Goal: Task Accomplishment & Management: Use online tool/utility

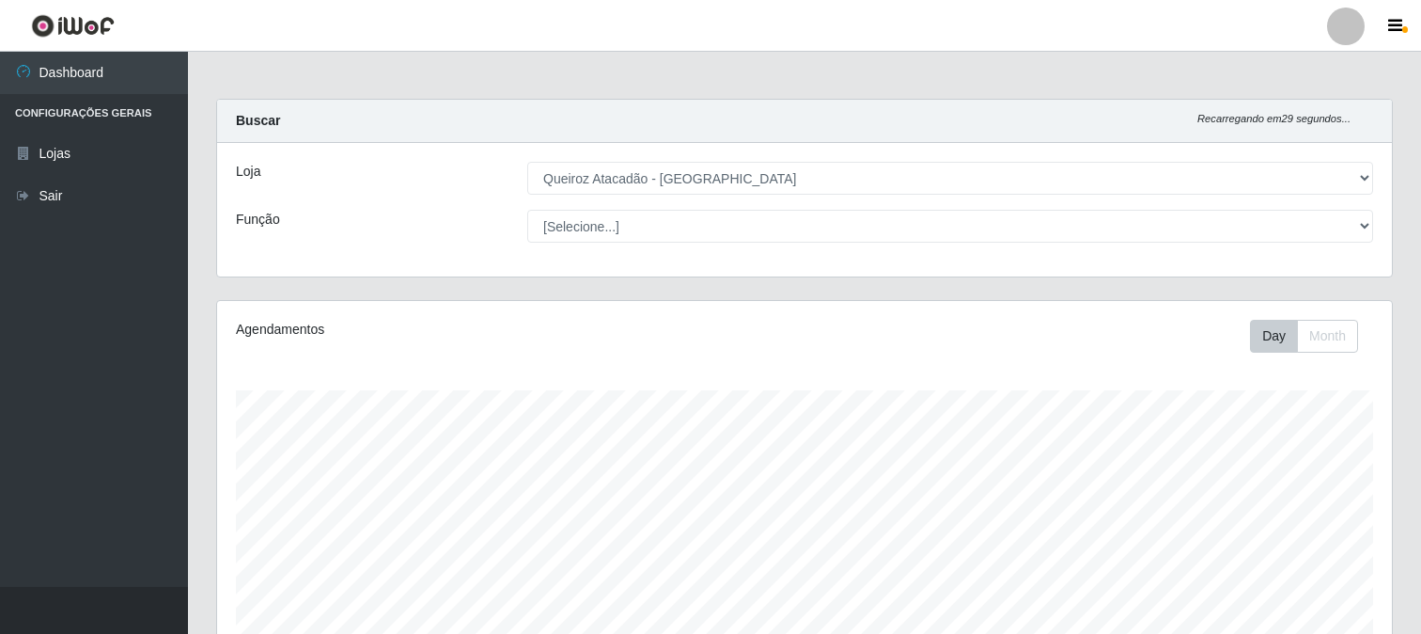
select select "464"
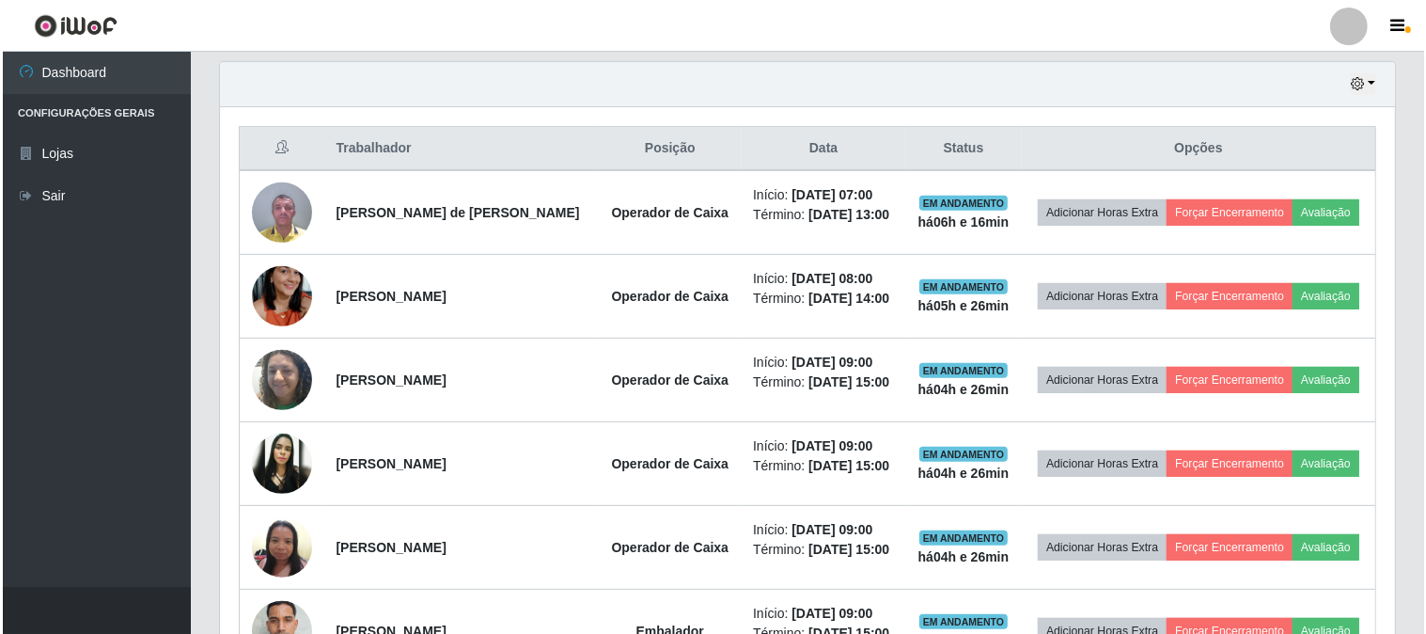
scroll to position [553, 0]
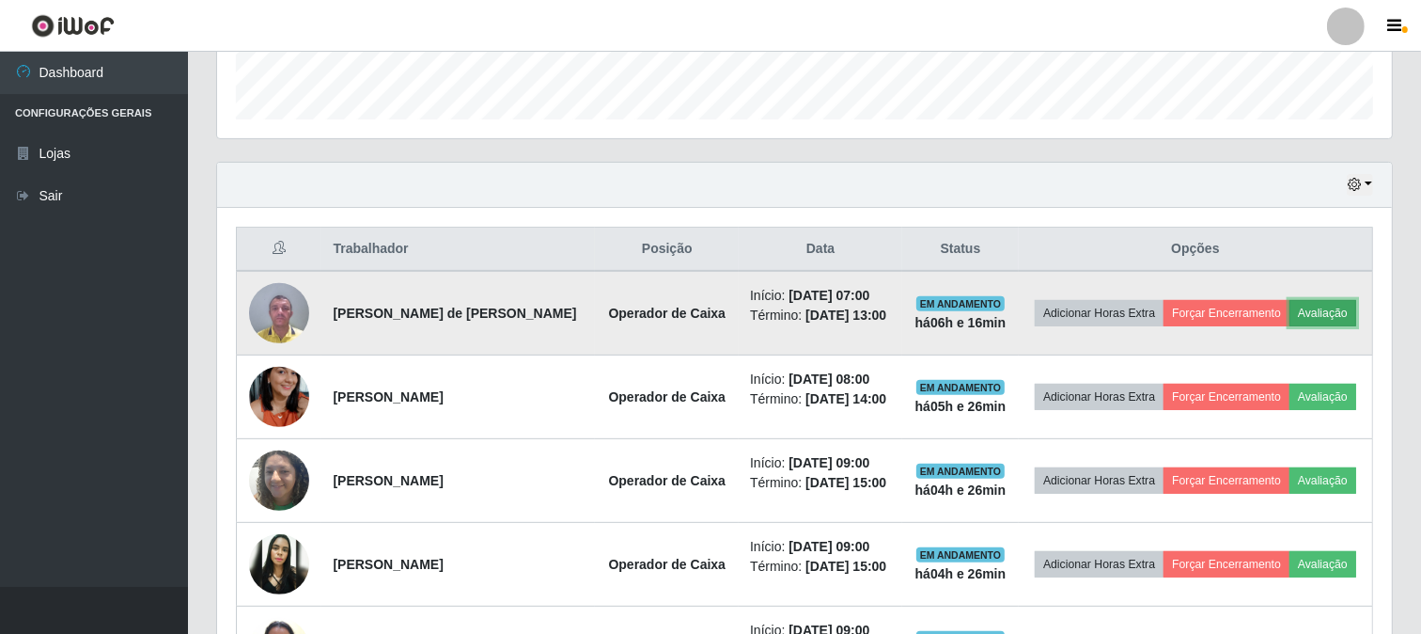
click at [1313, 316] on button "Avaliação" at bounding box center [1323, 313] width 67 height 26
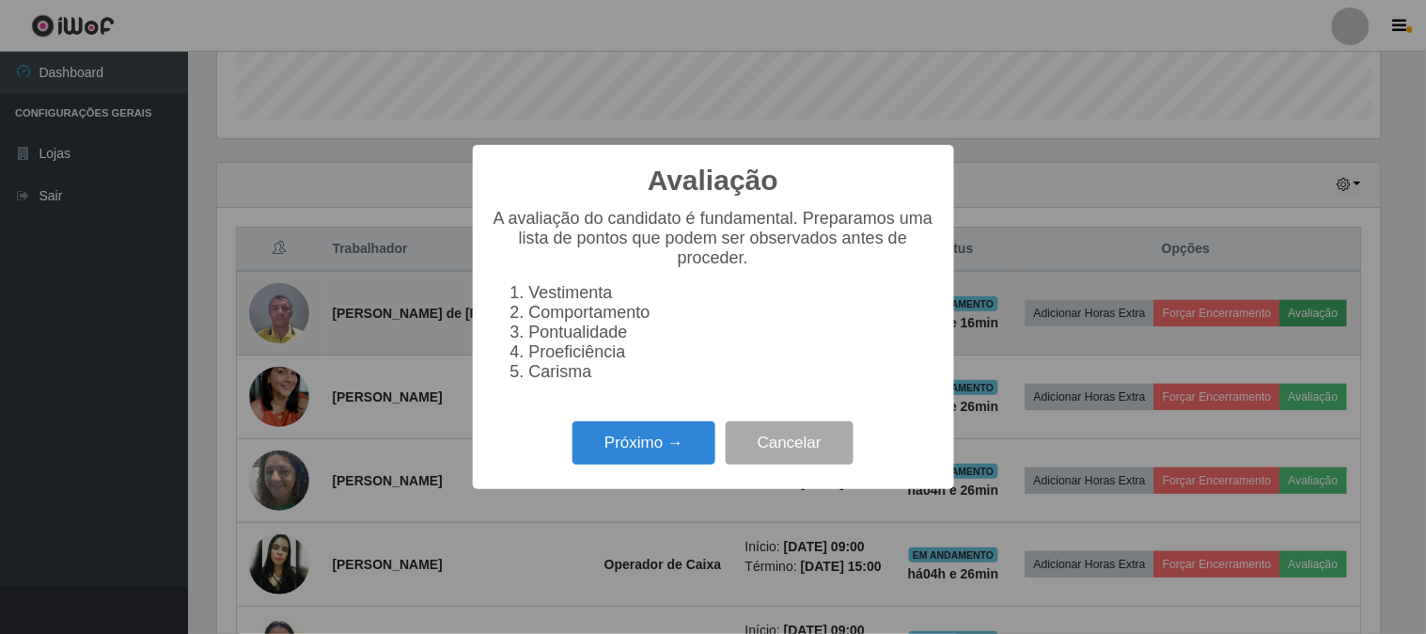
scroll to position [389, 1163]
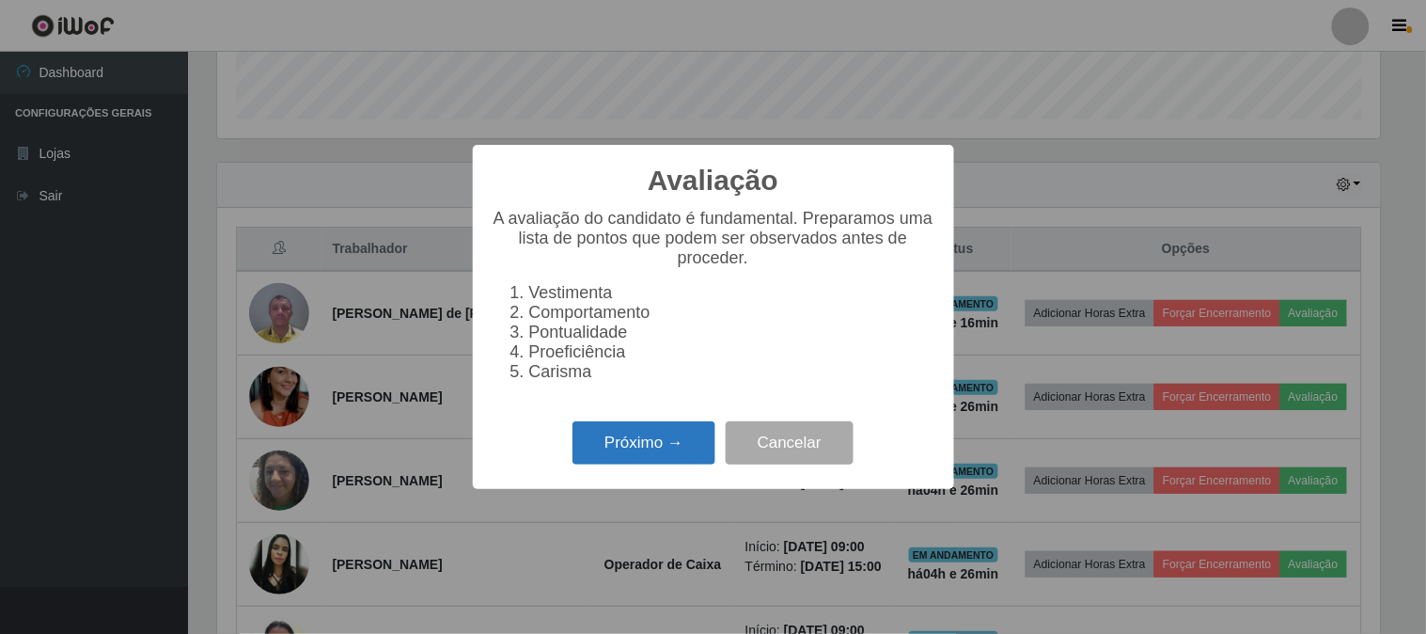
click at [642, 443] on button "Próximo →" at bounding box center [644, 443] width 143 height 44
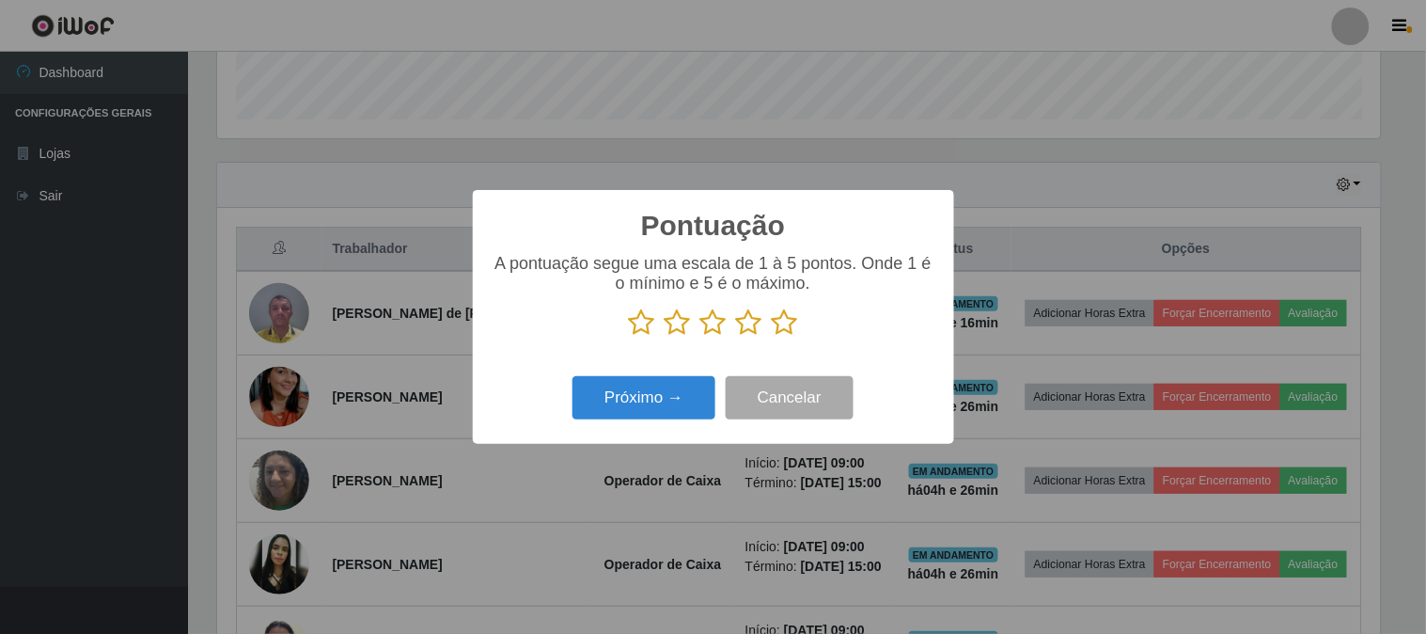
click at [787, 322] on icon at bounding box center [785, 322] width 26 height 28
click at [772, 337] on input "radio" at bounding box center [772, 337] width 0 height 0
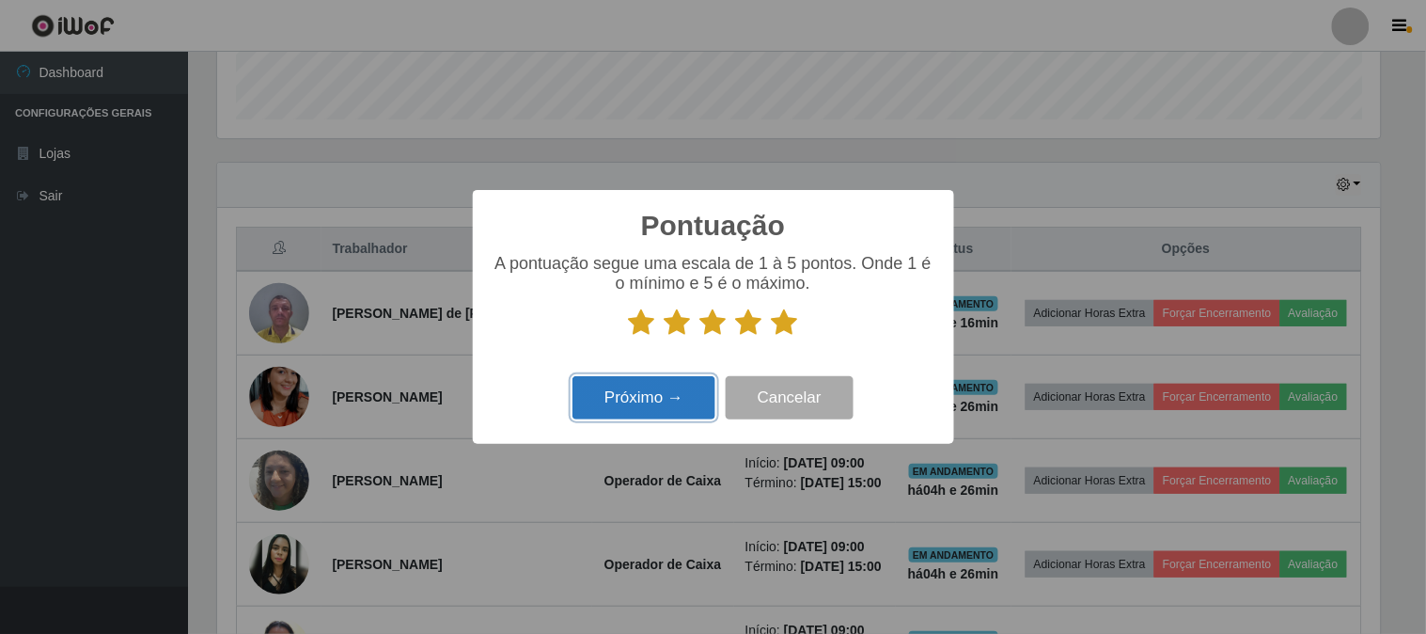
click at [642, 400] on button "Próximo →" at bounding box center [644, 398] width 143 height 44
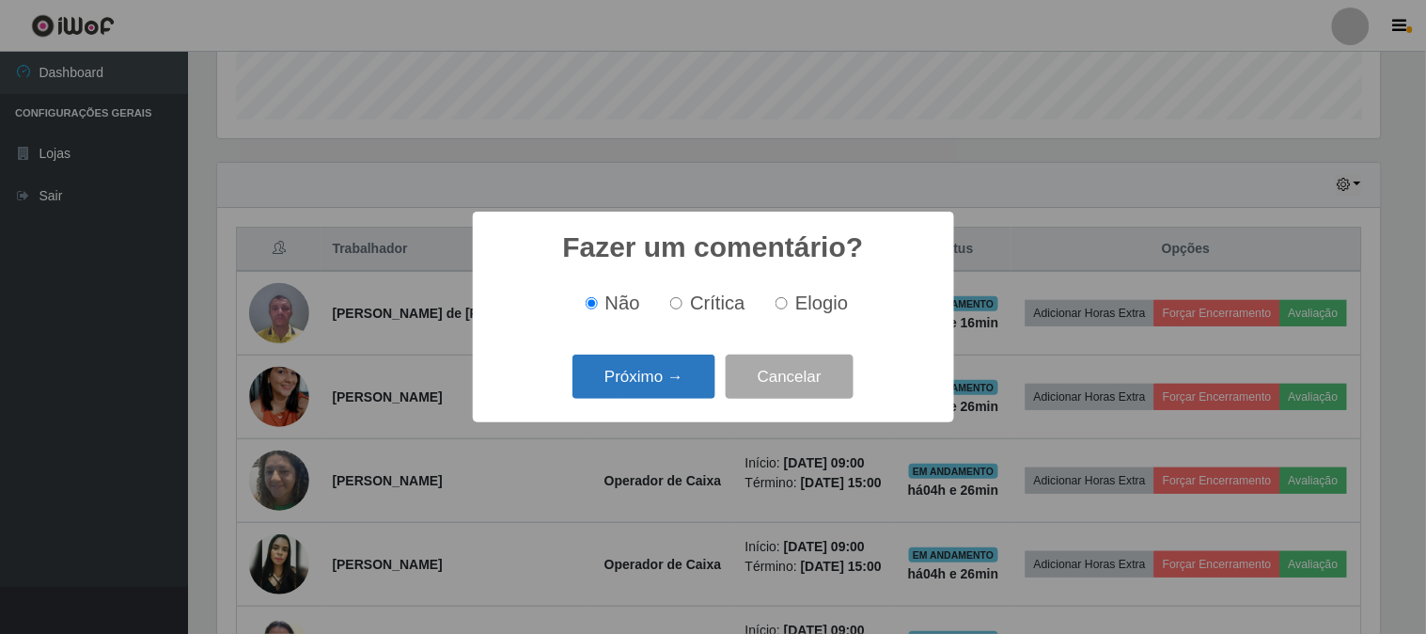
click at [674, 379] on button "Próximo →" at bounding box center [644, 376] width 143 height 44
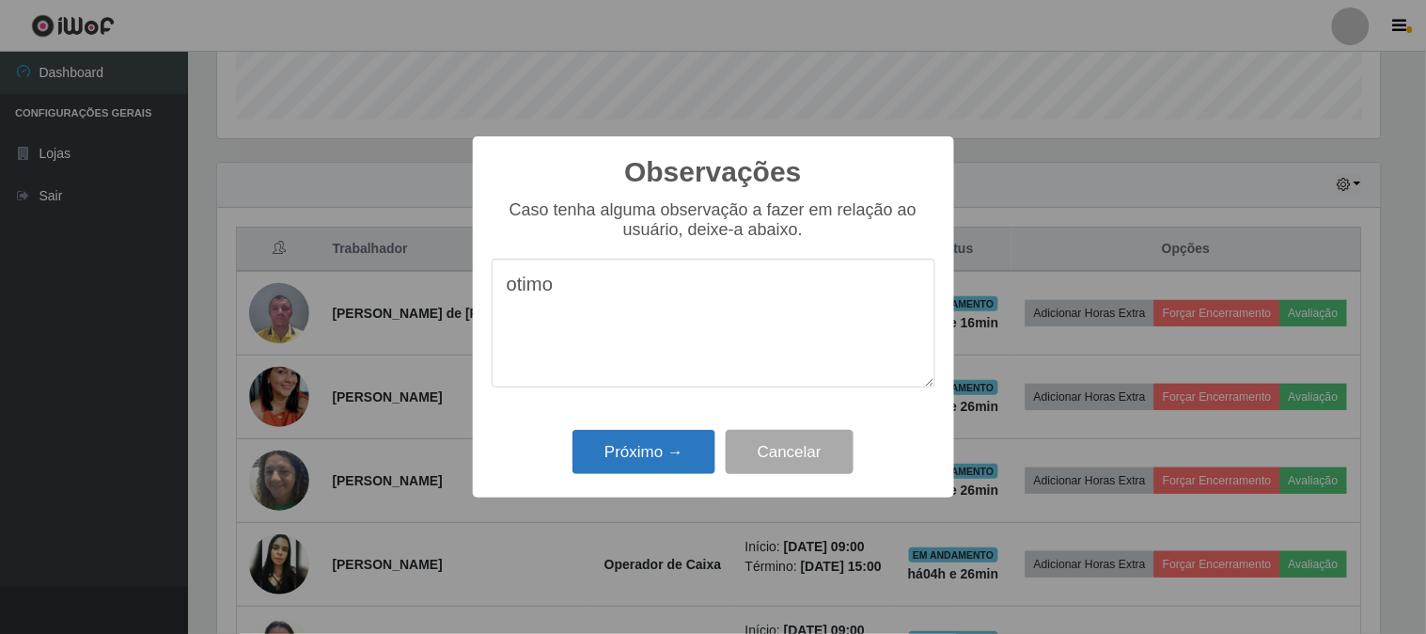
type textarea "otimo"
click at [621, 452] on button "Próximo →" at bounding box center [644, 452] width 143 height 44
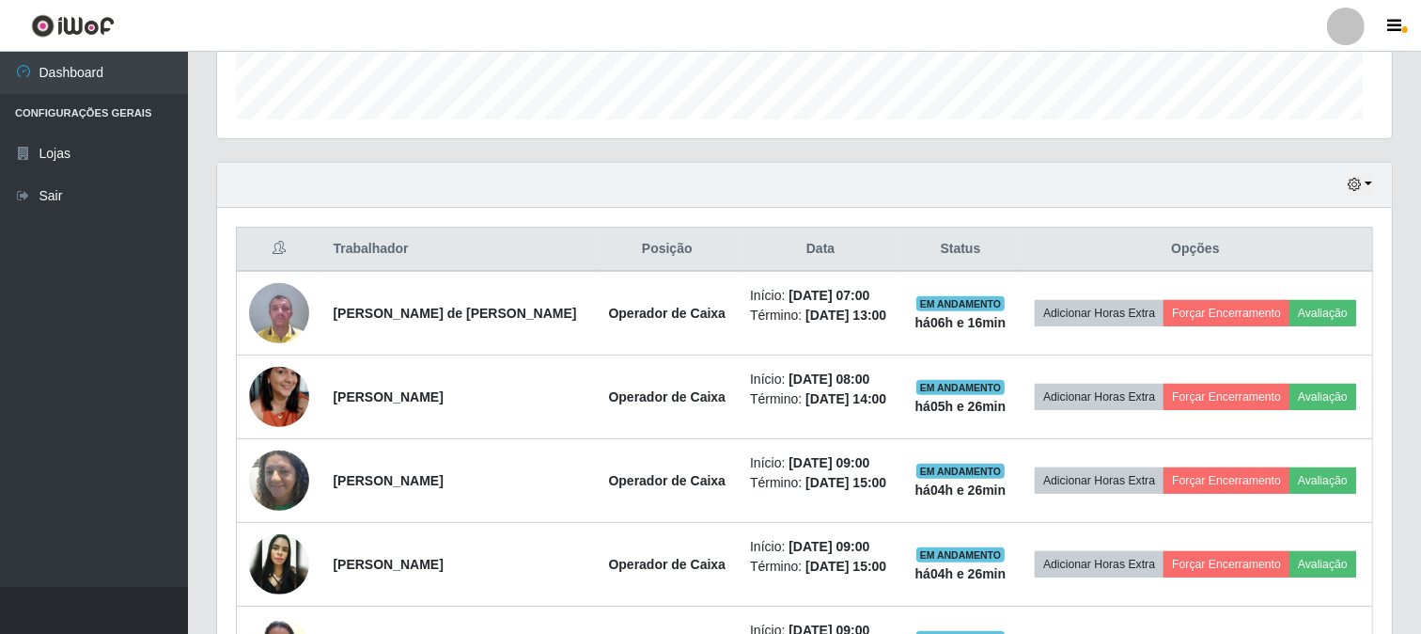
scroll to position [389, 1175]
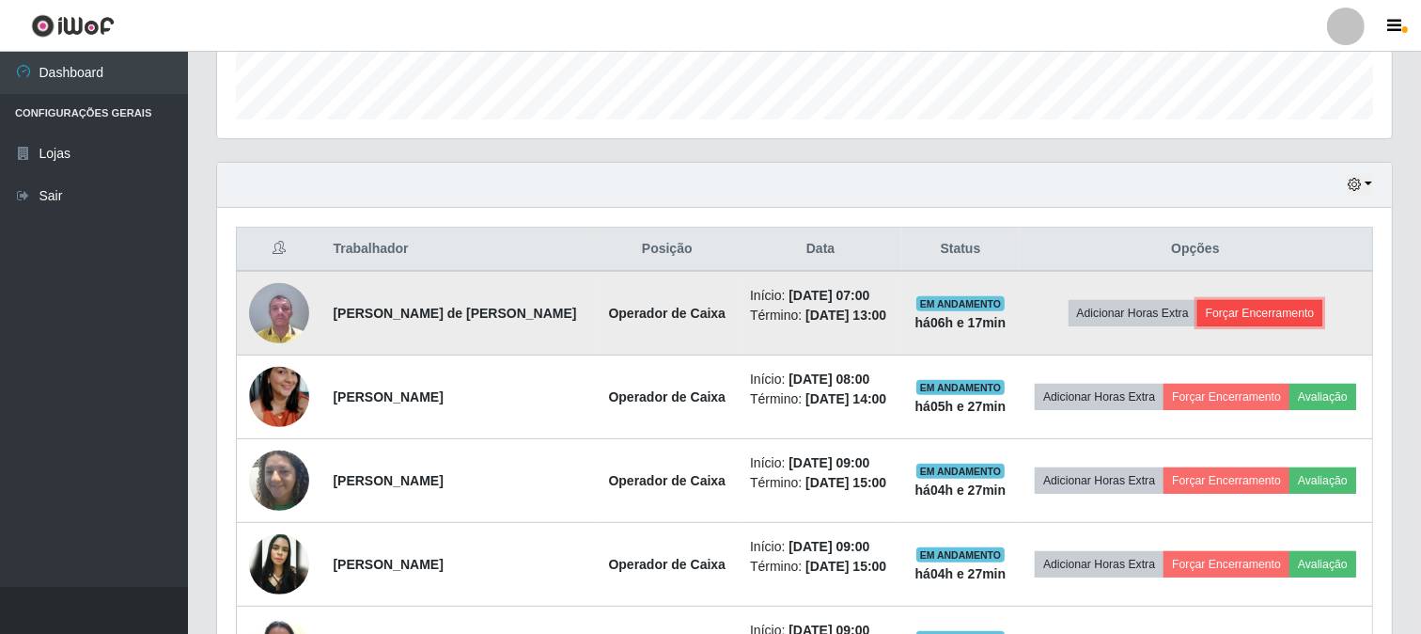
click at [1276, 312] on button "Forçar Encerramento" at bounding box center [1261, 313] width 126 height 26
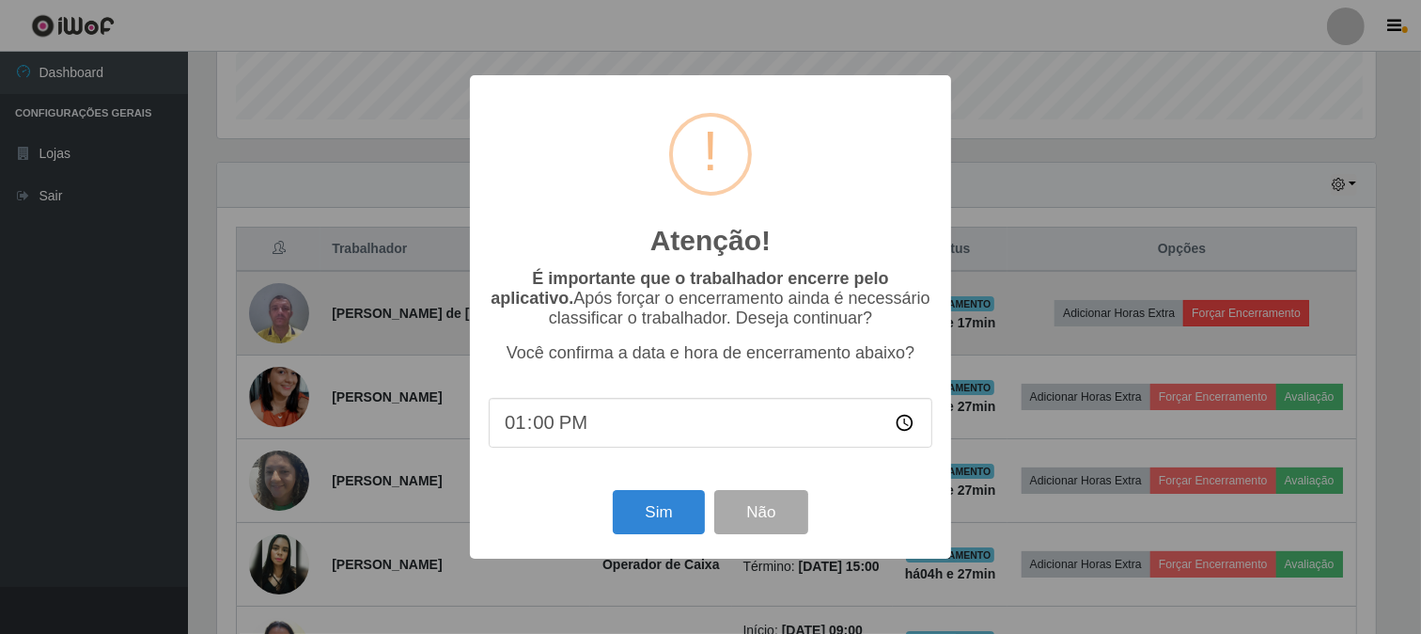
scroll to position [389, 1163]
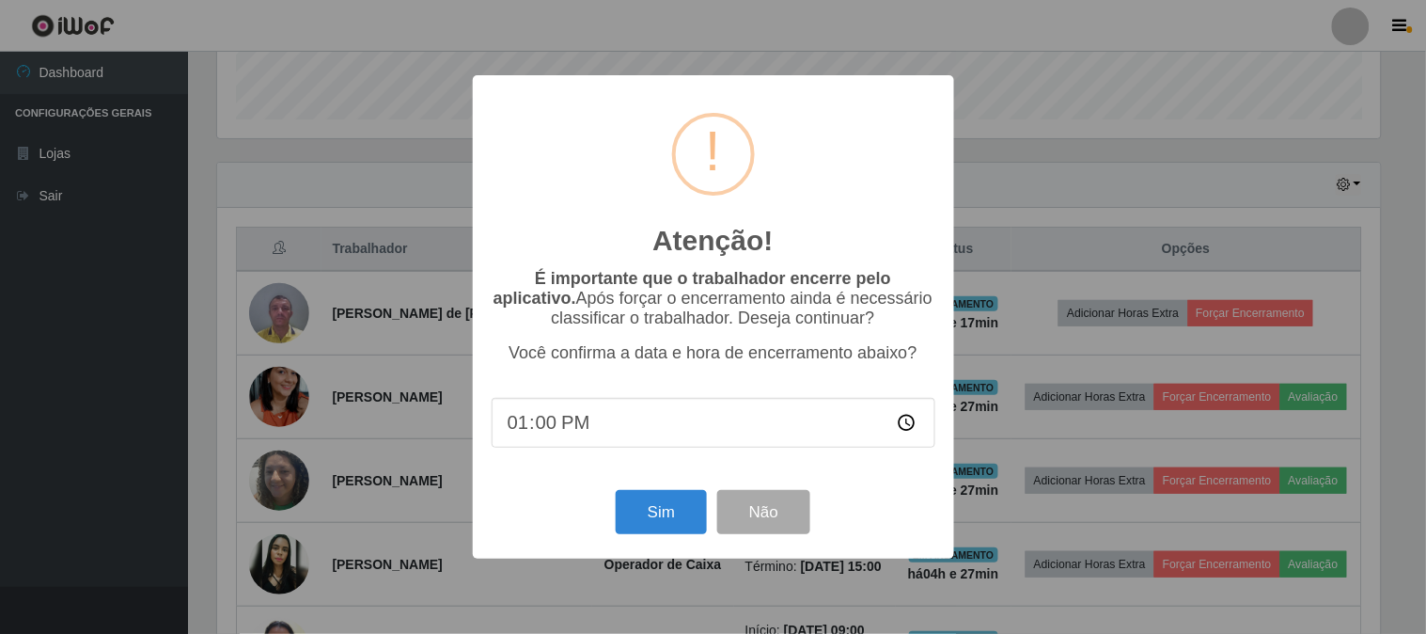
click at [543, 427] on input "13:00" at bounding box center [714, 423] width 444 height 50
type input "13:10"
click at [642, 519] on button "Sim" at bounding box center [661, 512] width 91 height 44
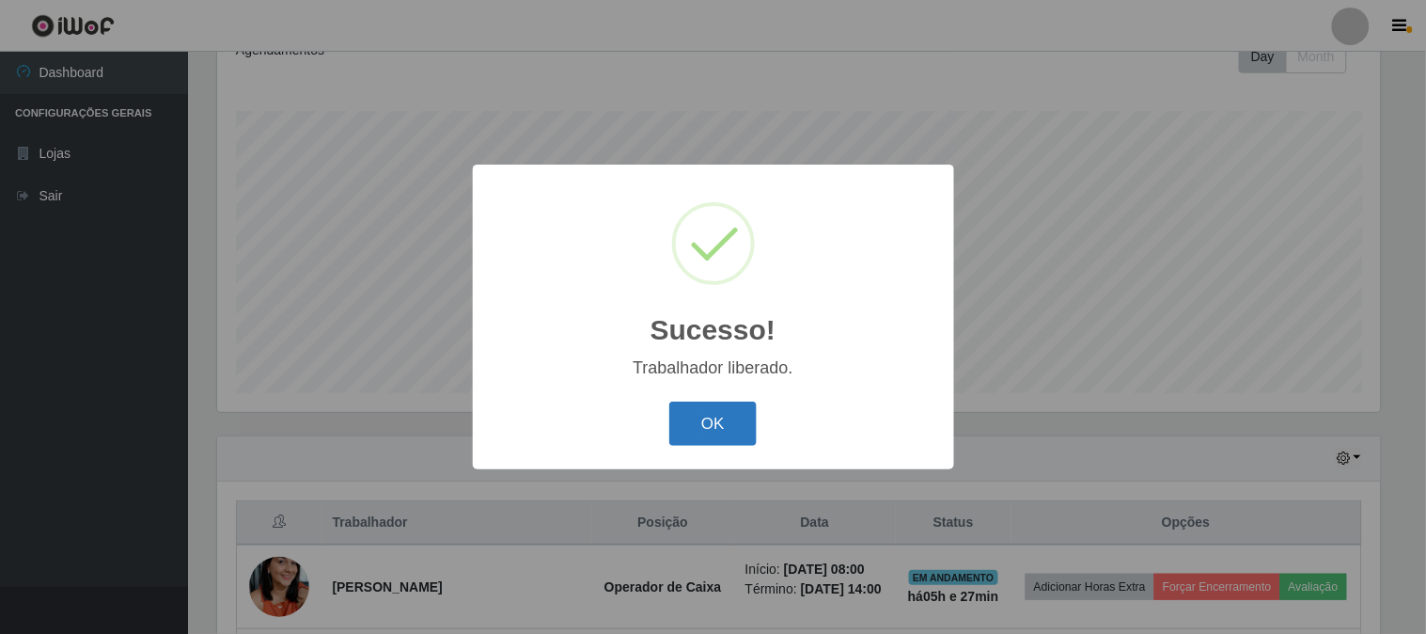
click at [709, 427] on button "OK" at bounding box center [712, 423] width 87 height 44
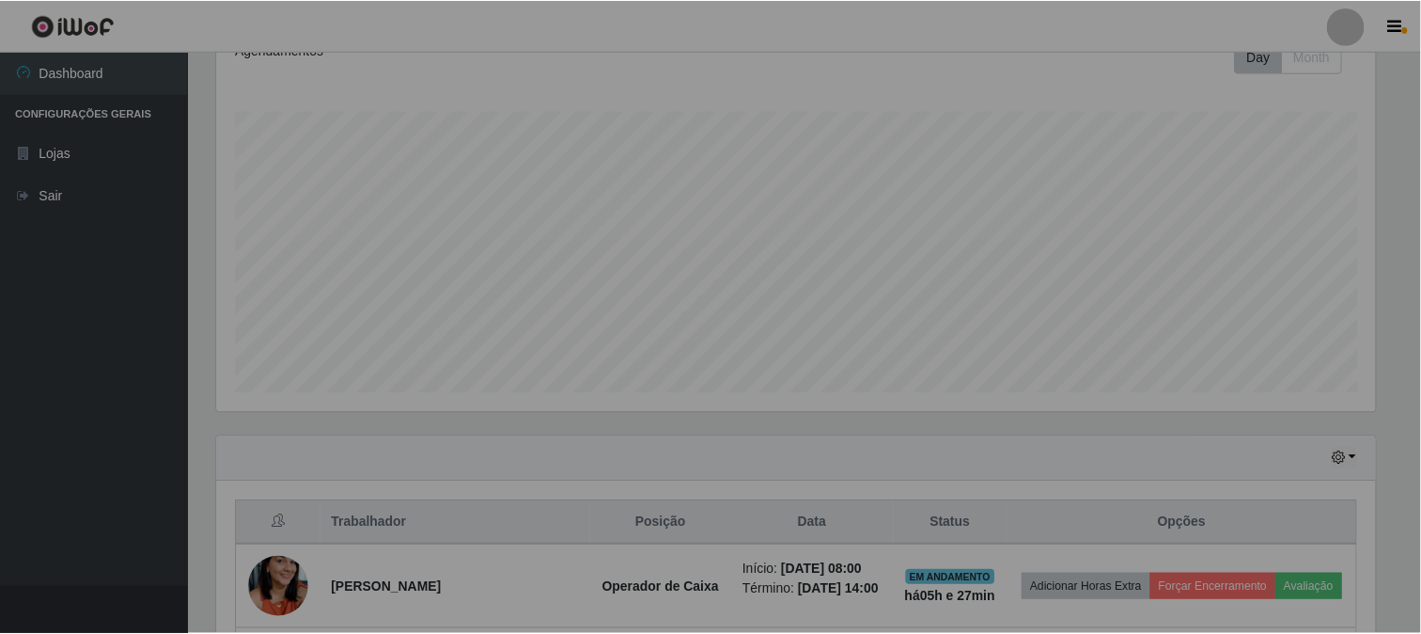
scroll to position [389, 1175]
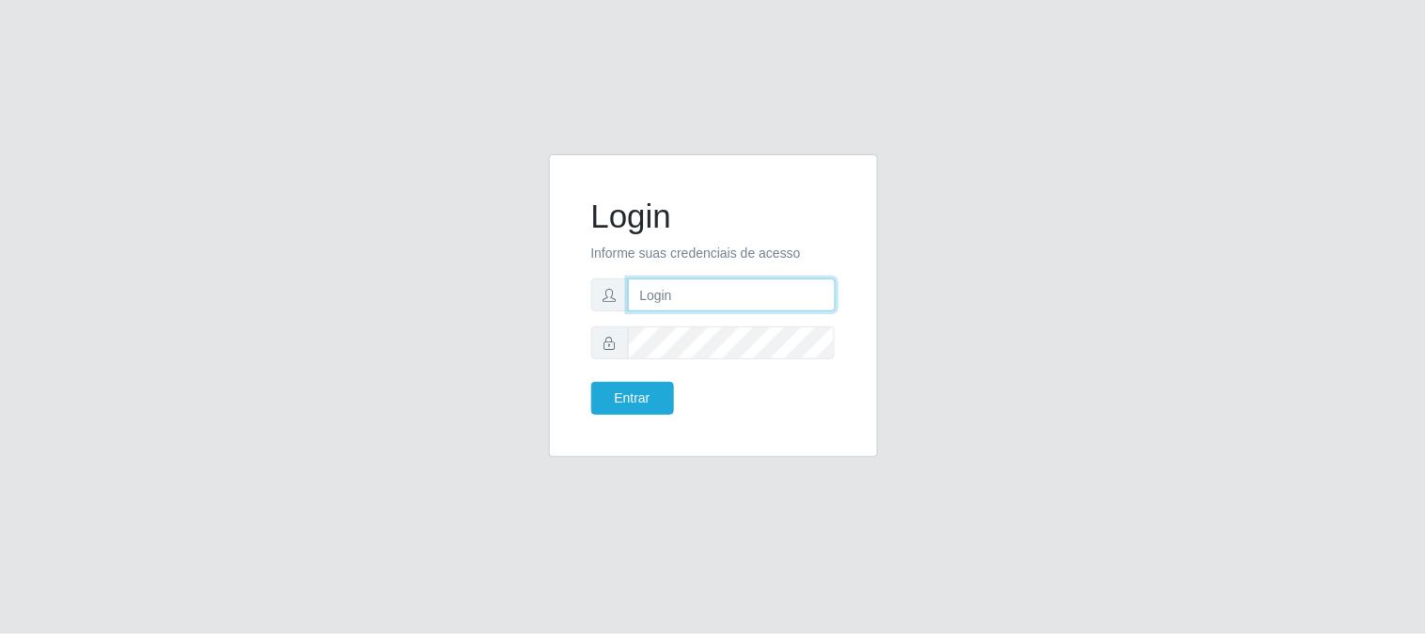
click at [683, 299] on input "text" at bounding box center [732, 294] width 208 height 33
type input "[EMAIL_ADDRESS][DOMAIN_NAME]"
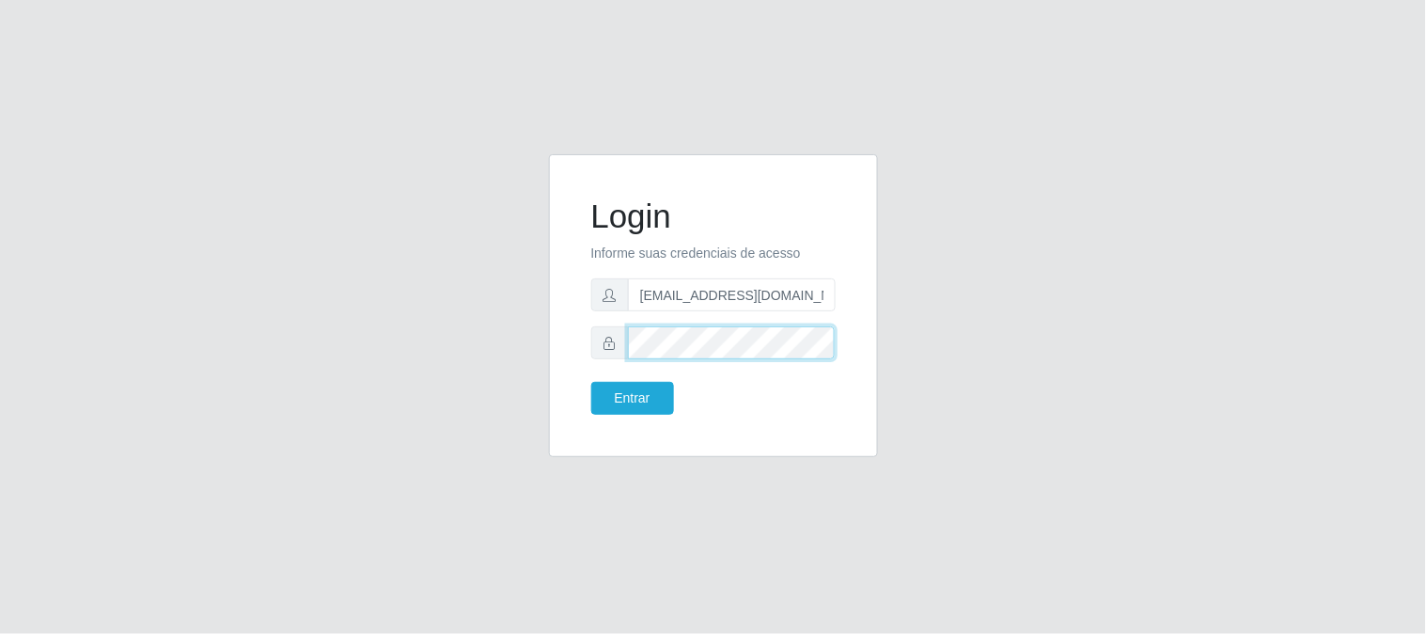
click at [591, 382] on button "Entrar" at bounding box center [632, 398] width 83 height 33
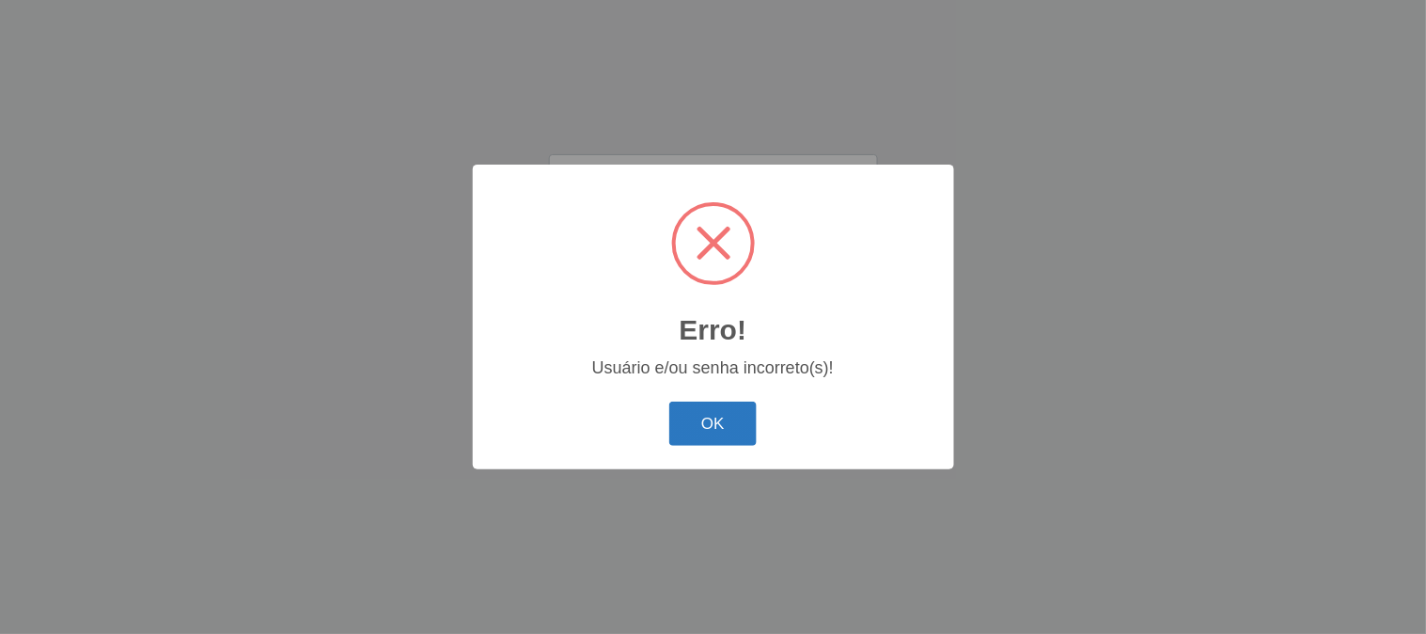
click at [705, 416] on button "OK" at bounding box center [712, 423] width 87 height 44
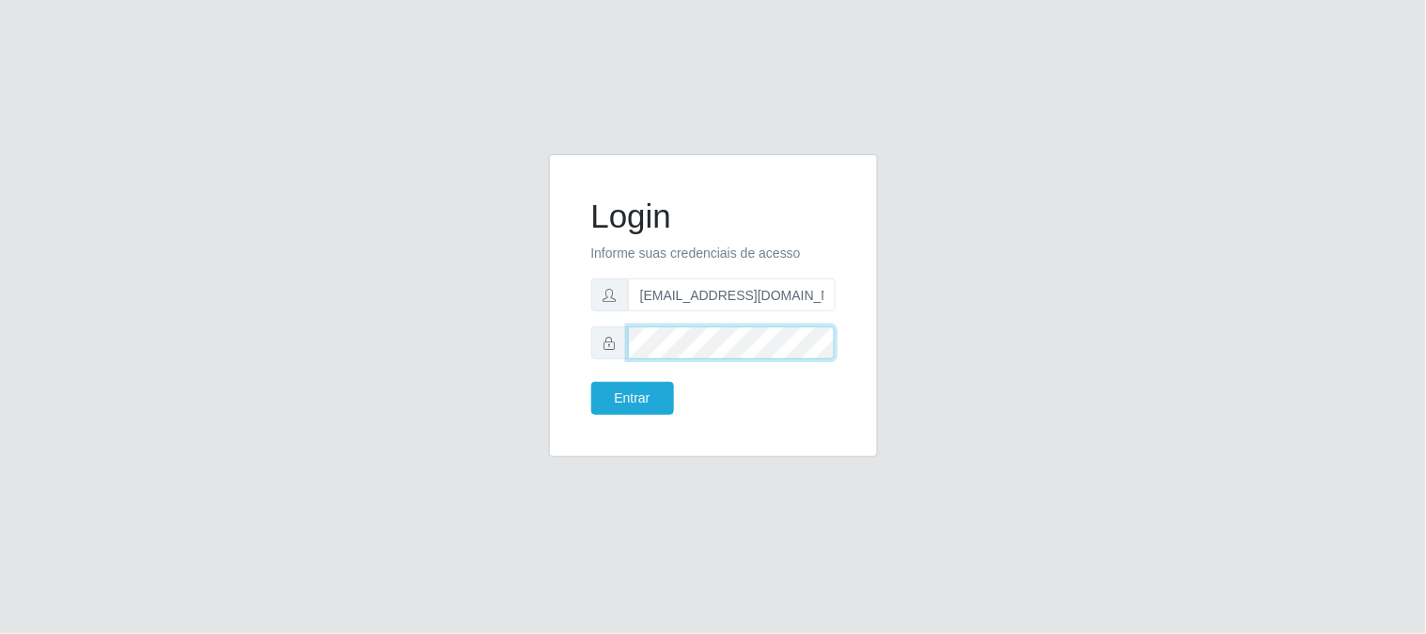
click at [591, 382] on button "Entrar" at bounding box center [632, 398] width 83 height 33
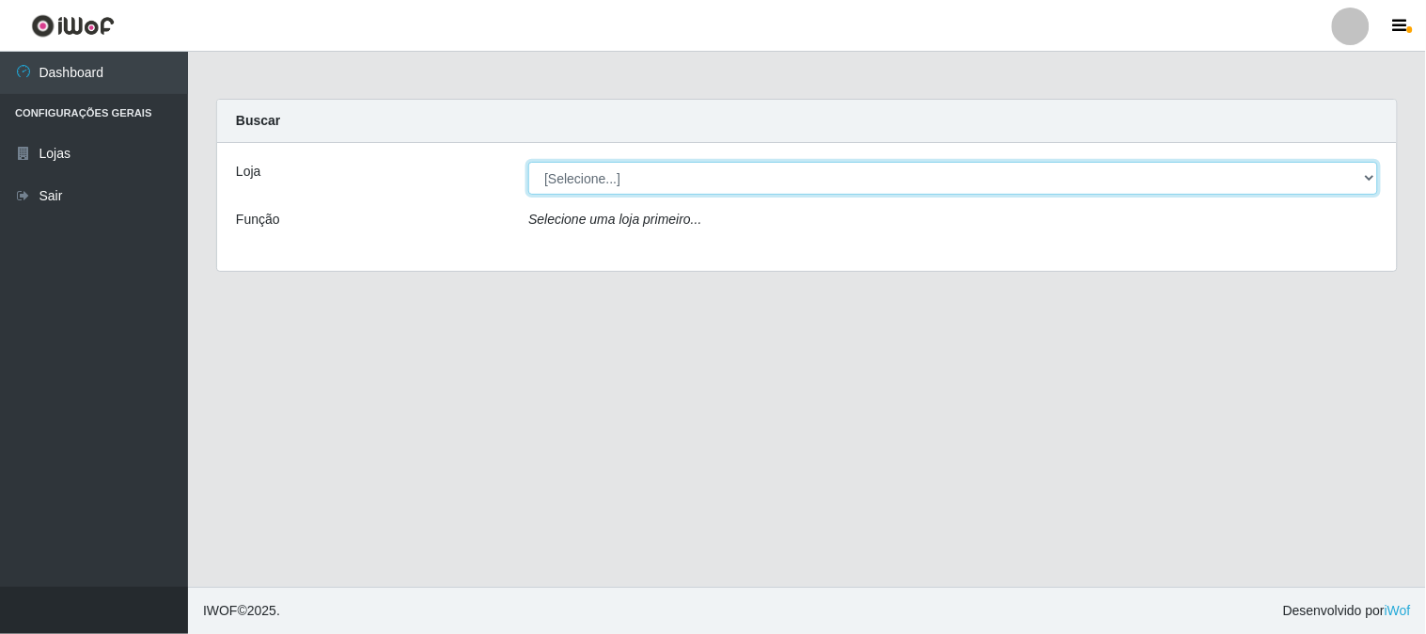
click at [679, 175] on select "[Selecione...] Queiroz Atacadão - [GEOGRAPHIC_DATA]" at bounding box center [953, 178] width 850 height 33
select select "464"
click at [528, 162] on select "[Selecione...] Queiroz Atacadão - [GEOGRAPHIC_DATA]" at bounding box center [953, 178] width 850 height 33
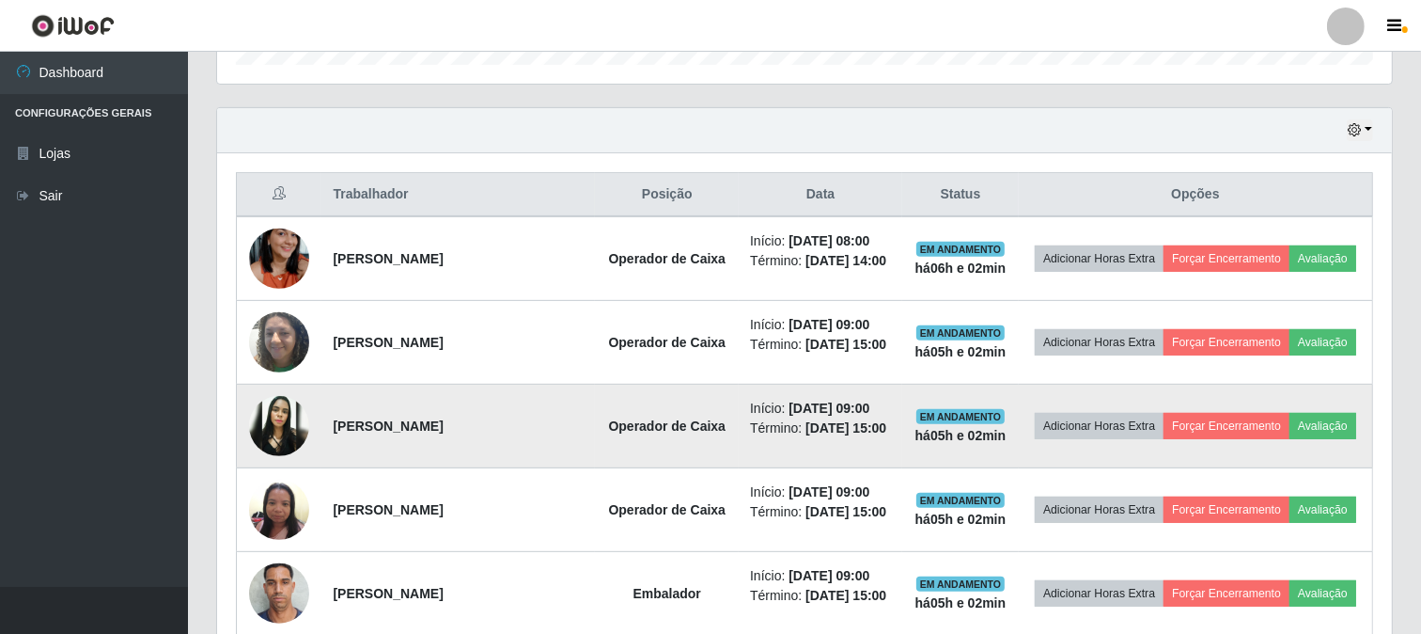
scroll to position [626, 0]
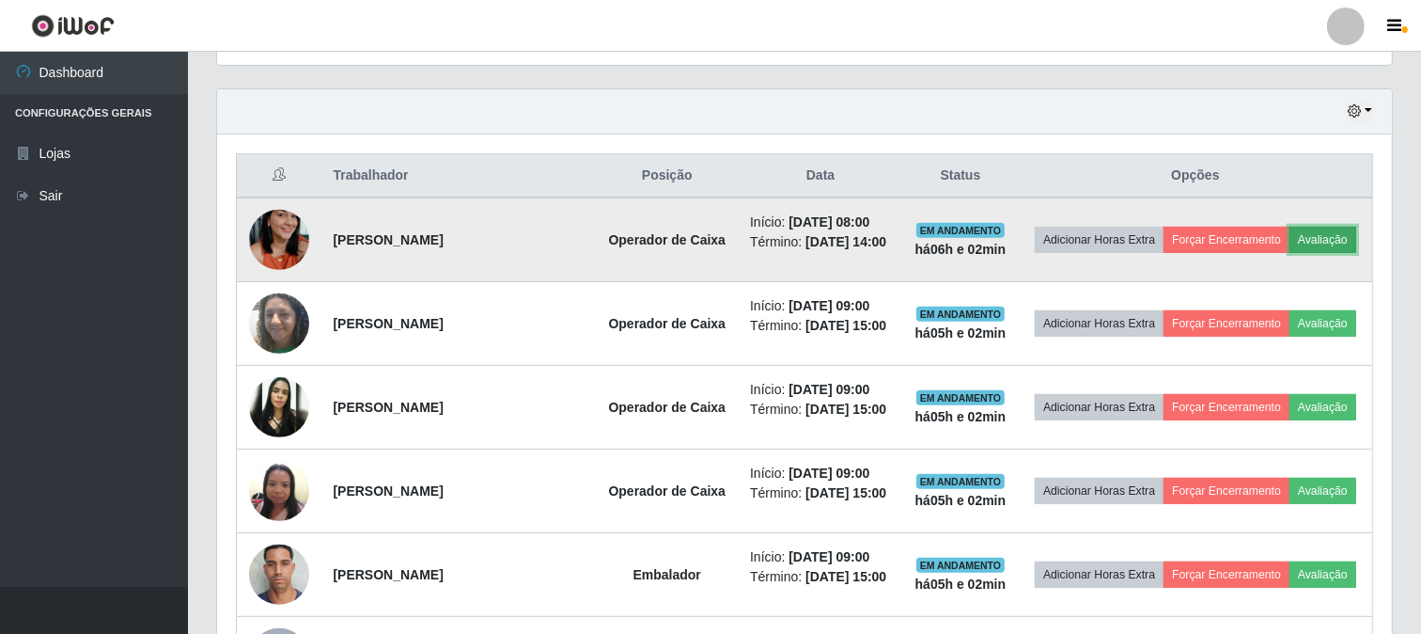
click at [1322, 237] on button "Avaliação" at bounding box center [1323, 240] width 67 height 26
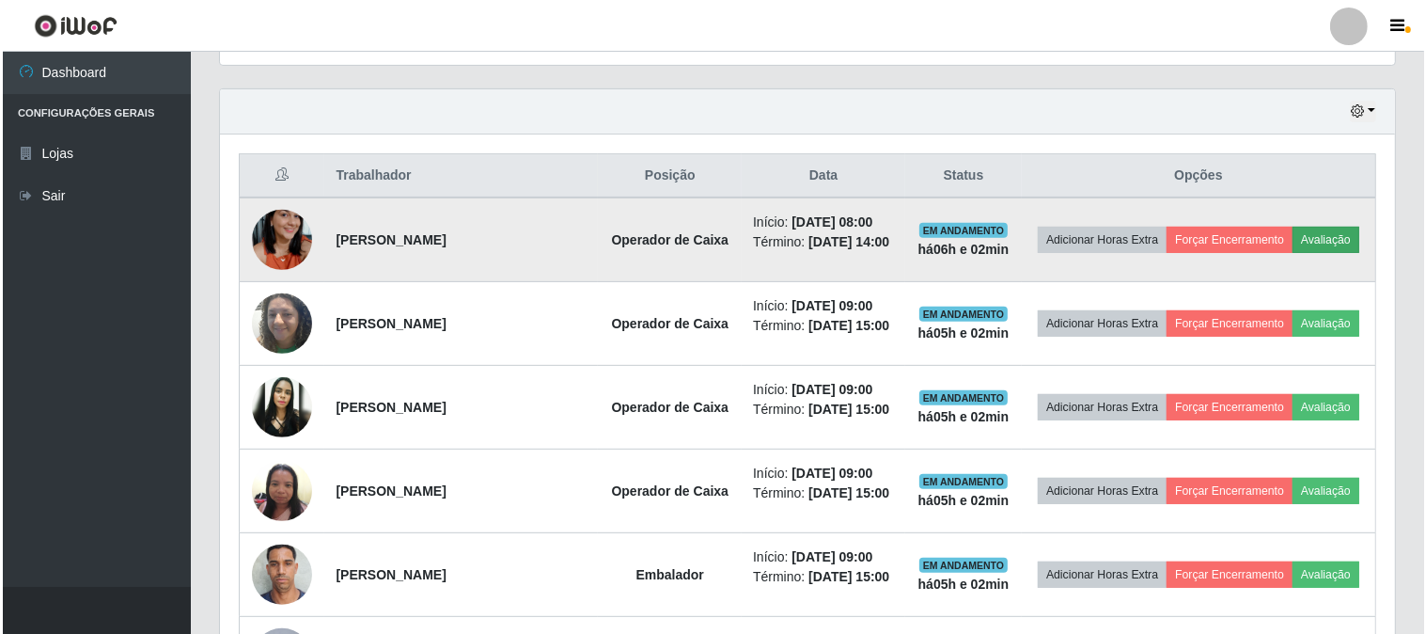
scroll to position [389, 1163]
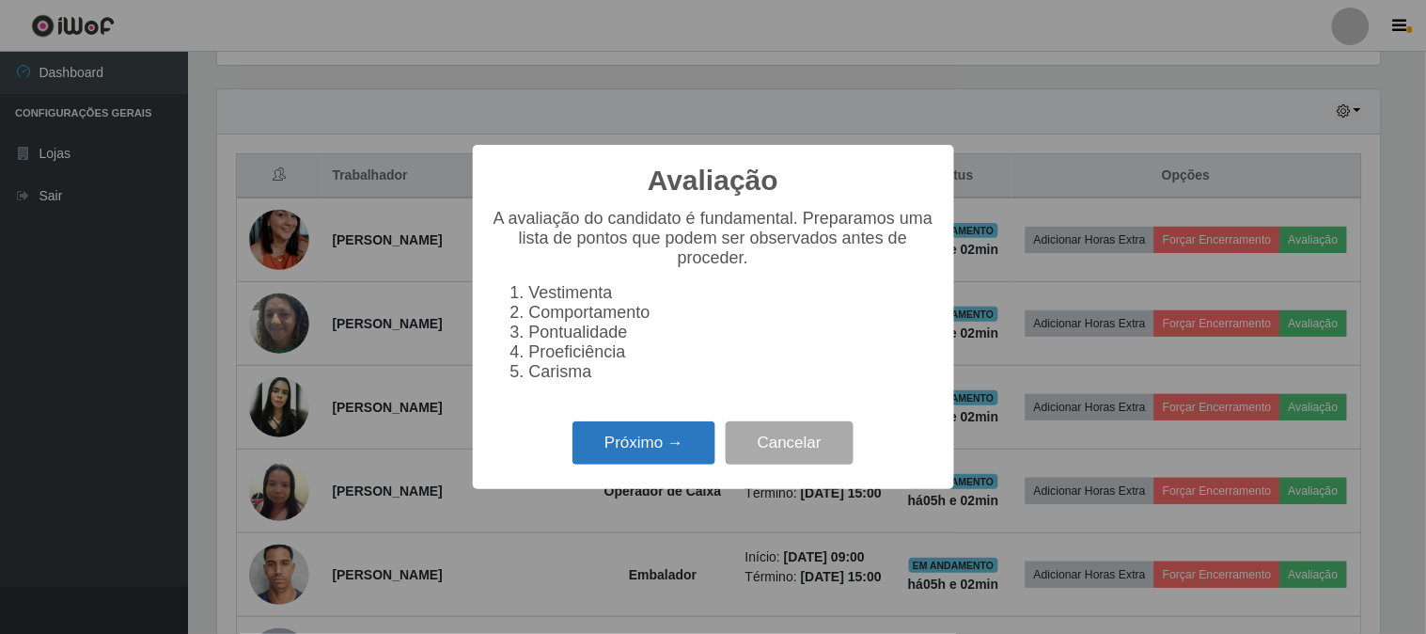
click at [637, 452] on button "Próximo →" at bounding box center [644, 443] width 143 height 44
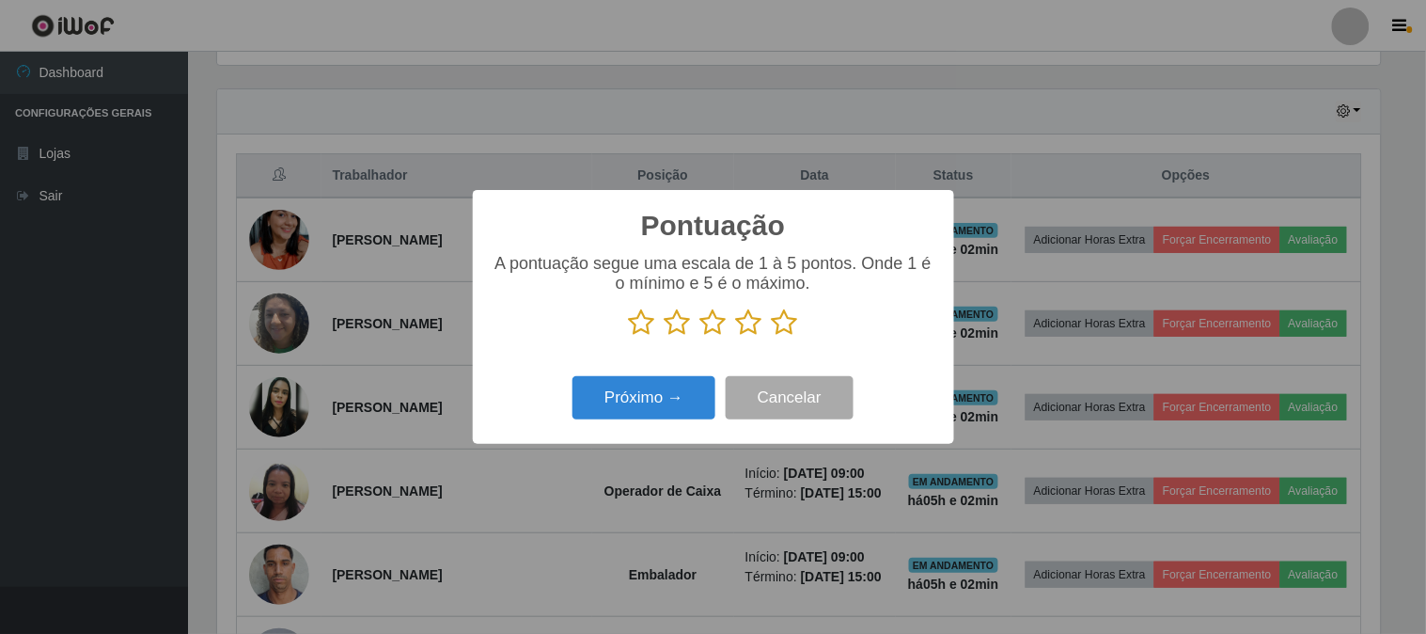
drag, startPoint x: 786, startPoint y: 322, endPoint x: 734, endPoint y: 398, distance: 92.0
click at [787, 321] on icon at bounding box center [785, 322] width 26 height 28
click at [772, 337] on input "radio" at bounding box center [772, 337] width 0 height 0
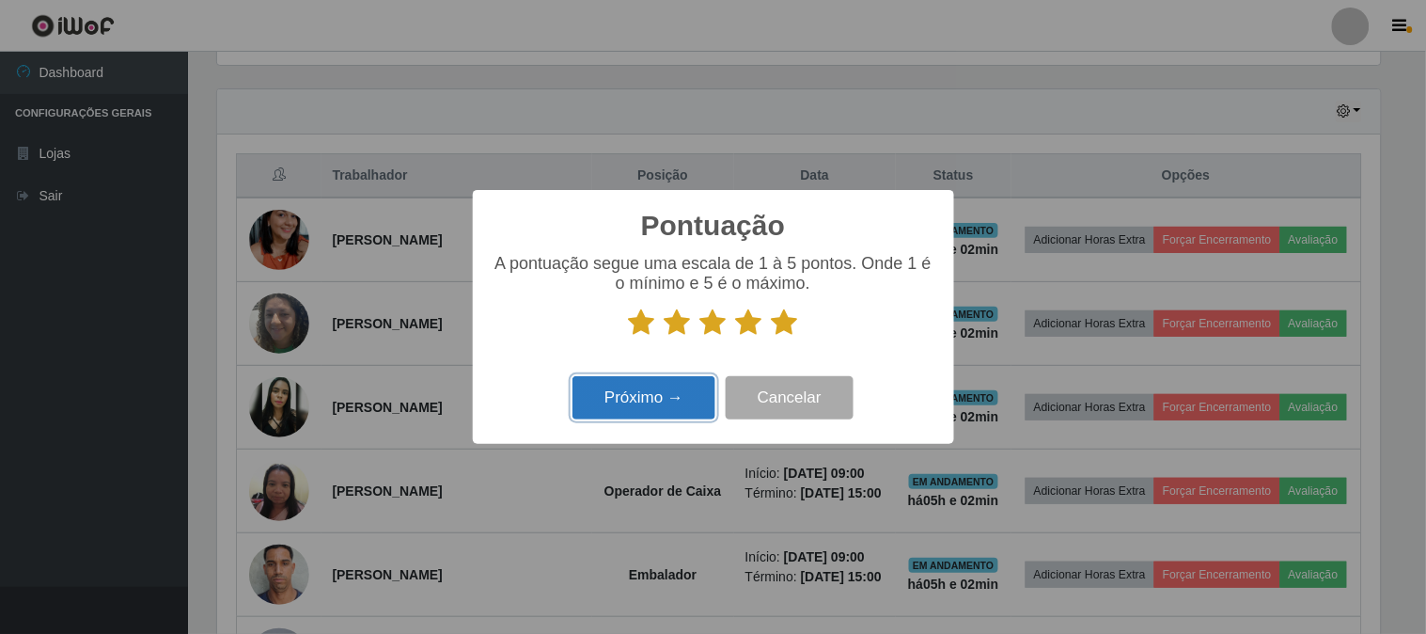
click at [683, 410] on button "Próximo →" at bounding box center [644, 398] width 143 height 44
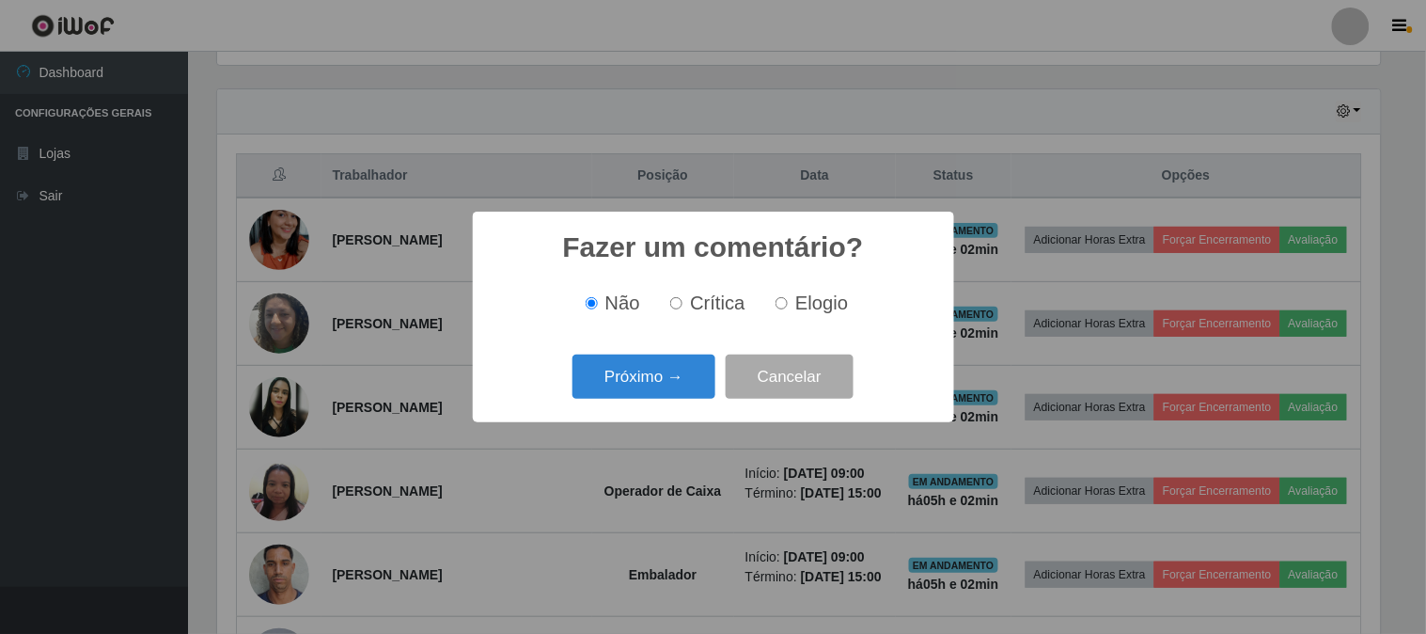
click at [680, 399] on div "Próximo → Cancelar" at bounding box center [714, 377] width 444 height 54
click at [681, 389] on button "Próximo →" at bounding box center [644, 376] width 143 height 44
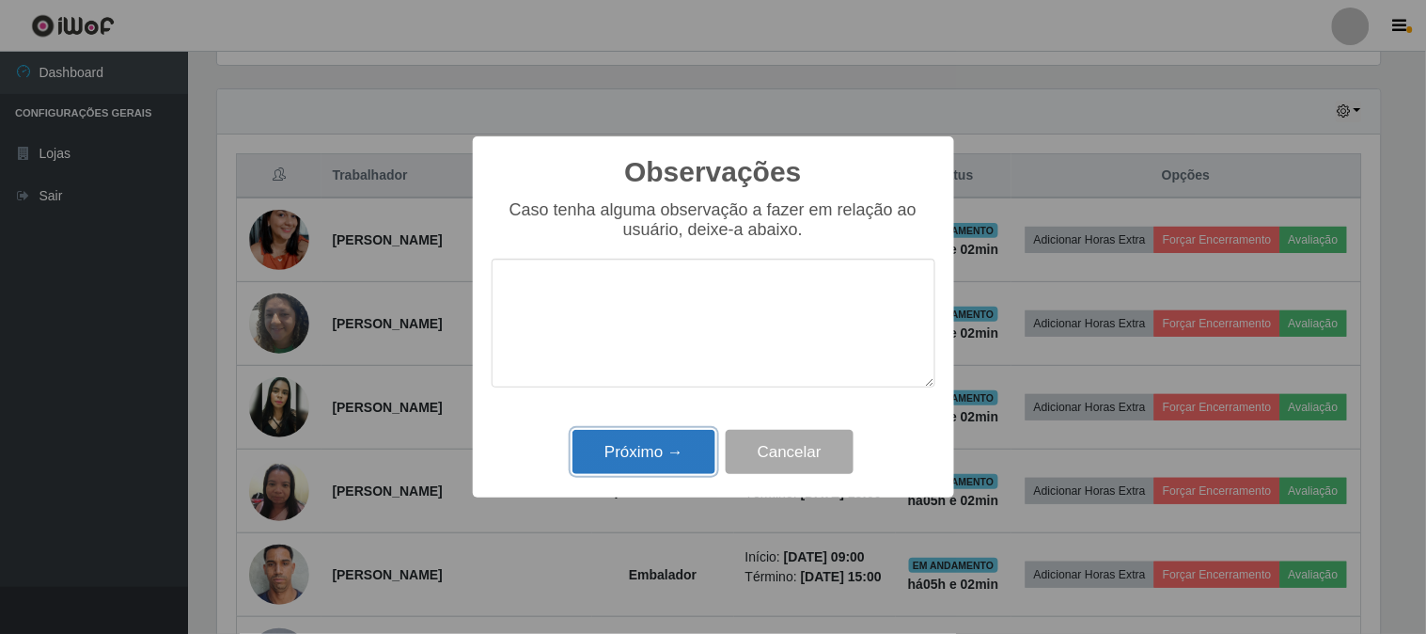
click at [671, 443] on button "Próximo →" at bounding box center [644, 452] width 143 height 44
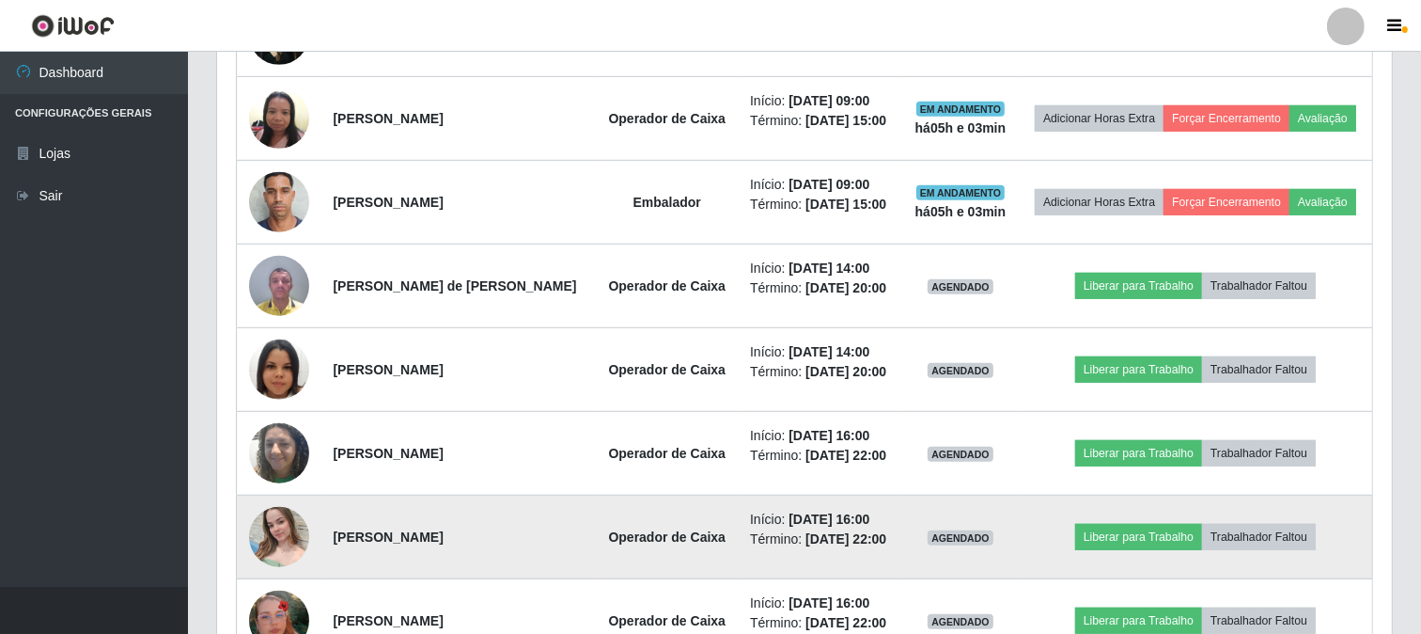
scroll to position [1044, 0]
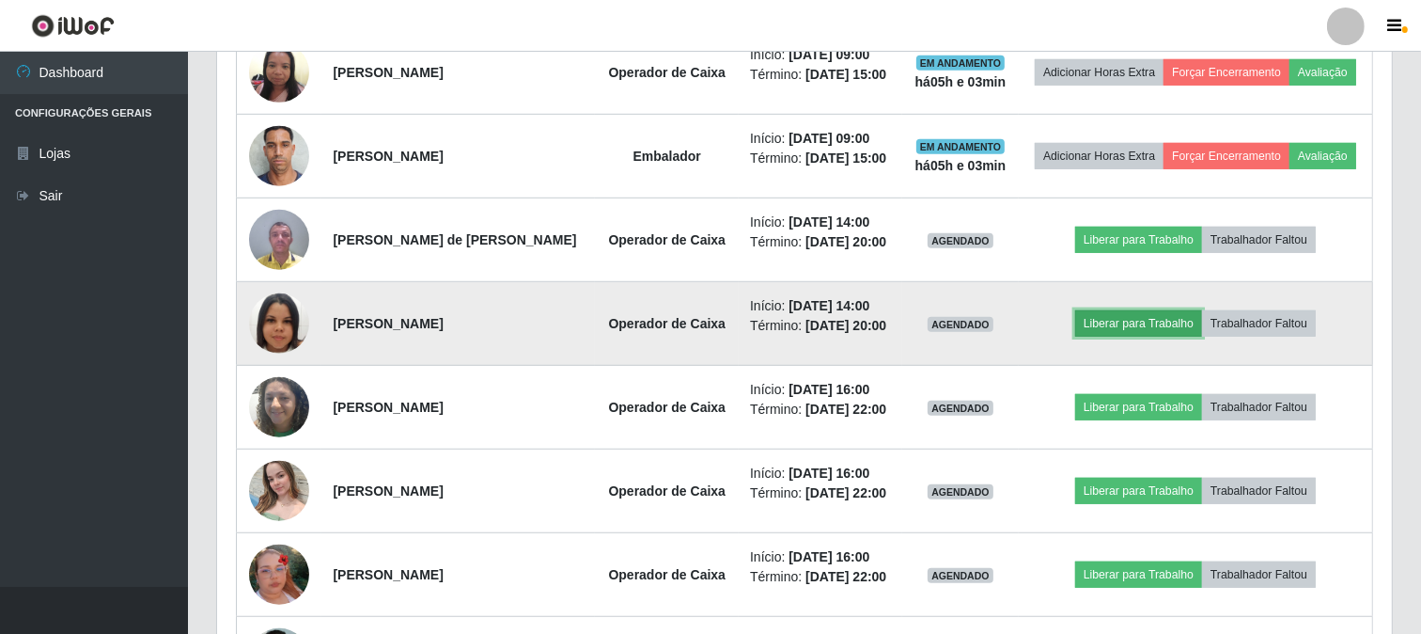
click at [1140, 322] on button "Liberar para Trabalho" at bounding box center [1139, 323] width 127 height 26
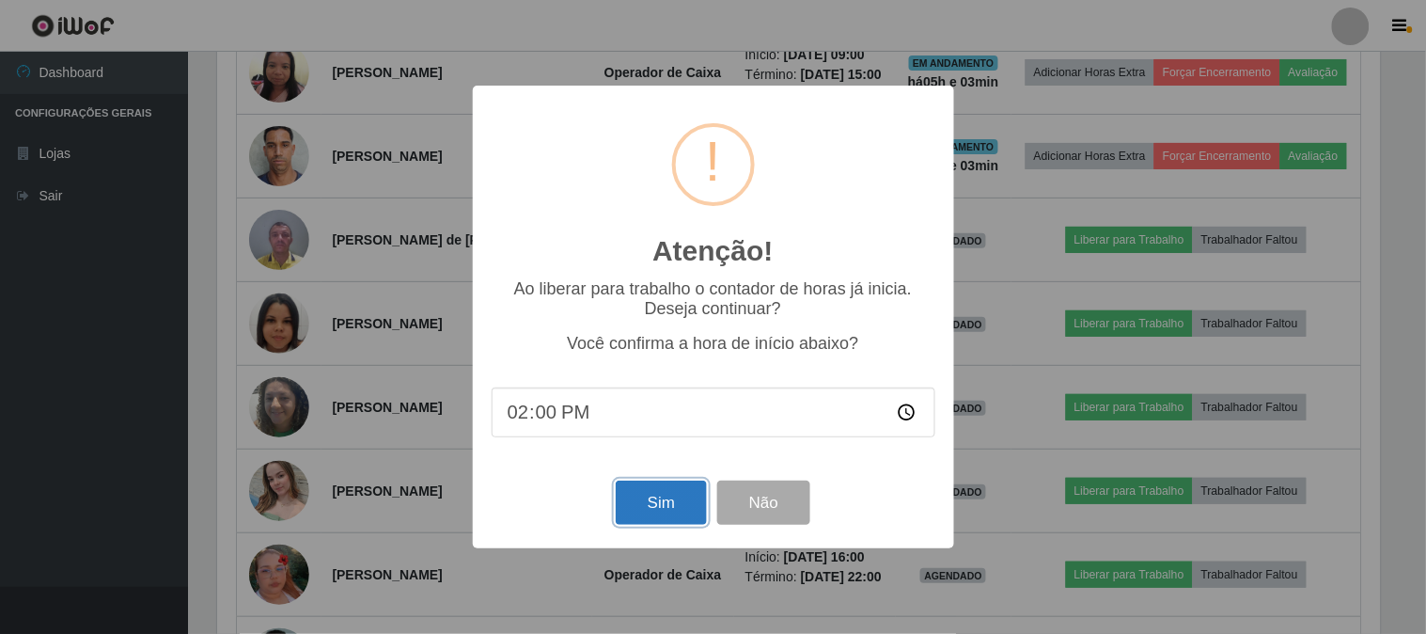
click at [653, 503] on button "Sim" at bounding box center [661, 502] width 91 height 44
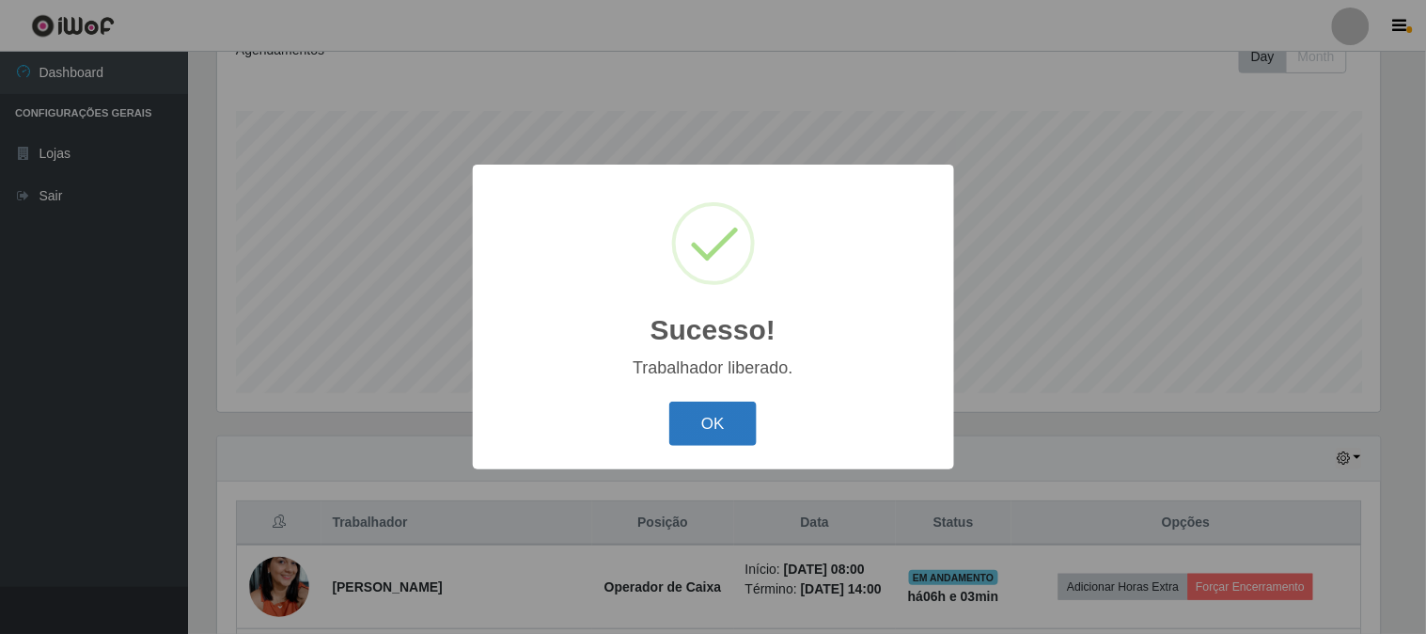
click at [728, 425] on button "OK" at bounding box center [712, 423] width 87 height 44
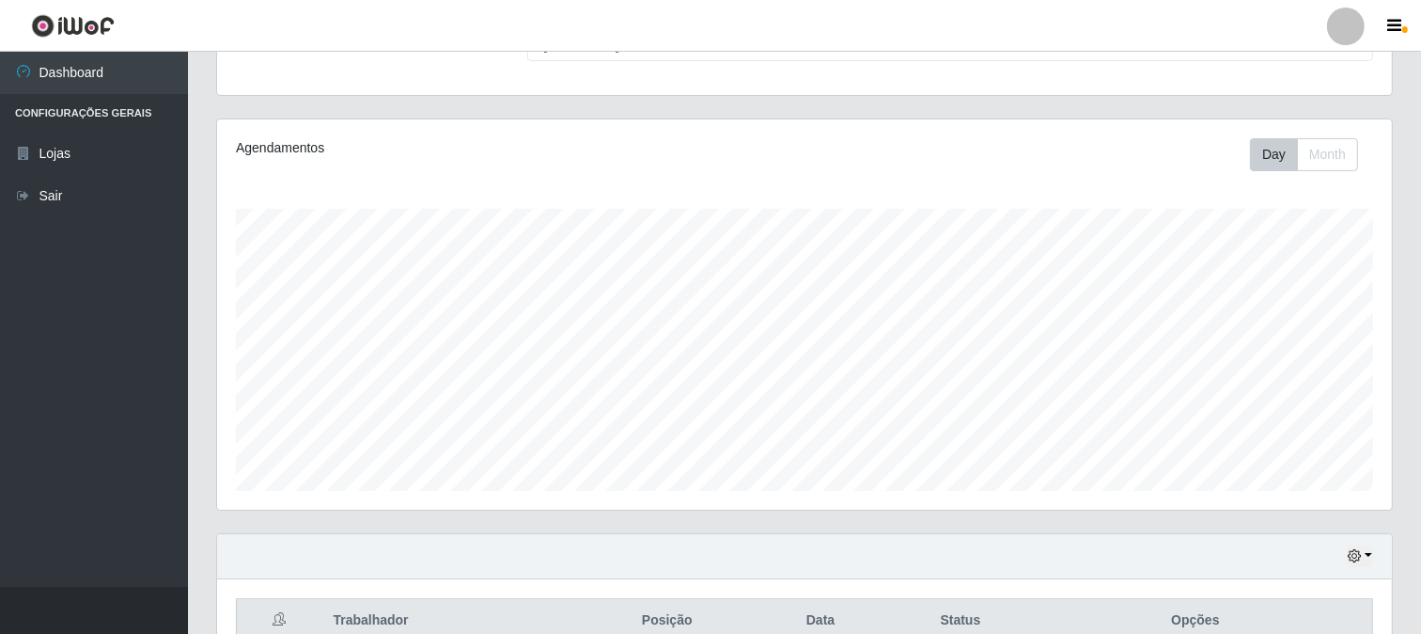
scroll to position [489, 0]
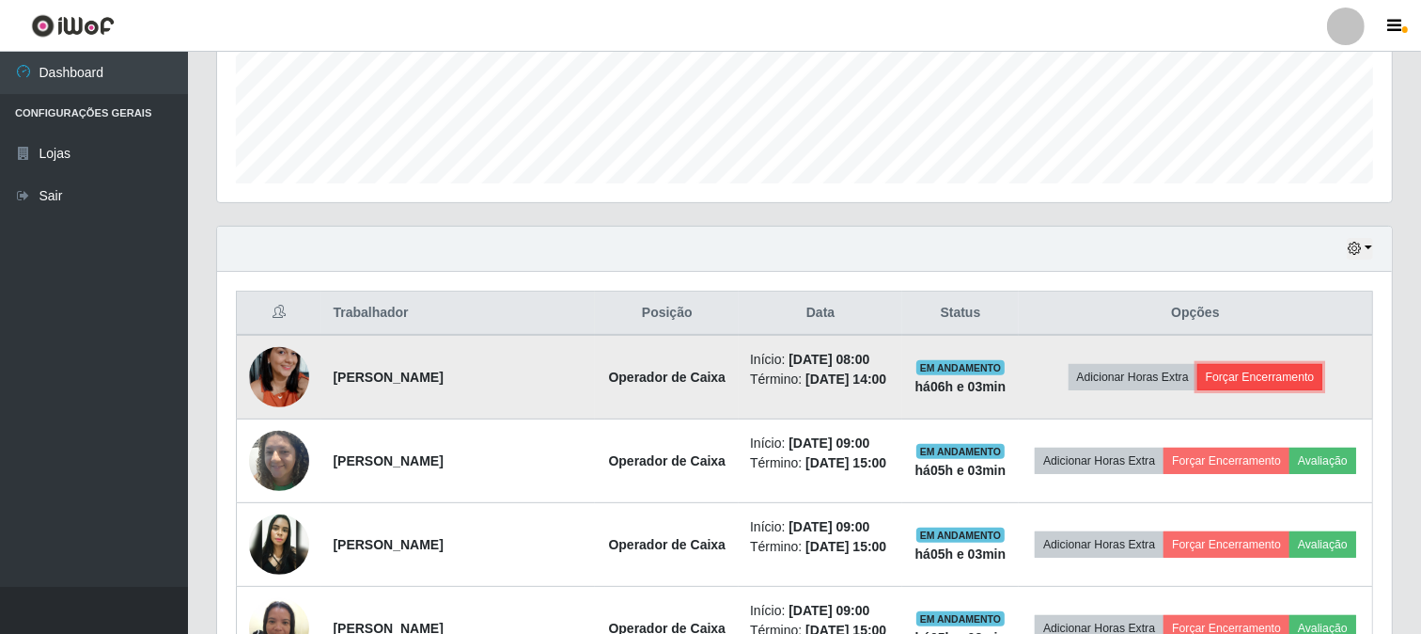
click at [1260, 372] on button "Forçar Encerramento" at bounding box center [1261, 377] width 126 height 26
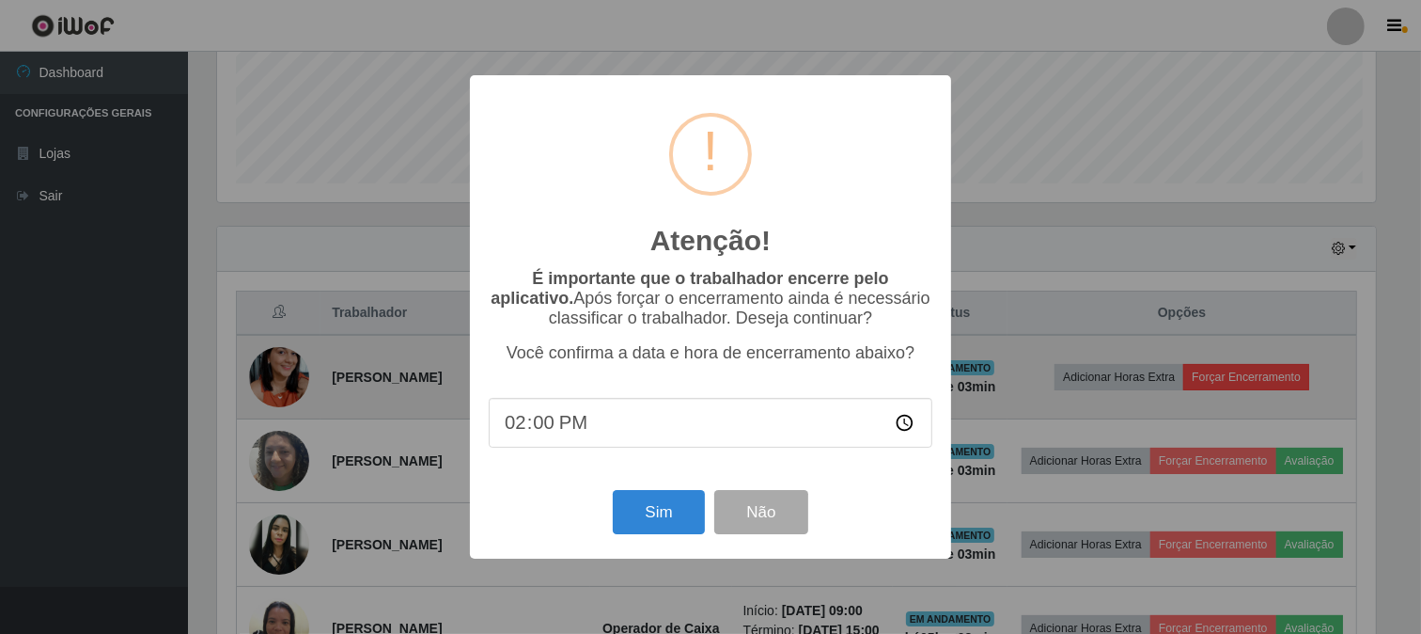
scroll to position [389, 1163]
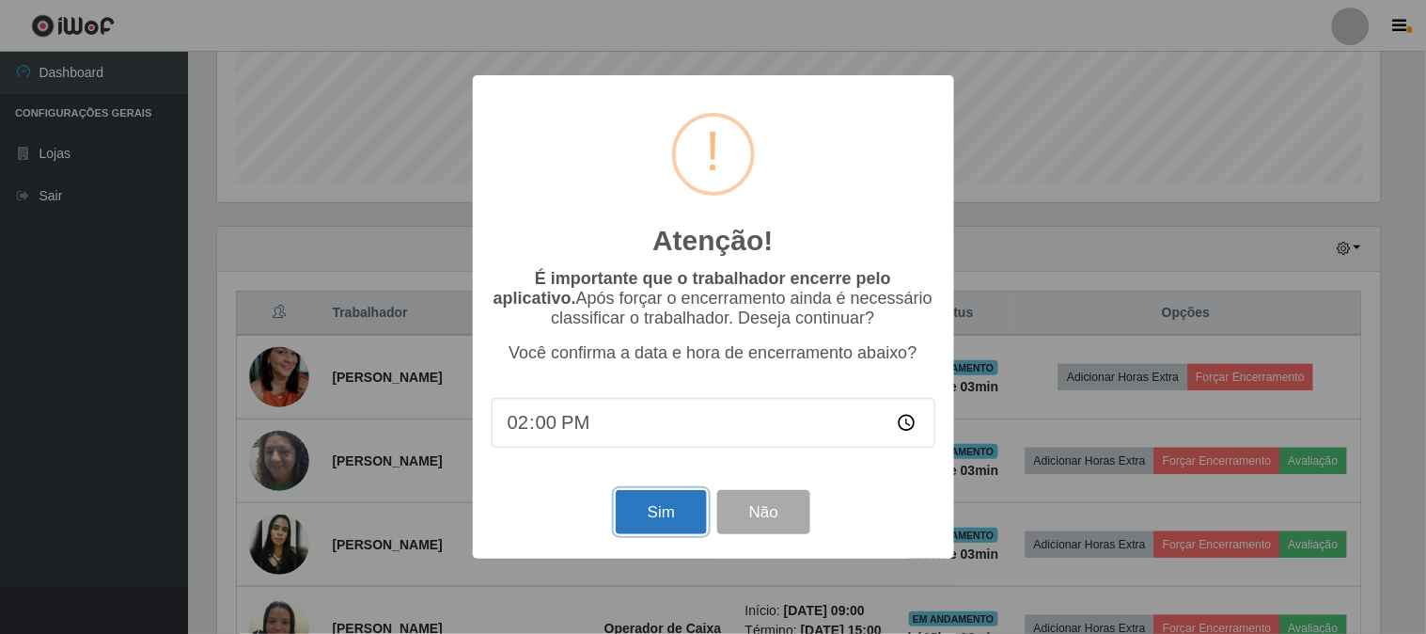
click at [669, 520] on button "Sim" at bounding box center [661, 512] width 91 height 44
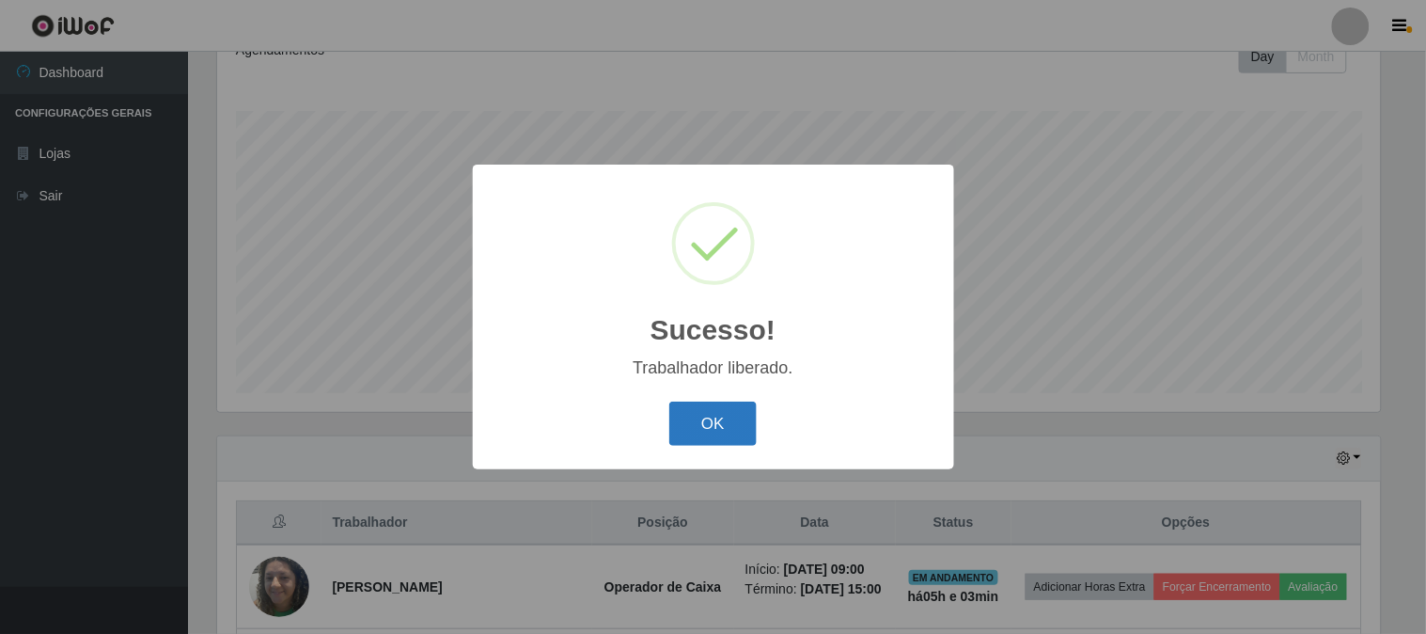
drag, startPoint x: 675, startPoint y: 416, endPoint x: 703, endPoint y: 418, distance: 28.3
click at [678, 416] on button "OK" at bounding box center [712, 423] width 87 height 44
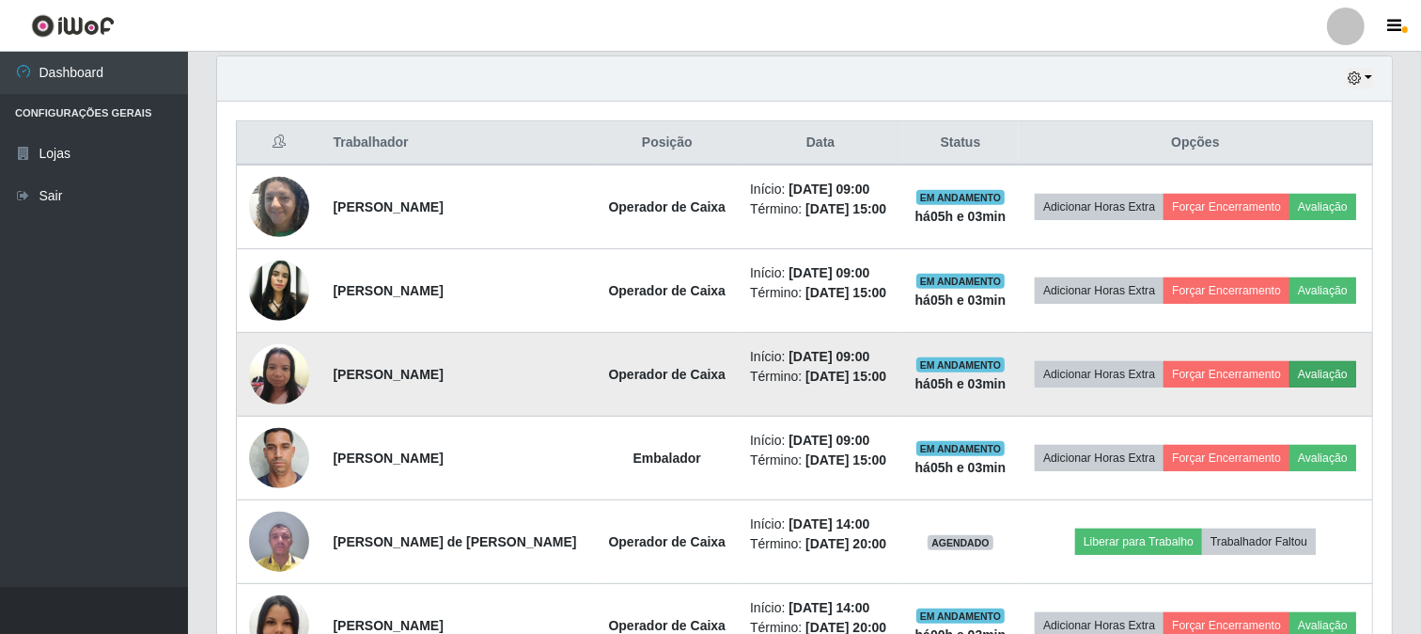
scroll to position [698, 0]
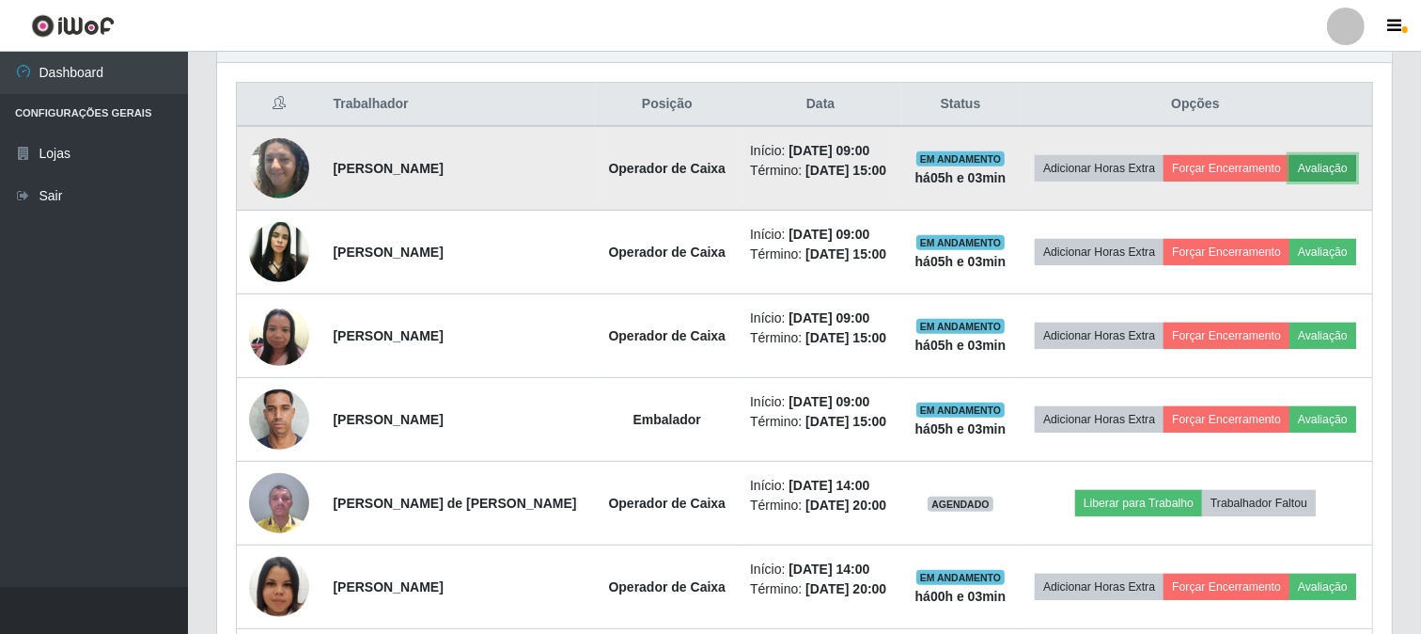
click at [1322, 157] on button "Avaliação" at bounding box center [1323, 168] width 67 height 26
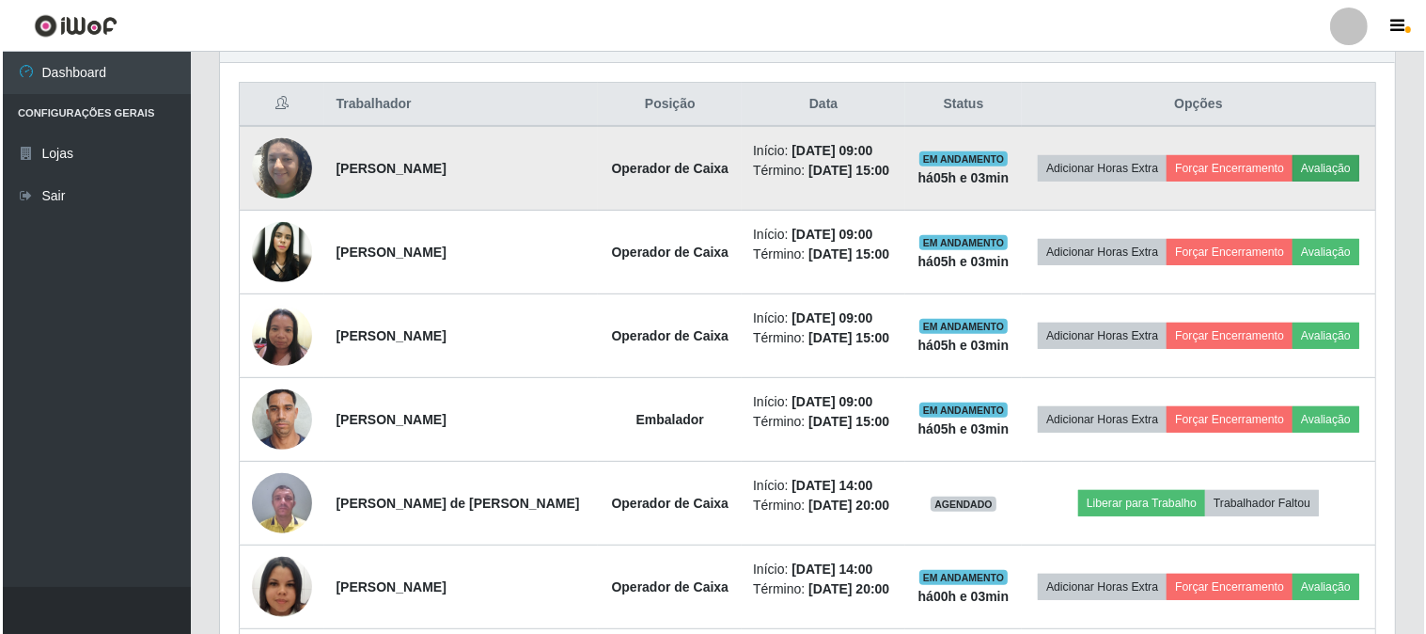
scroll to position [0, 0]
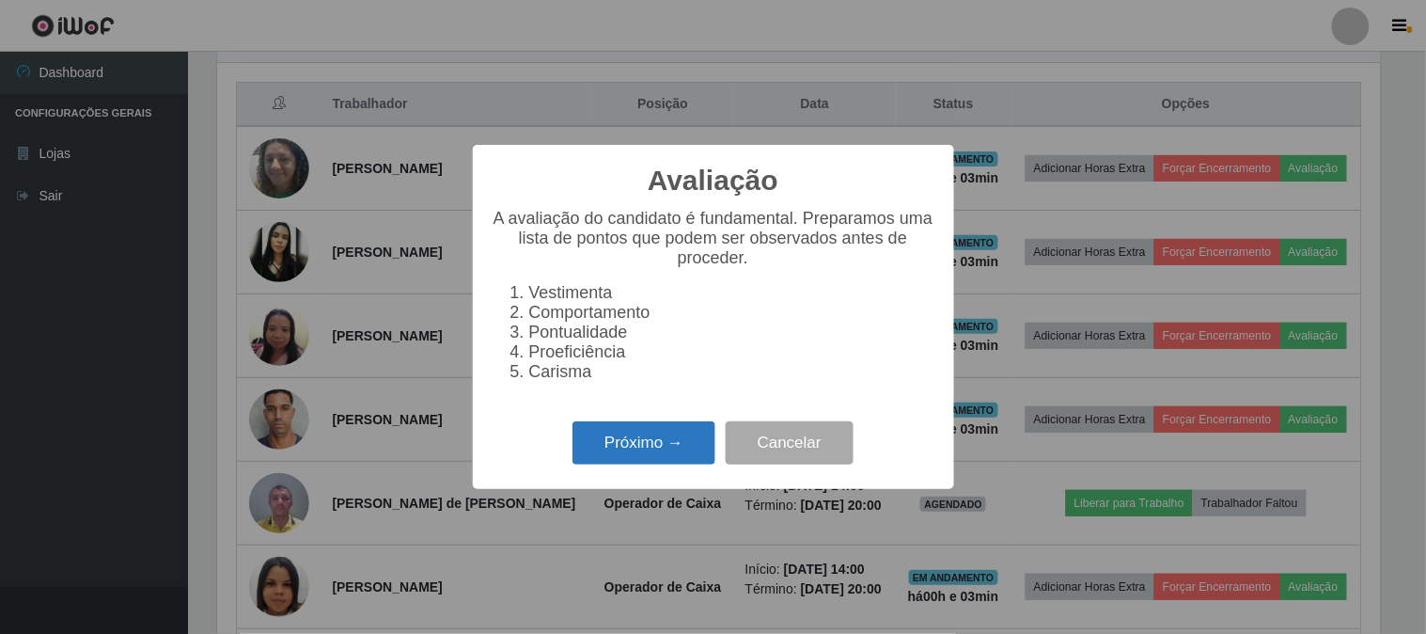
click at [634, 440] on button "Próximo →" at bounding box center [644, 443] width 143 height 44
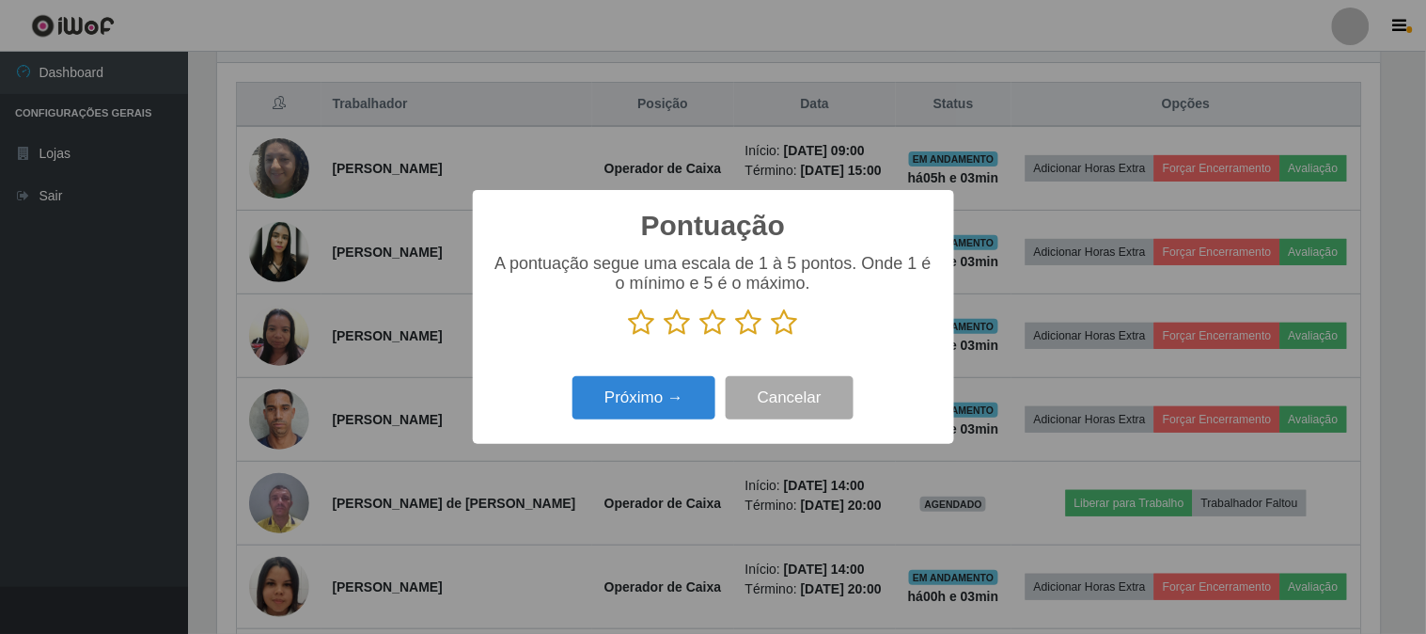
click at [787, 324] on icon at bounding box center [785, 322] width 26 height 28
click at [772, 337] on input "radio" at bounding box center [772, 337] width 0 height 0
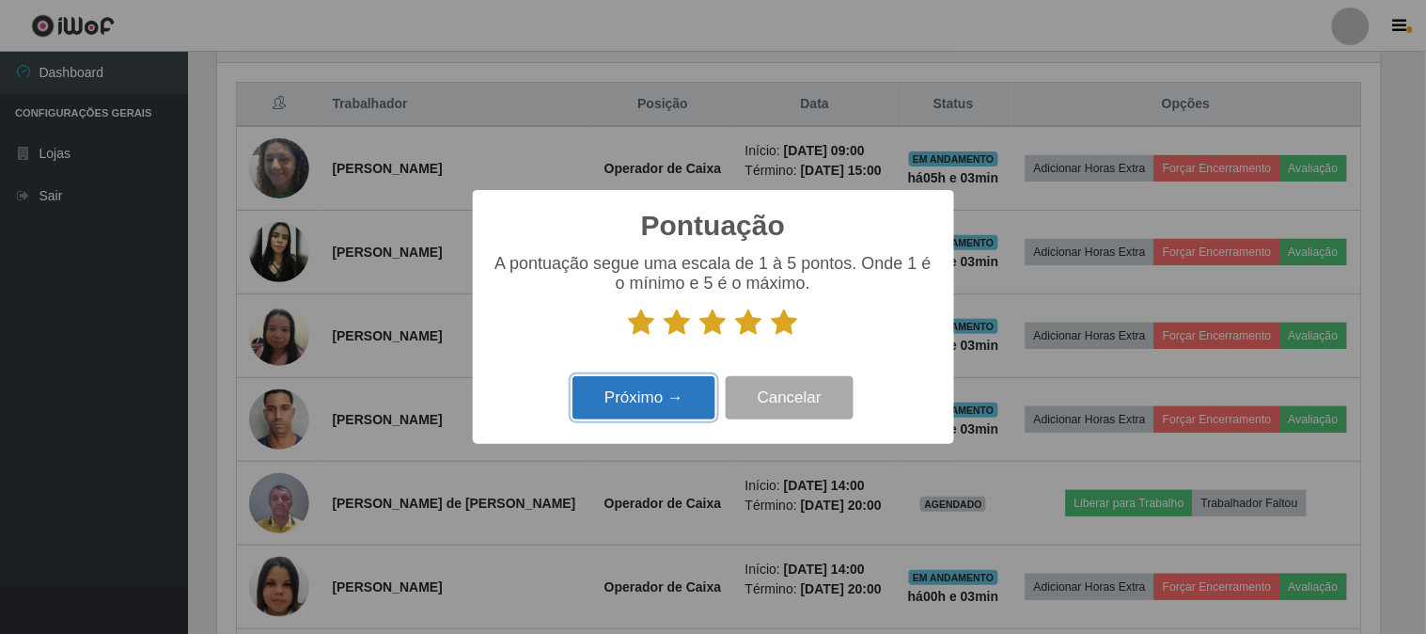
click at [642, 391] on button "Próximo →" at bounding box center [644, 398] width 143 height 44
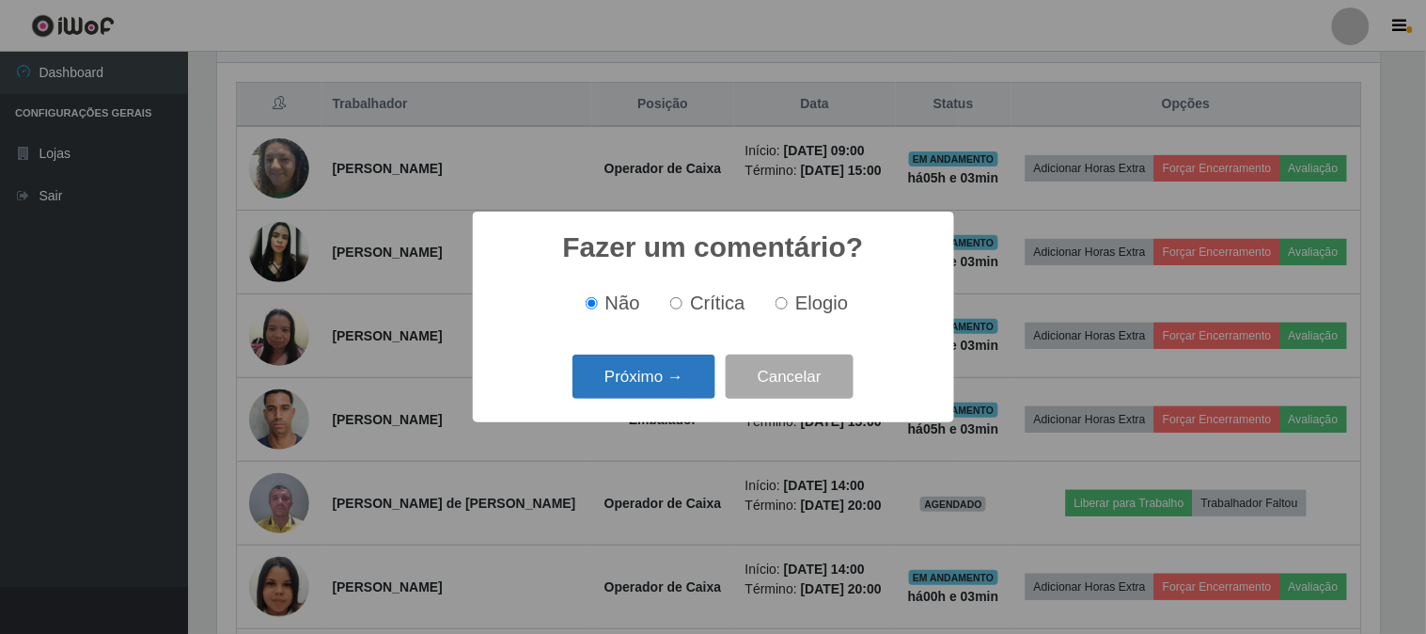
click at [663, 370] on button "Próximo →" at bounding box center [644, 376] width 143 height 44
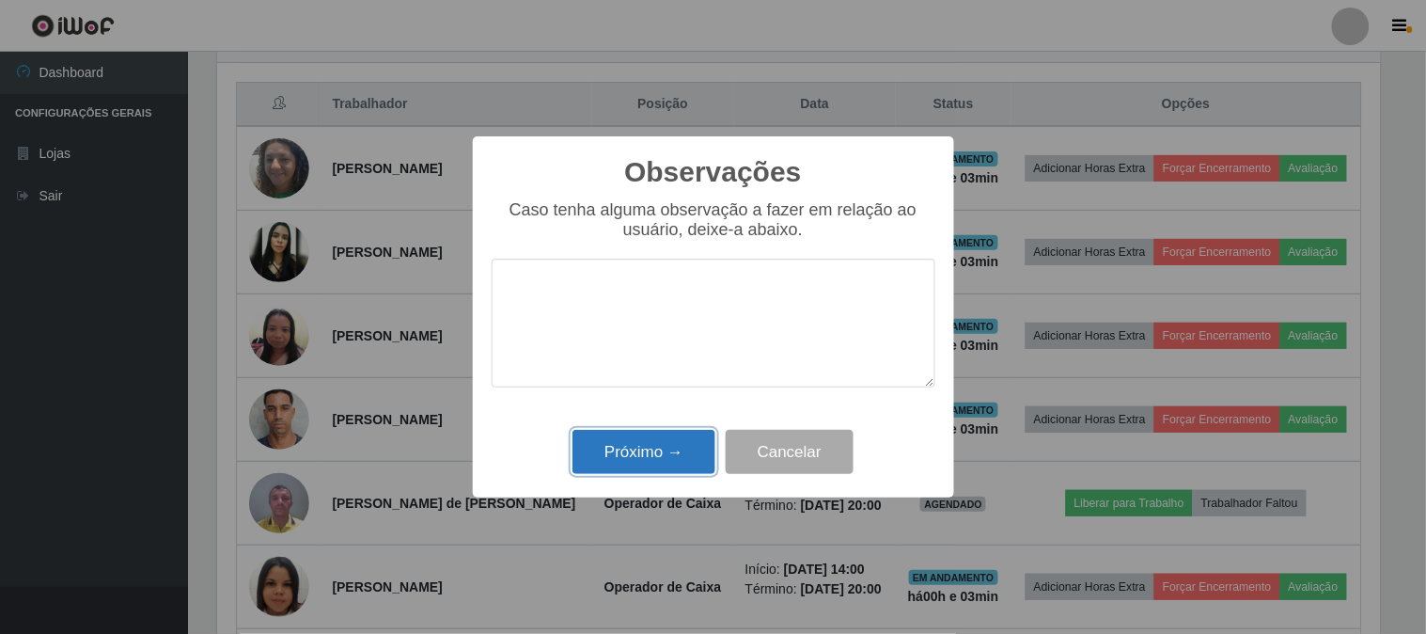
drag, startPoint x: 635, startPoint y: 443, endPoint x: 650, endPoint y: 437, distance: 16.1
click at [641, 442] on button "Próximo →" at bounding box center [644, 452] width 143 height 44
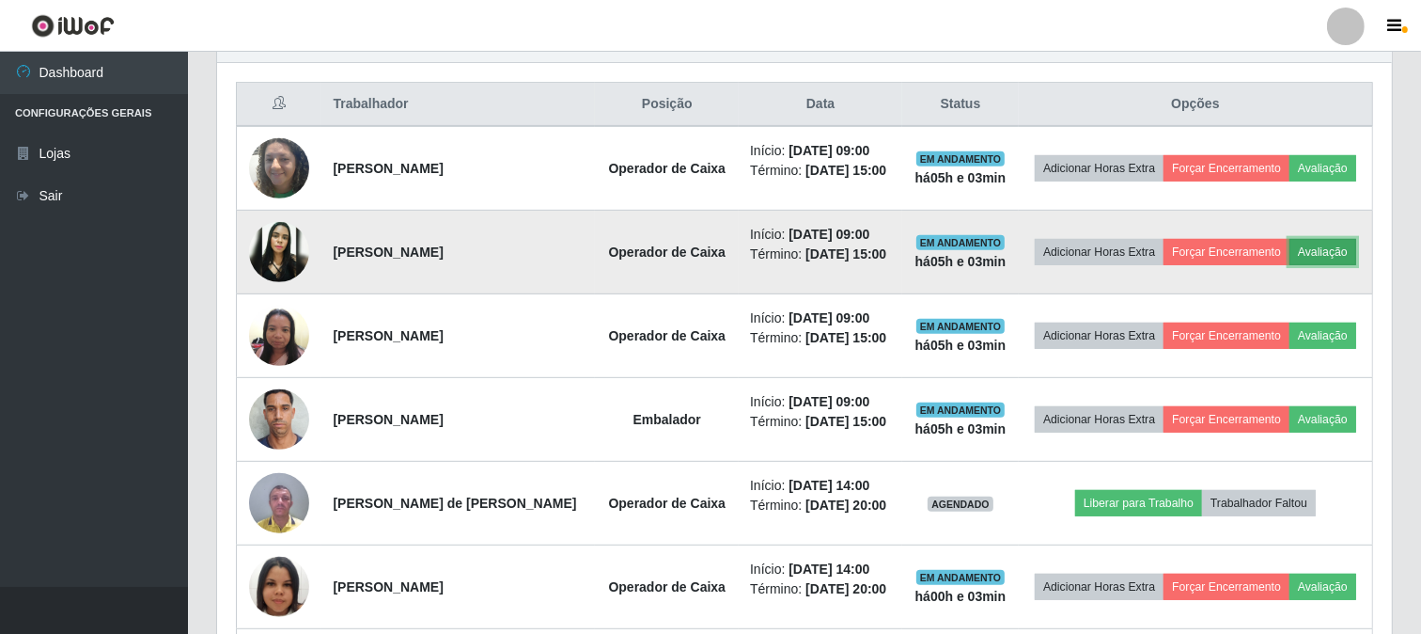
click at [1328, 254] on button "Avaliação" at bounding box center [1323, 252] width 67 height 26
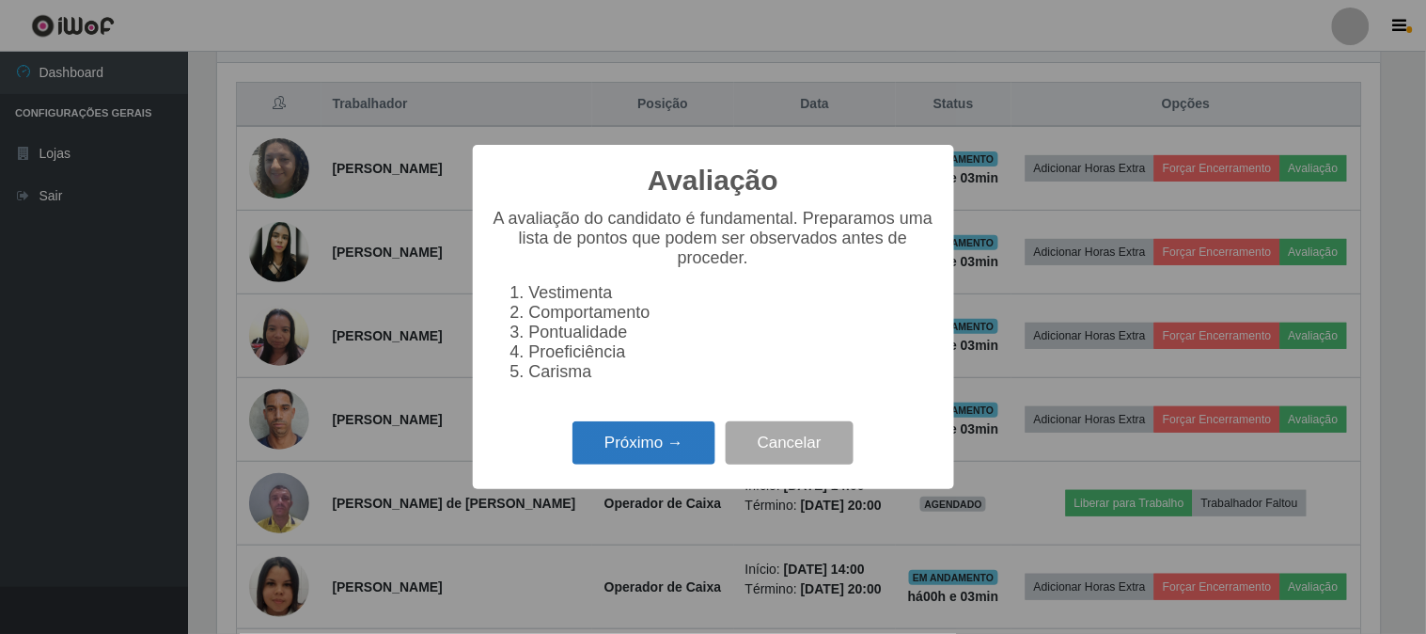
click at [665, 448] on button "Próximo →" at bounding box center [644, 443] width 143 height 44
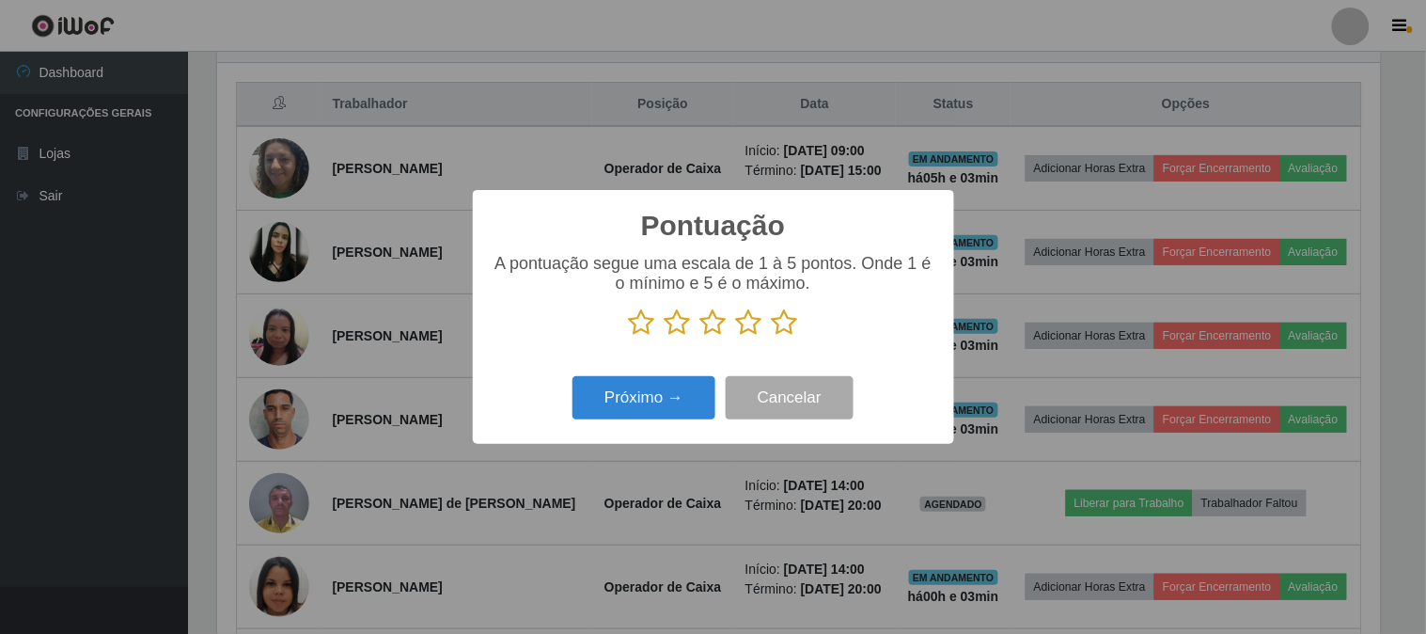
click at [785, 322] on icon at bounding box center [785, 322] width 26 height 28
click at [772, 337] on input "radio" at bounding box center [772, 337] width 0 height 0
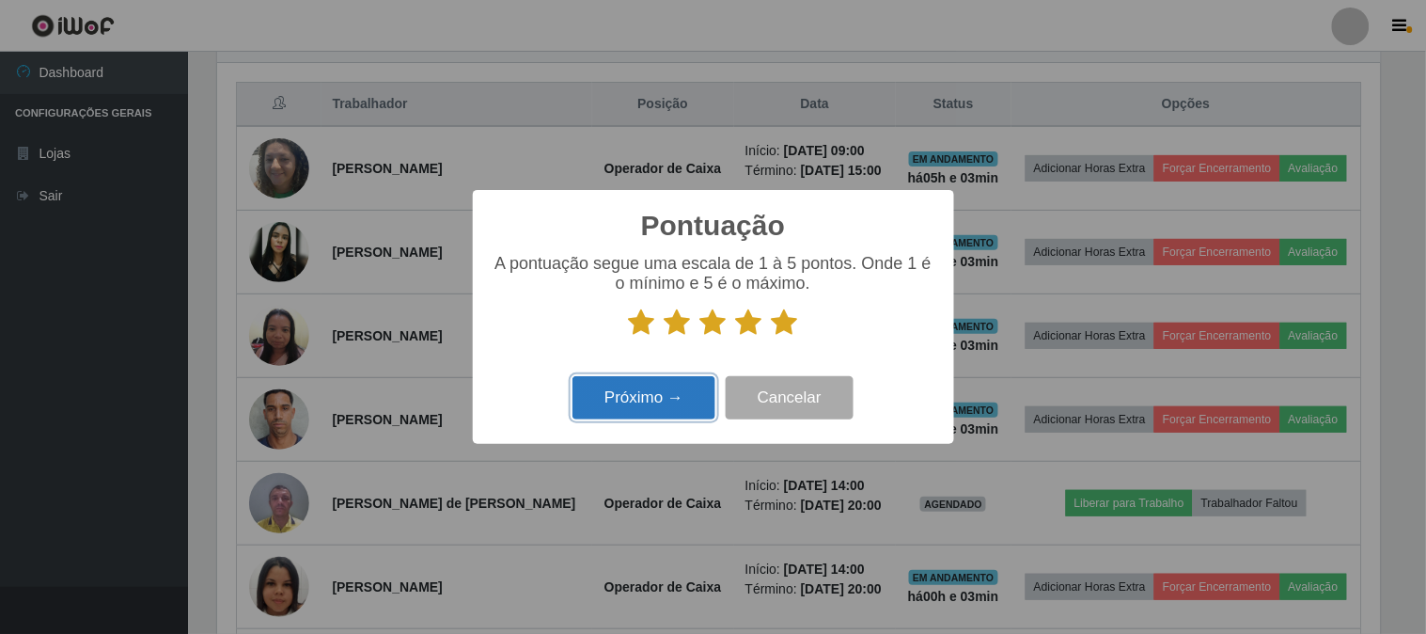
click at [618, 398] on button "Próximo →" at bounding box center [644, 398] width 143 height 44
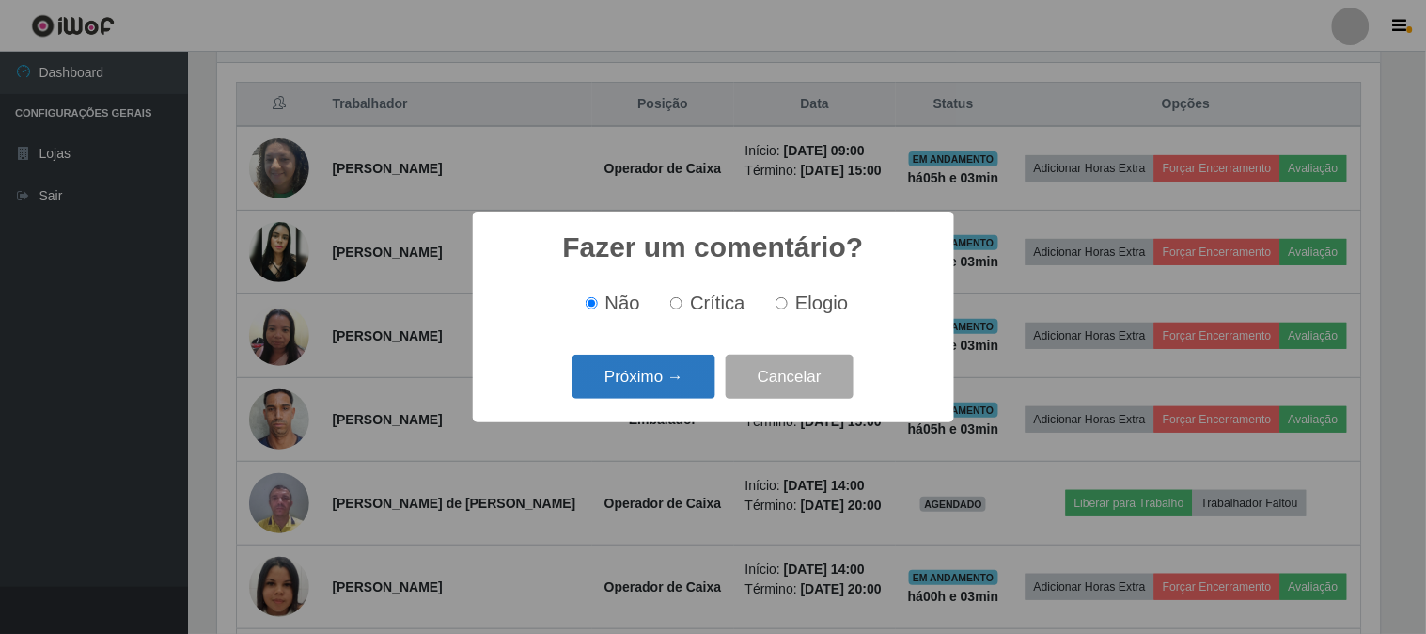
click at [678, 379] on button "Próximo →" at bounding box center [644, 376] width 143 height 44
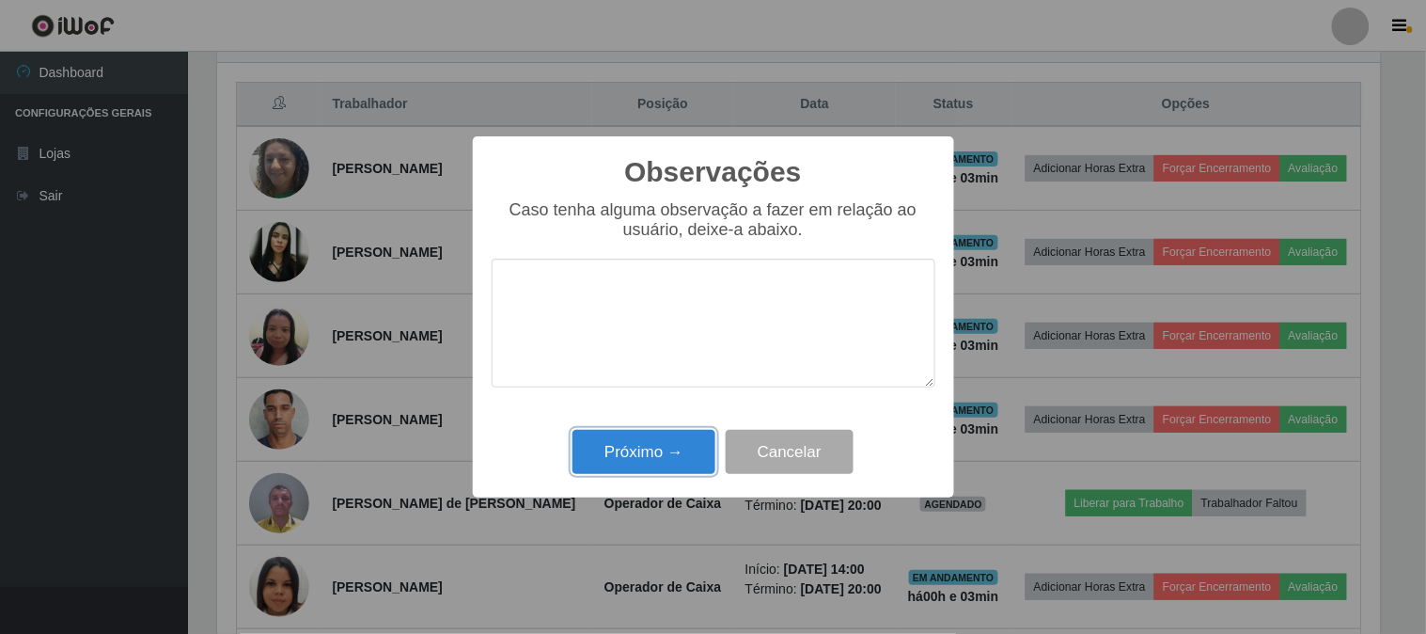
drag, startPoint x: 634, startPoint y: 464, endPoint x: 700, endPoint y: 421, distance: 79.5
click at [634, 457] on button "Próximo →" at bounding box center [644, 452] width 143 height 44
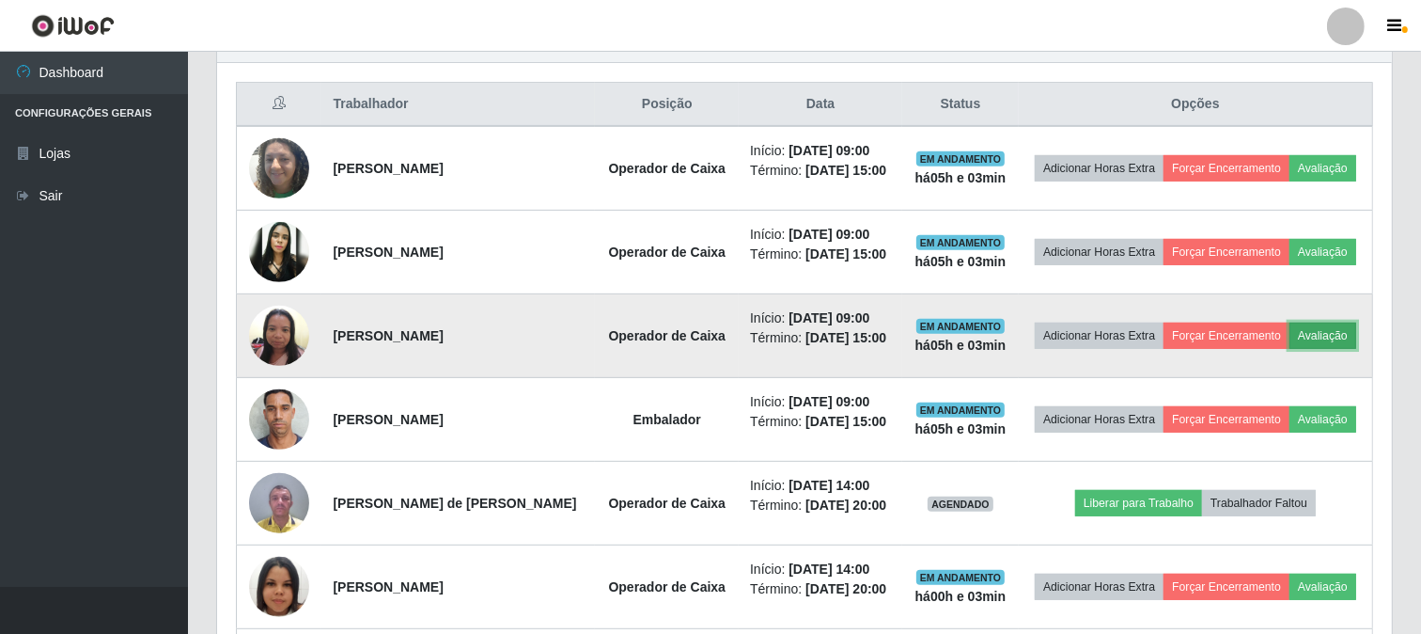
click at [1326, 331] on button "Avaliação" at bounding box center [1323, 335] width 67 height 26
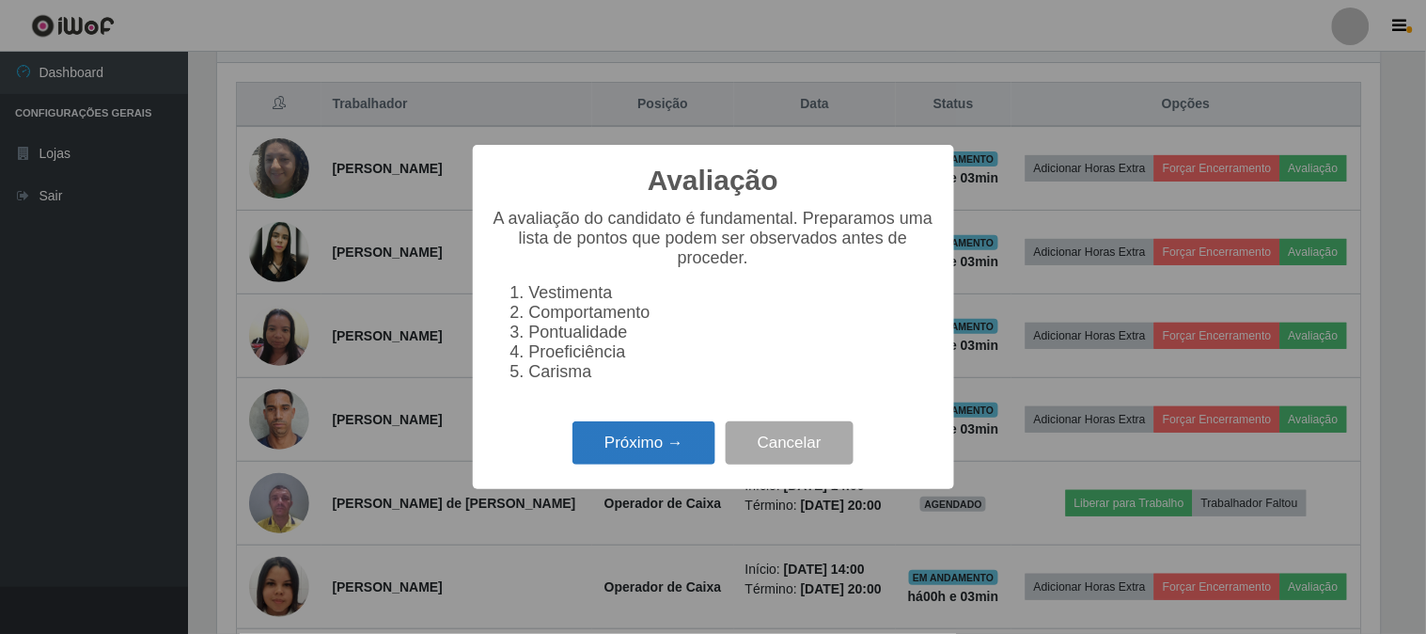
click at [635, 456] on button "Próximo →" at bounding box center [644, 443] width 143 height 44
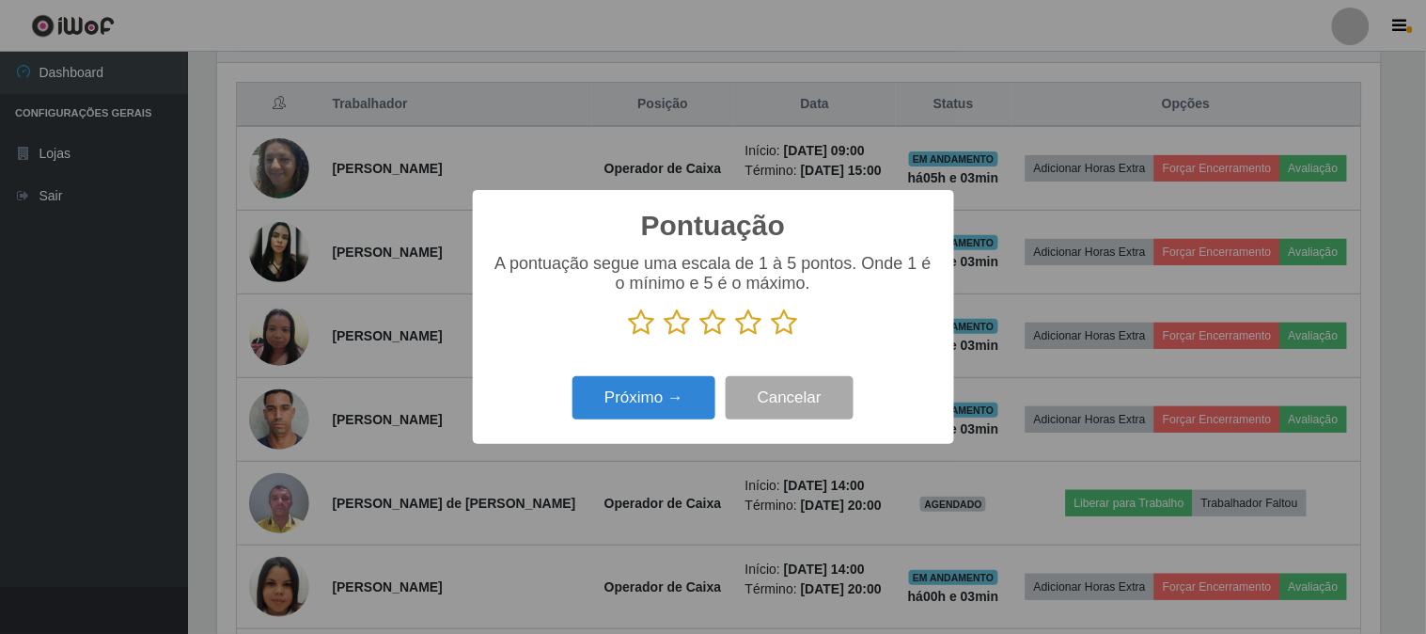
click at [791, 324] on icon at bounding box center [785, 322] width 26 height 28
click at [772, 337] on input "radio" at bounding box center [772, 337] width 0 height 0
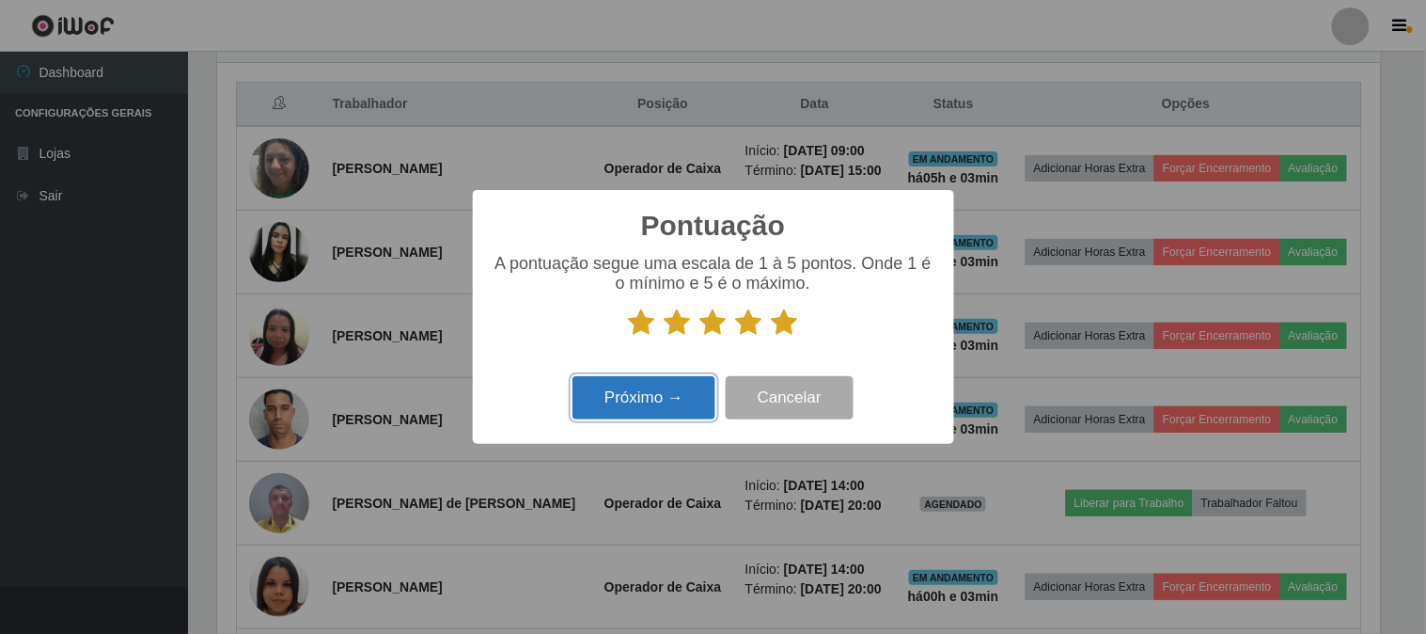
click at [635, 405] on button "Próximo →" at bounding box center [644, 398] width 143 height 44
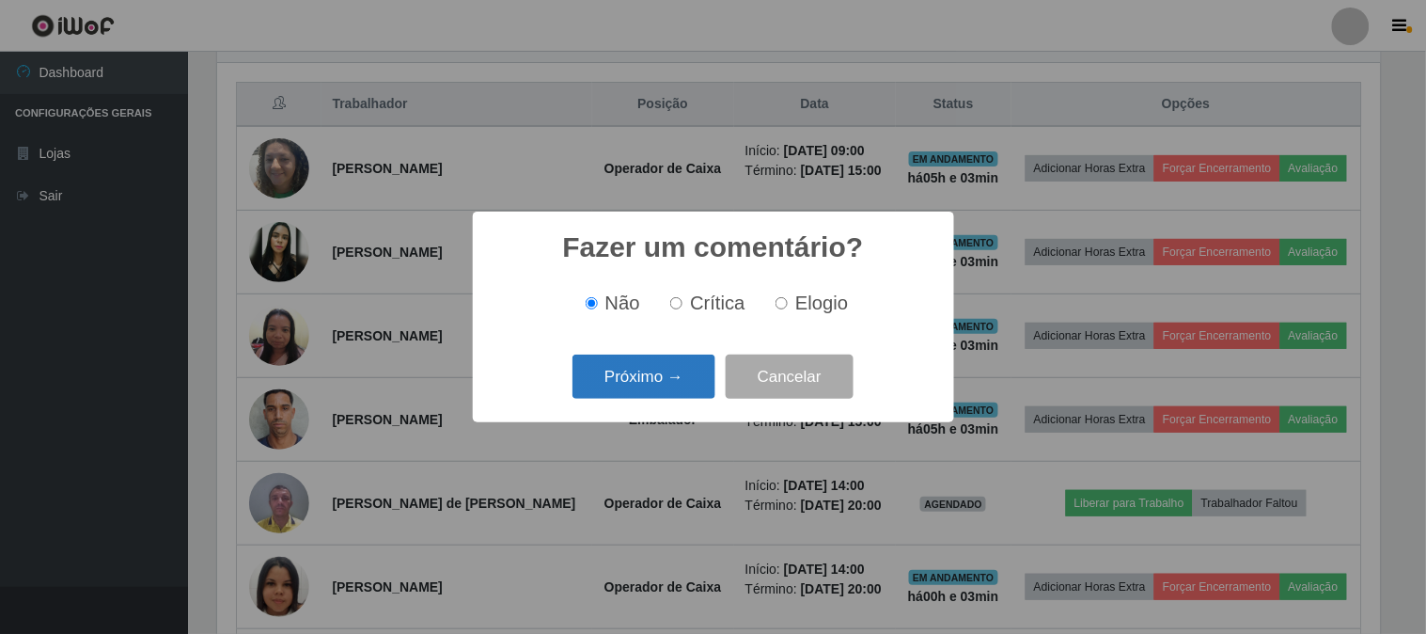
click at [655, 385] on button "Próximo →" at bounding box center [644, 376] width 143 height 44
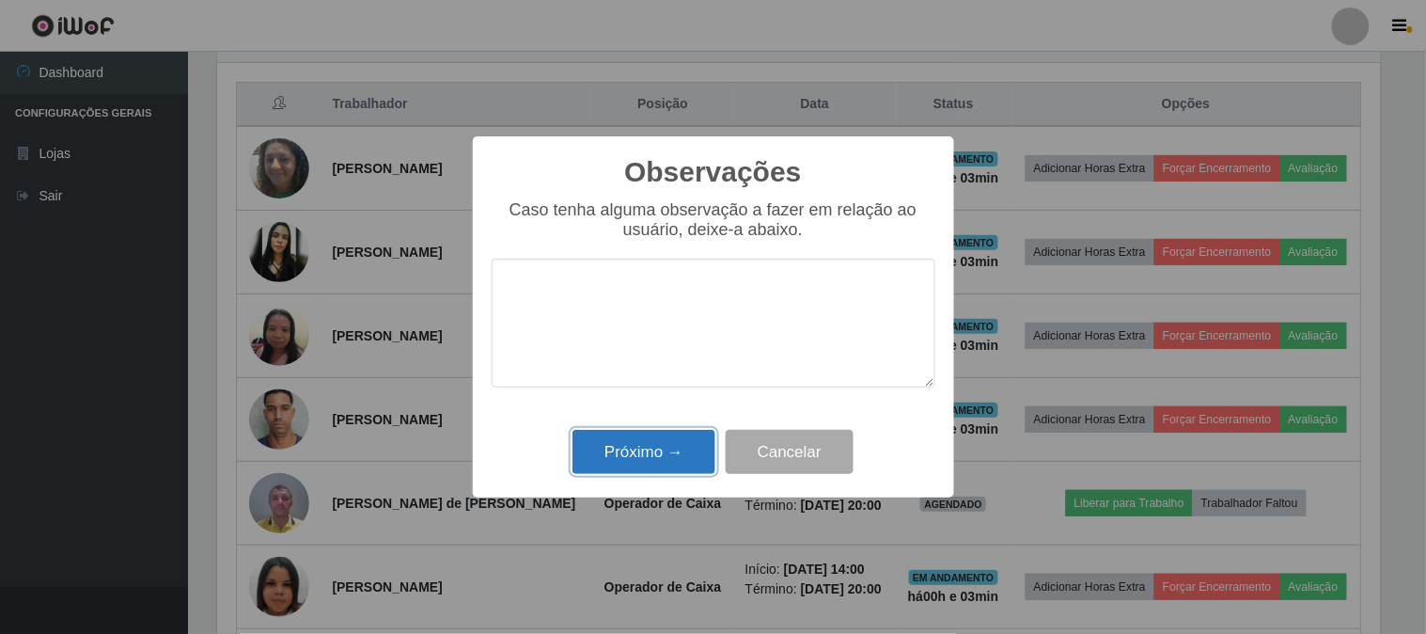
click at [645, 455] on button "Próximo →" at bounding box center [644, 452] width 143 height 44
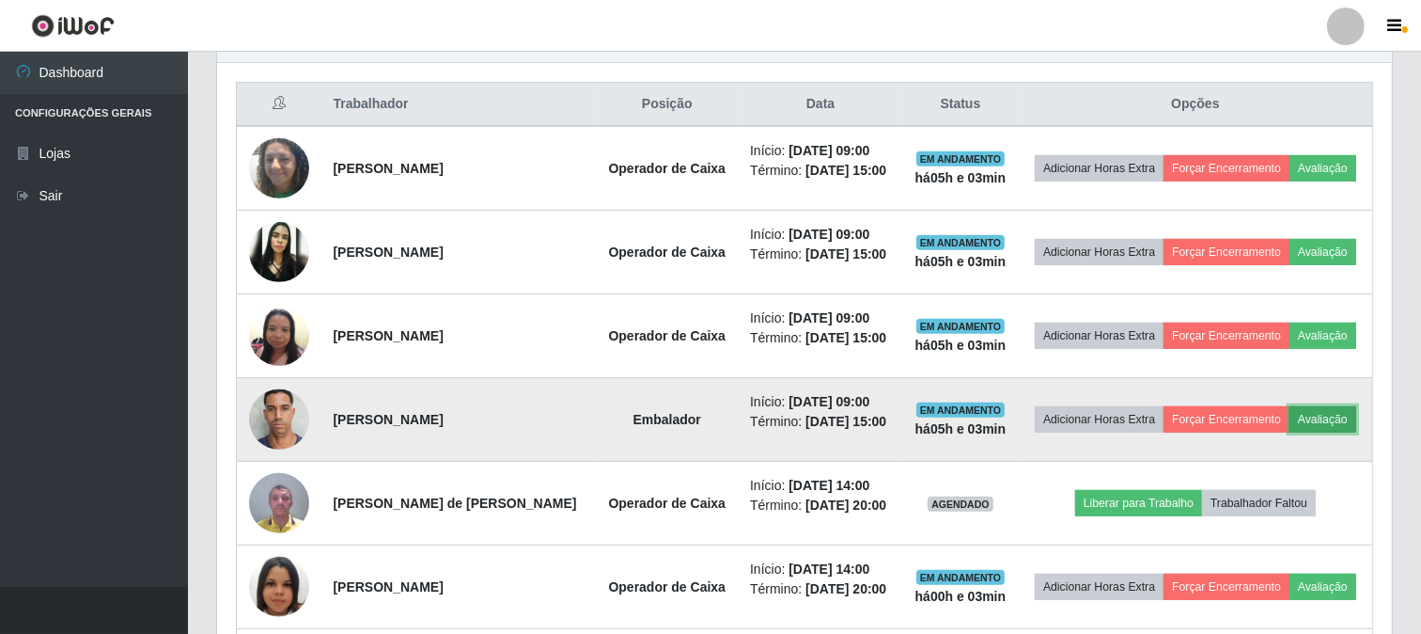
click at [1311, 421] on button "Avaliação" at bounding box center [1323, 419] width 67 height 26
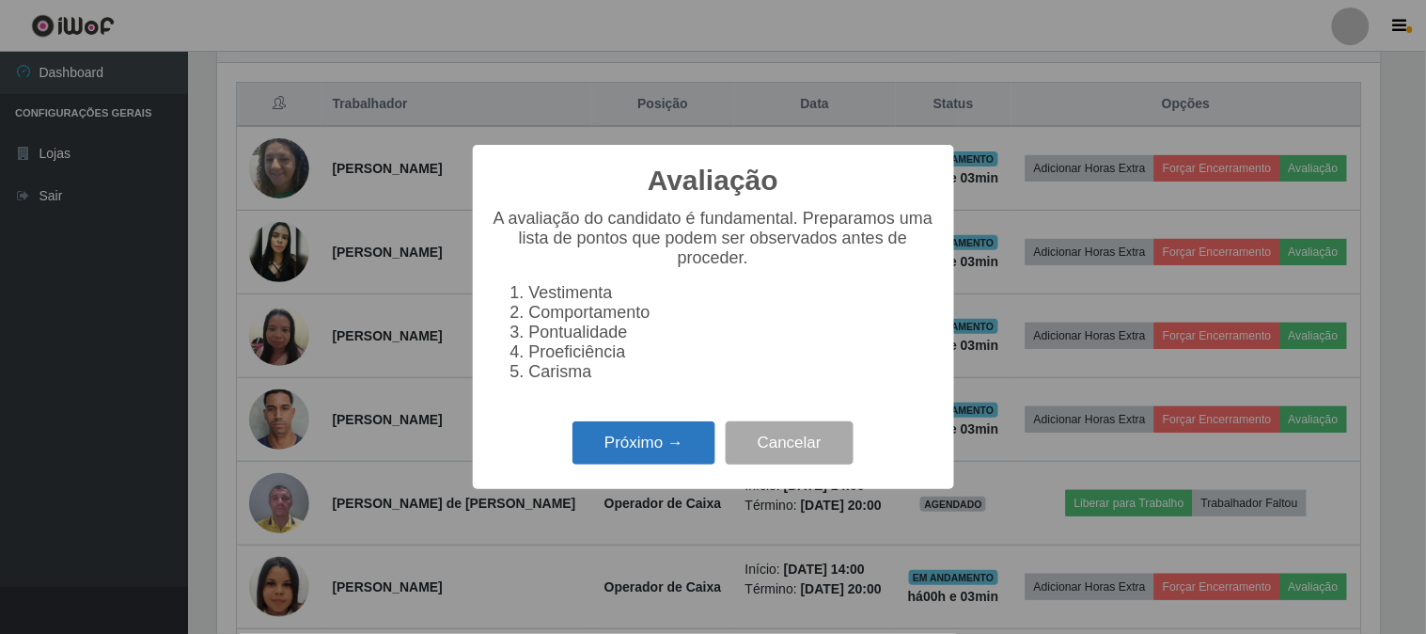
click at [649, 458] on button "Próximo →" at bounding box center [644, 443] width 143 height 44
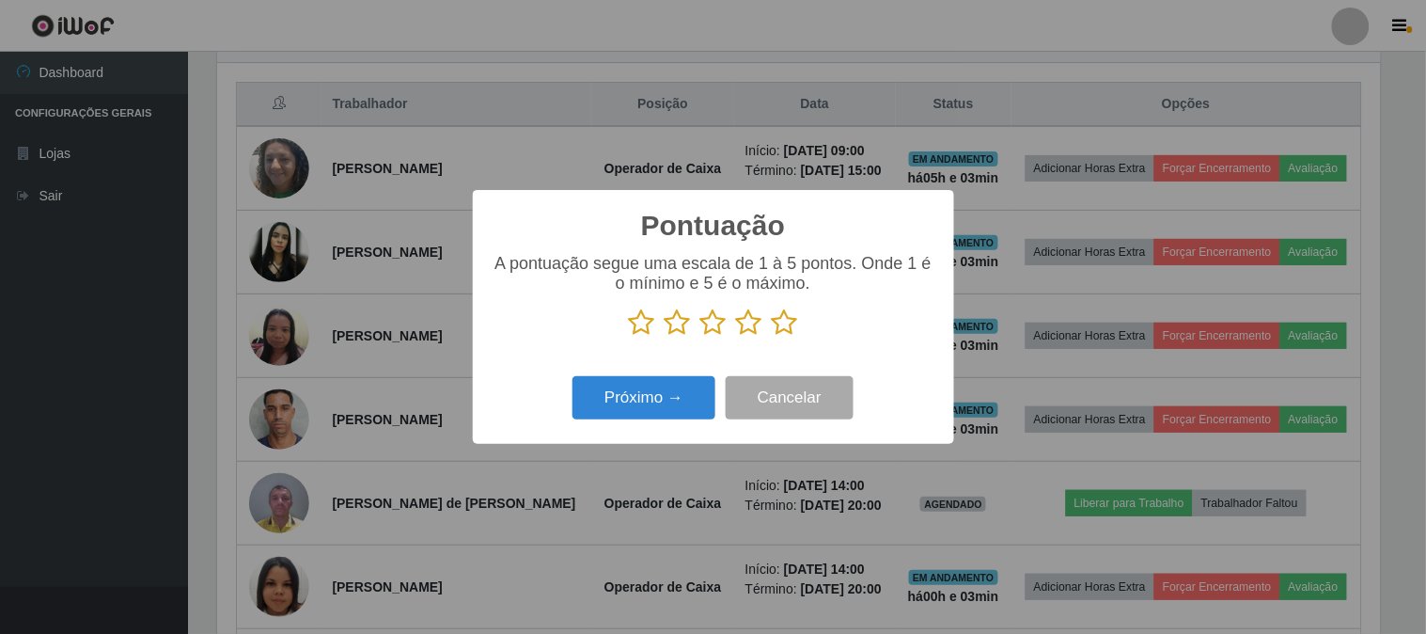
click at [783, 318] on icon at bounding box center [785, 322] width 26 height 28
click at [772, 337] on input "radio" at bounding box center [772, 337] width 0 height 0
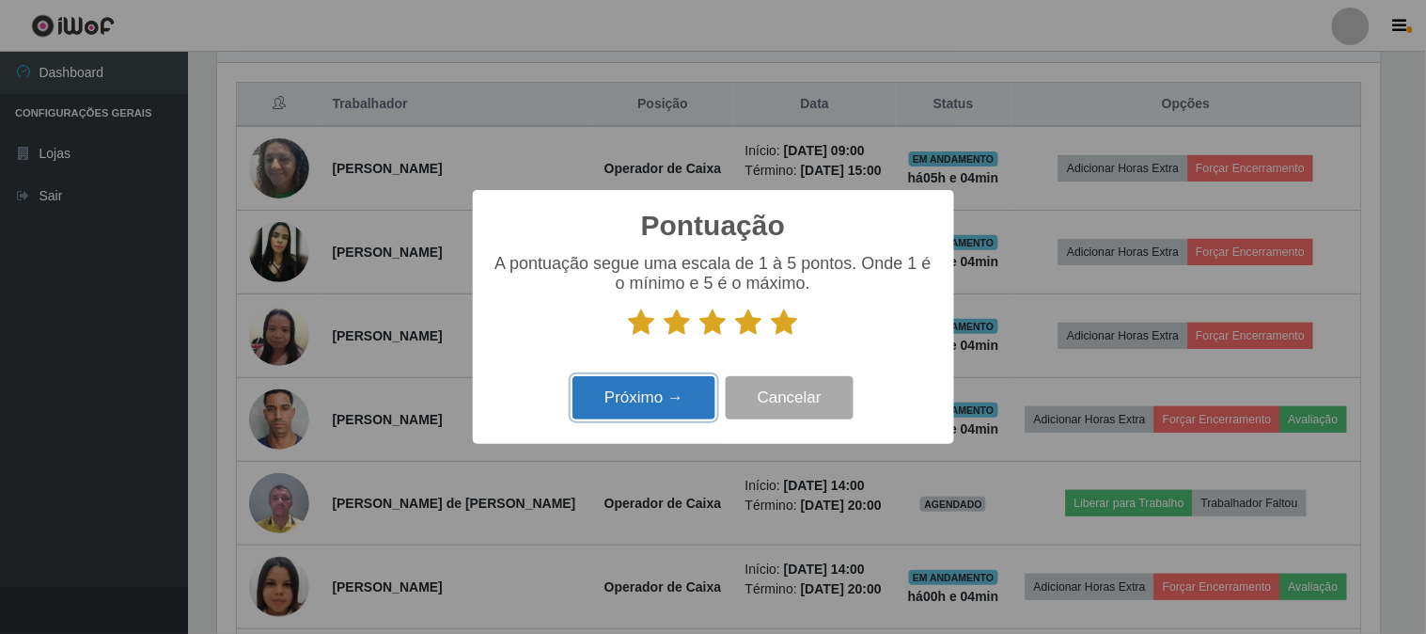
click at [639, 404] on button "Próximo →" at bounding box center [644, 398] width 143 height 44
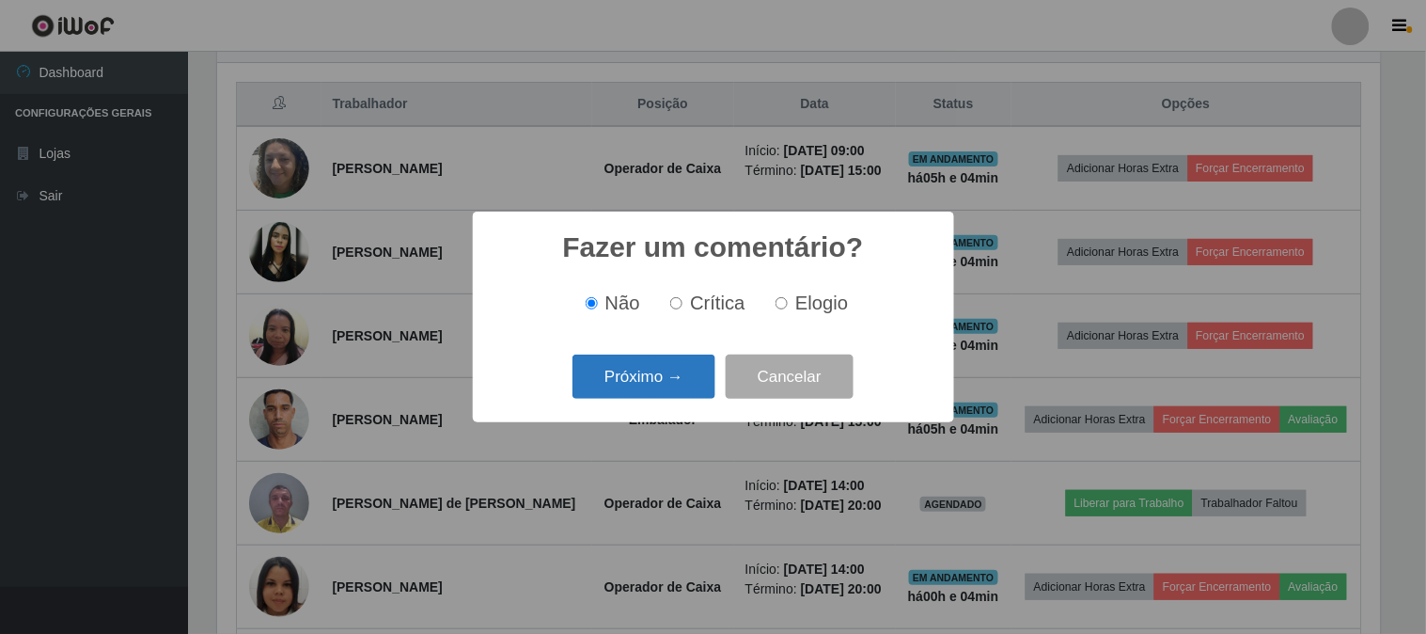
click at [646, 368] on button "Próximo →" at bounding box center [644, 376] width 143 height 44
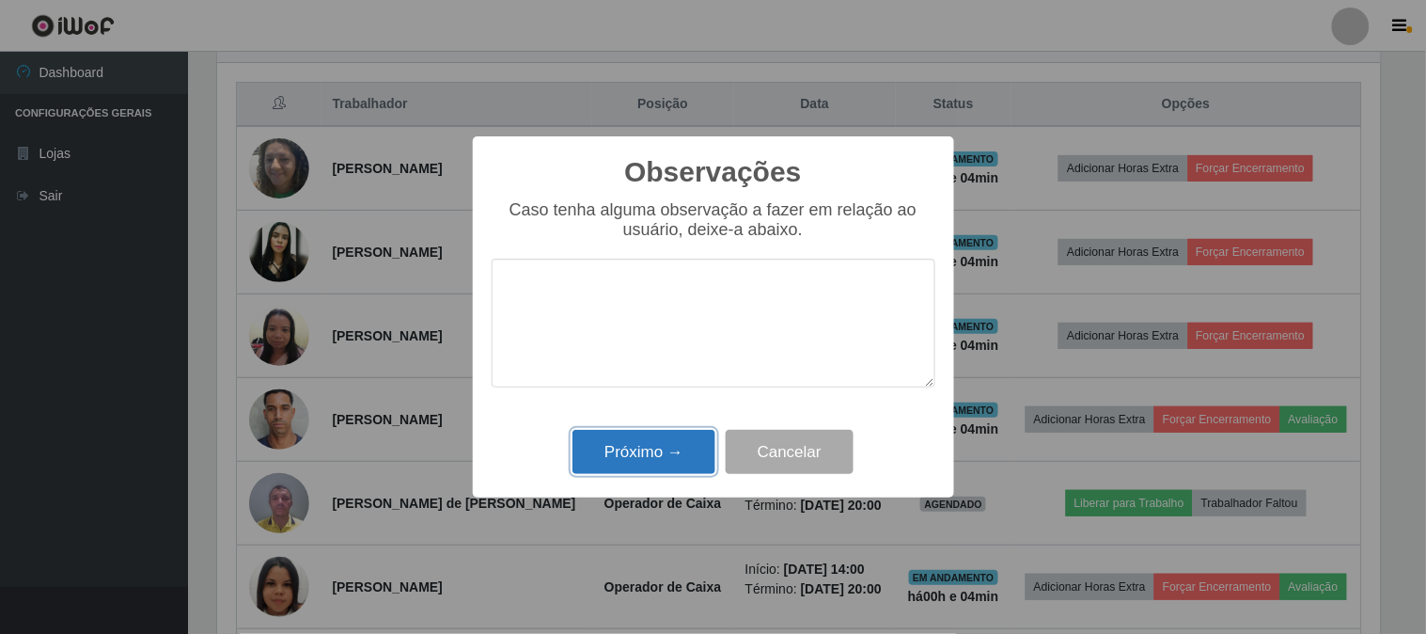
click at [658, 437] on button "Próximo →" at bounding box center [644, 452] width 143 height 44
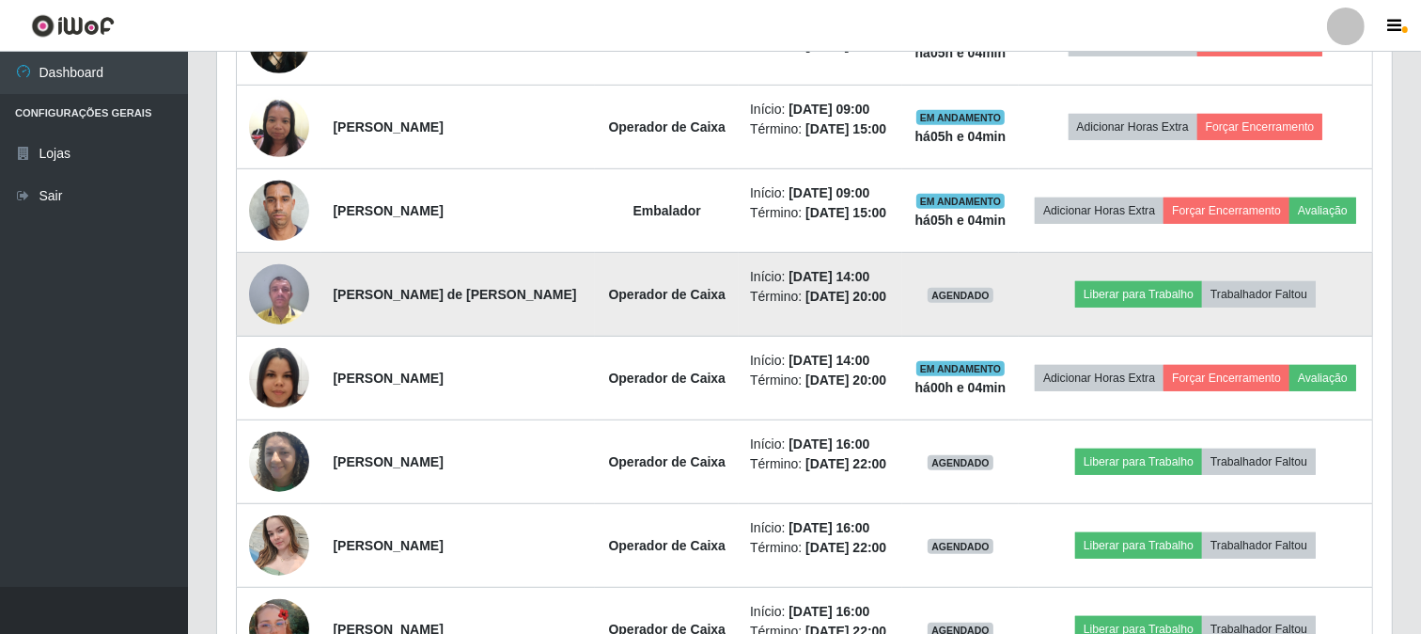
click at [292, 315] on img at bounding box center [279, 294] width 60 height 80
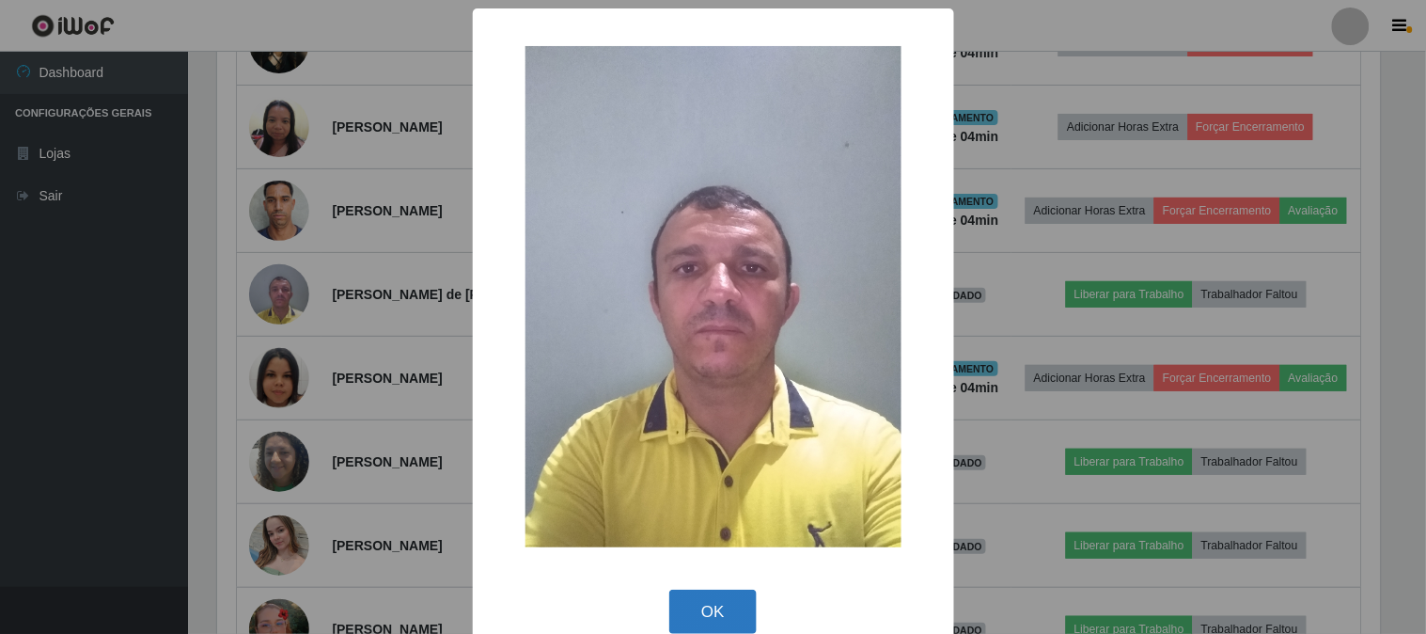
click at [716, 614] on button "OK" at bounding box center [712, 611] width 87 height 44
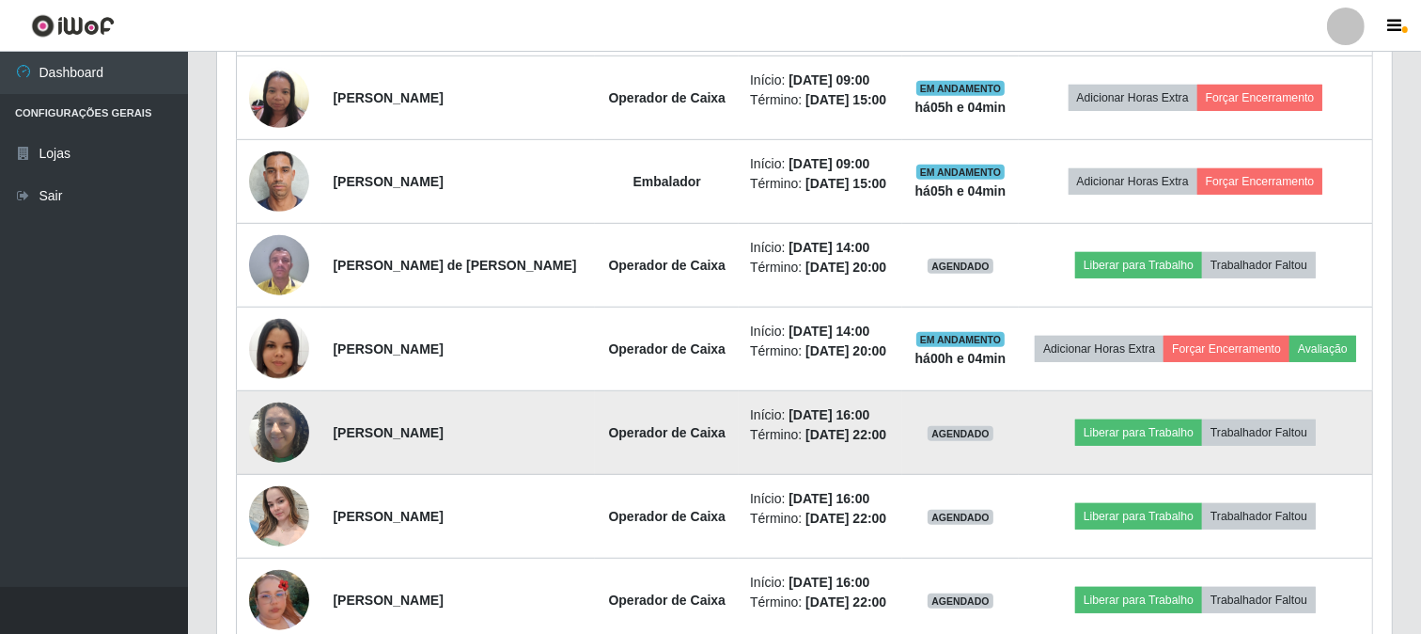
scroll to position [908, 0]
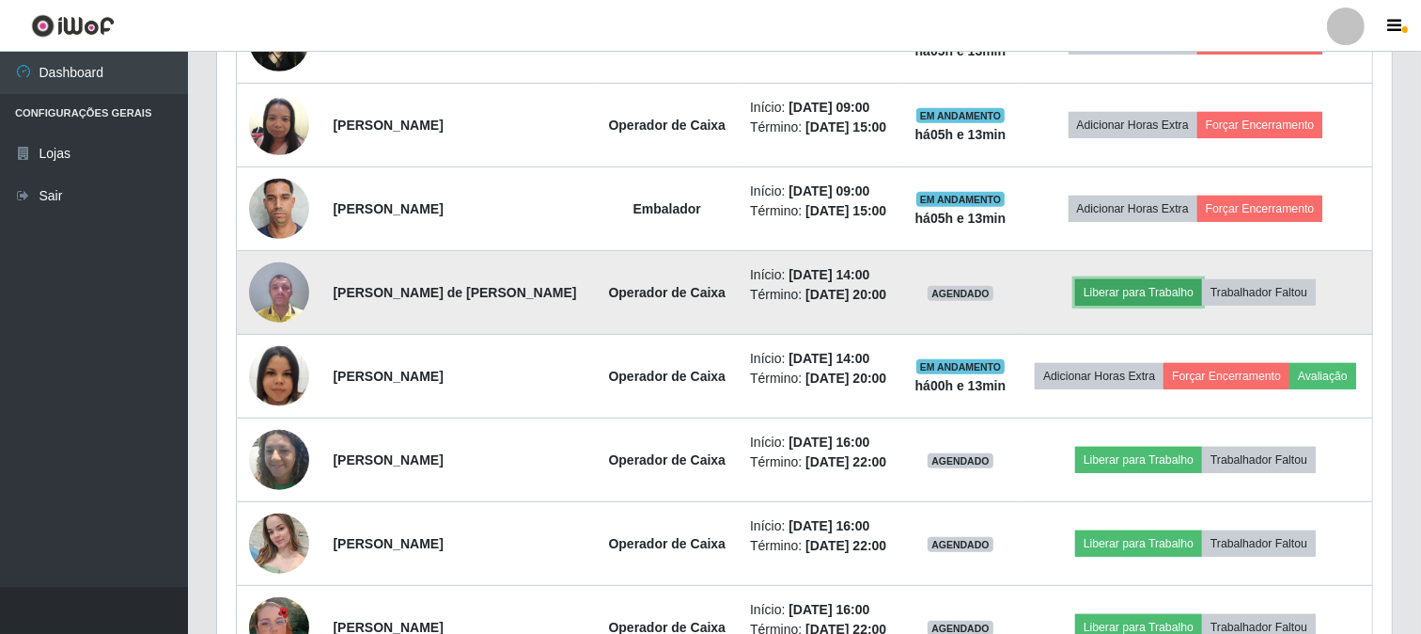
click at [1121, 305] on button "Liberar para Trabalho" at bounding box center [1139, 292] width 127 height 26
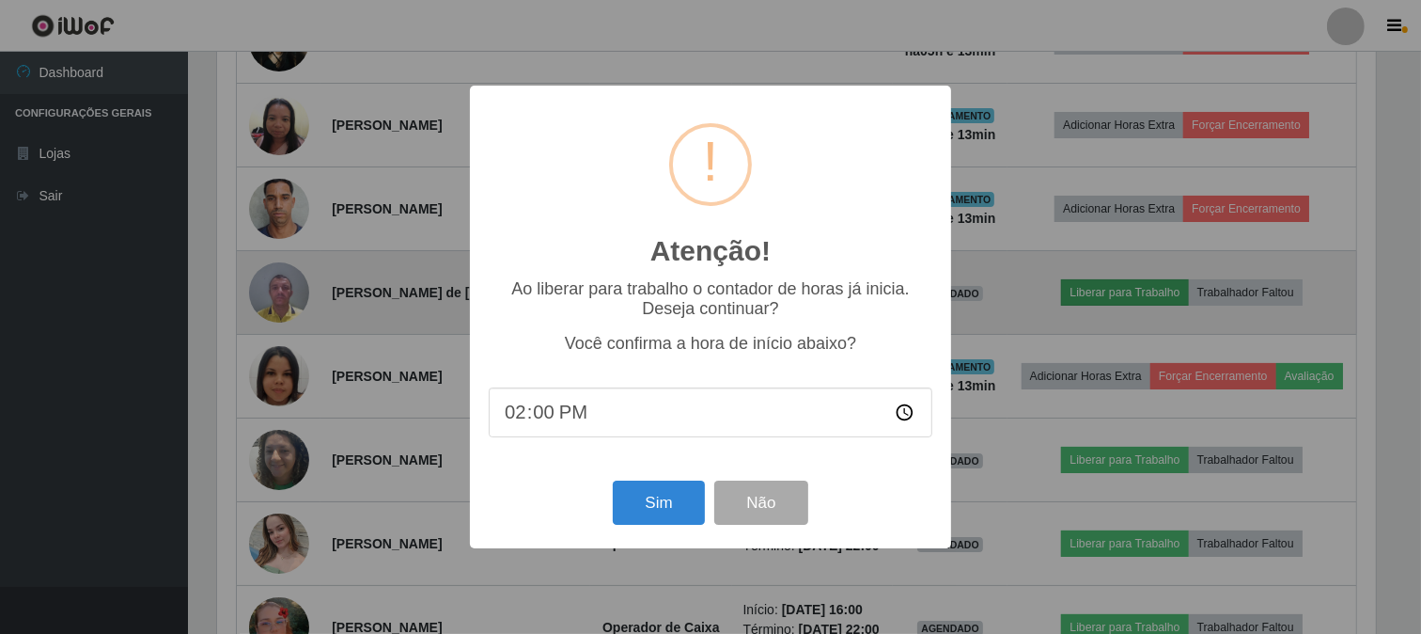
scroll to position [389, 1163]
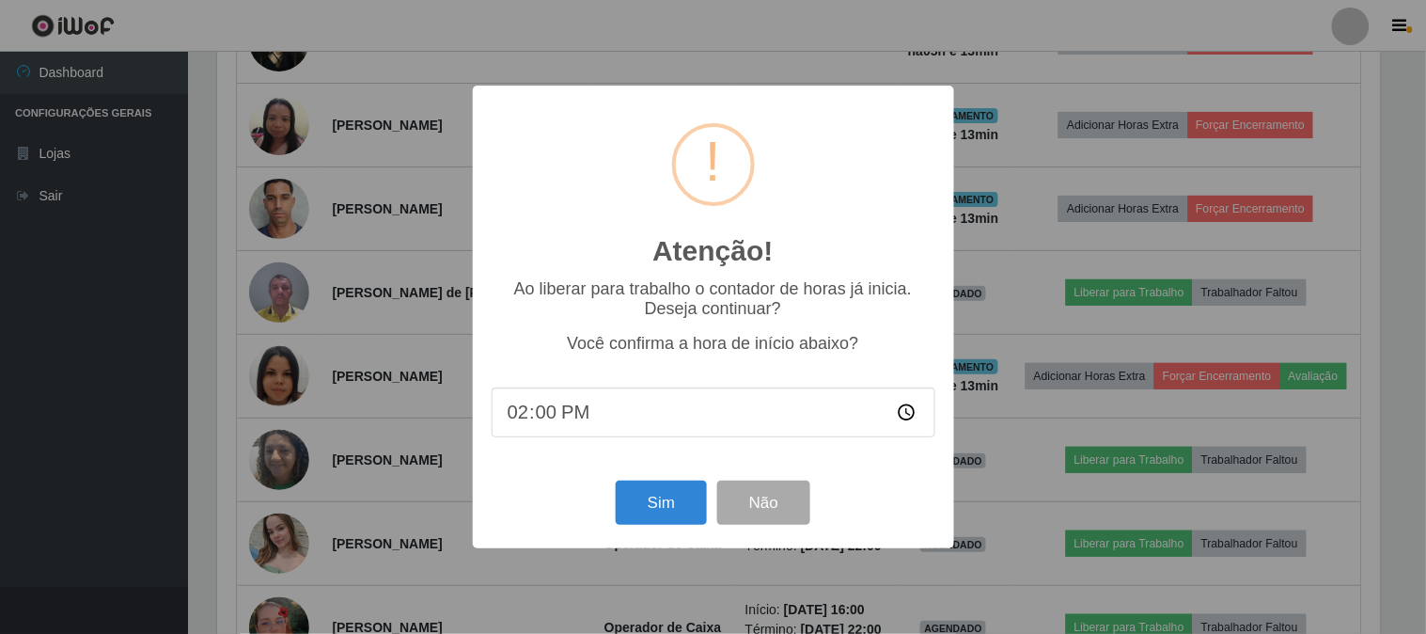
click at [583, 405] on input "14:00" at bounding box center [714, 412] width 444 height 50
click at [550, 407] on input "14:00" at bounding box center [714, 412] width 444 height 50
type input "14:14"
click at [666, 498] on button "Sim" at bounding box center [661, 502] width 91 height 44
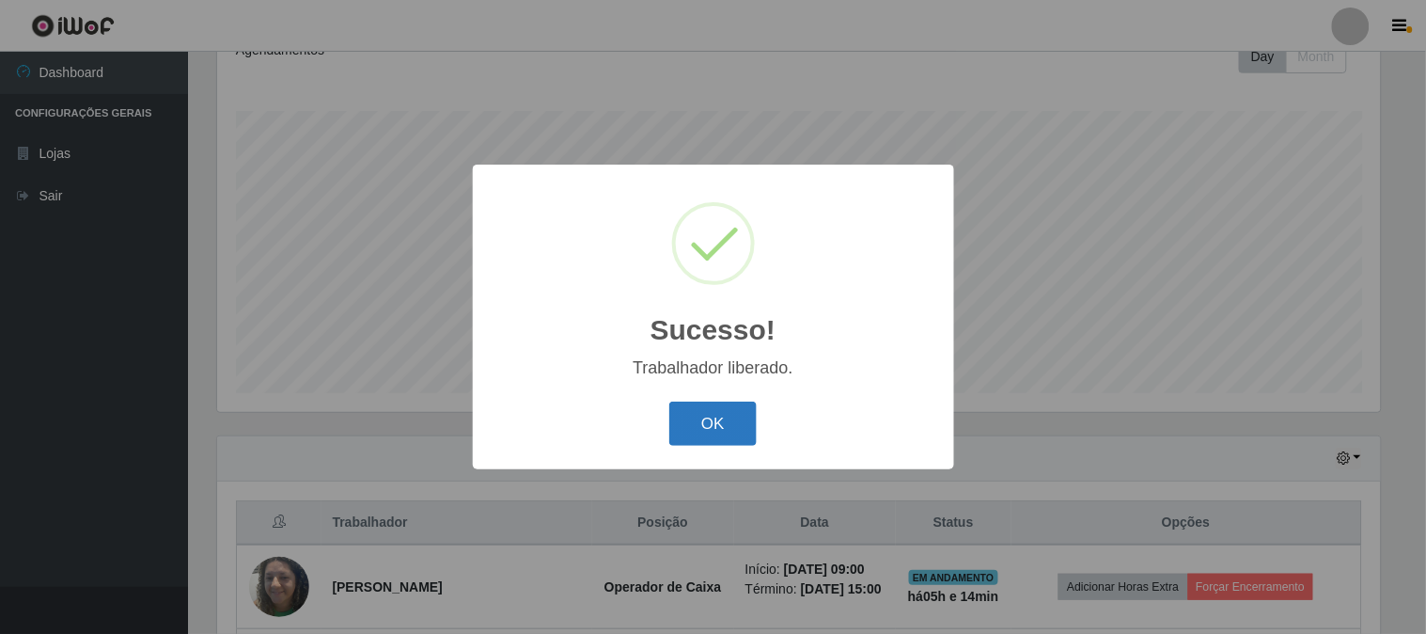
click at [722, 419] on button "OK" at bounding box center [712, 423] width 87 height 44
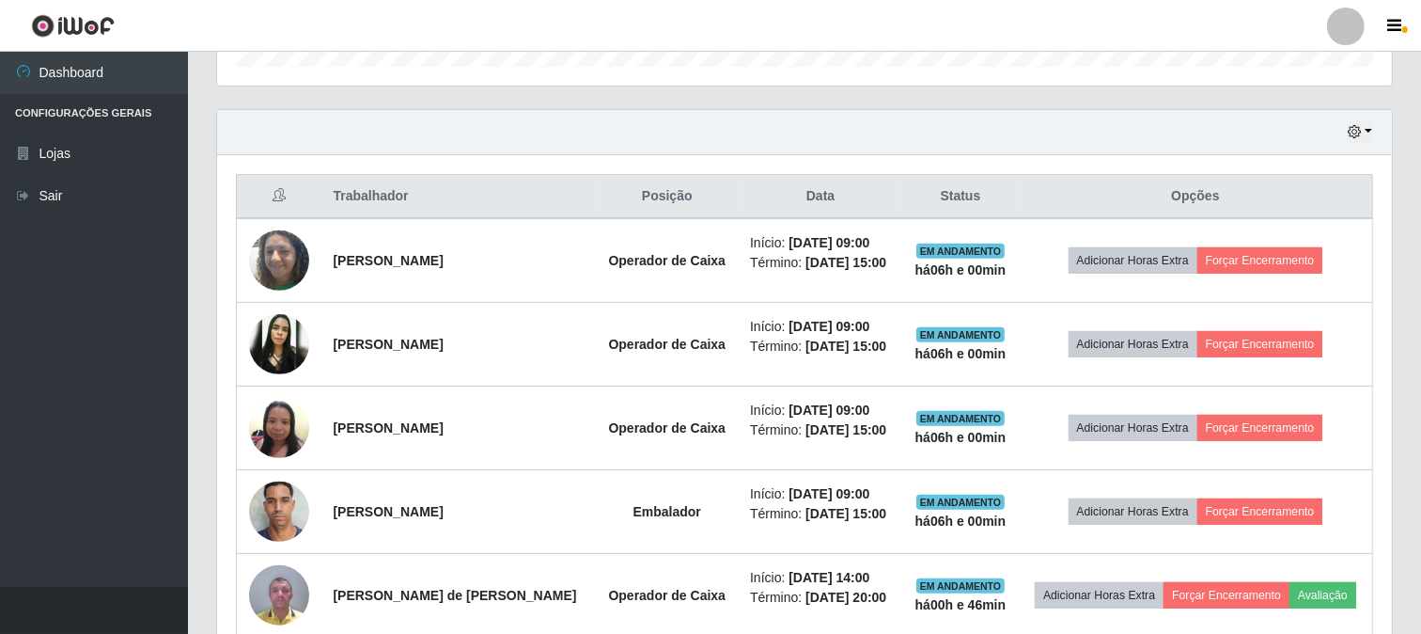
scroll to position [595, 0]
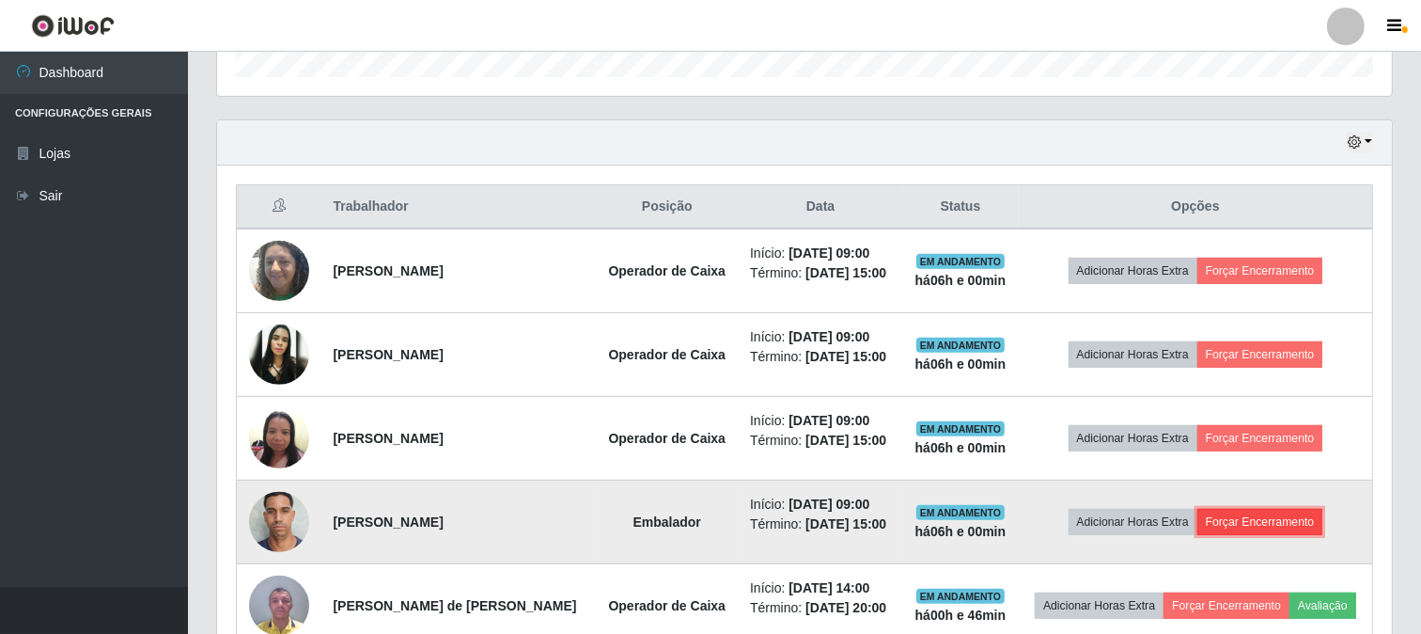
click at [1269, 522] on button "Forçar Encerramento" at bounding box center [1261, 522] width 126 height 26
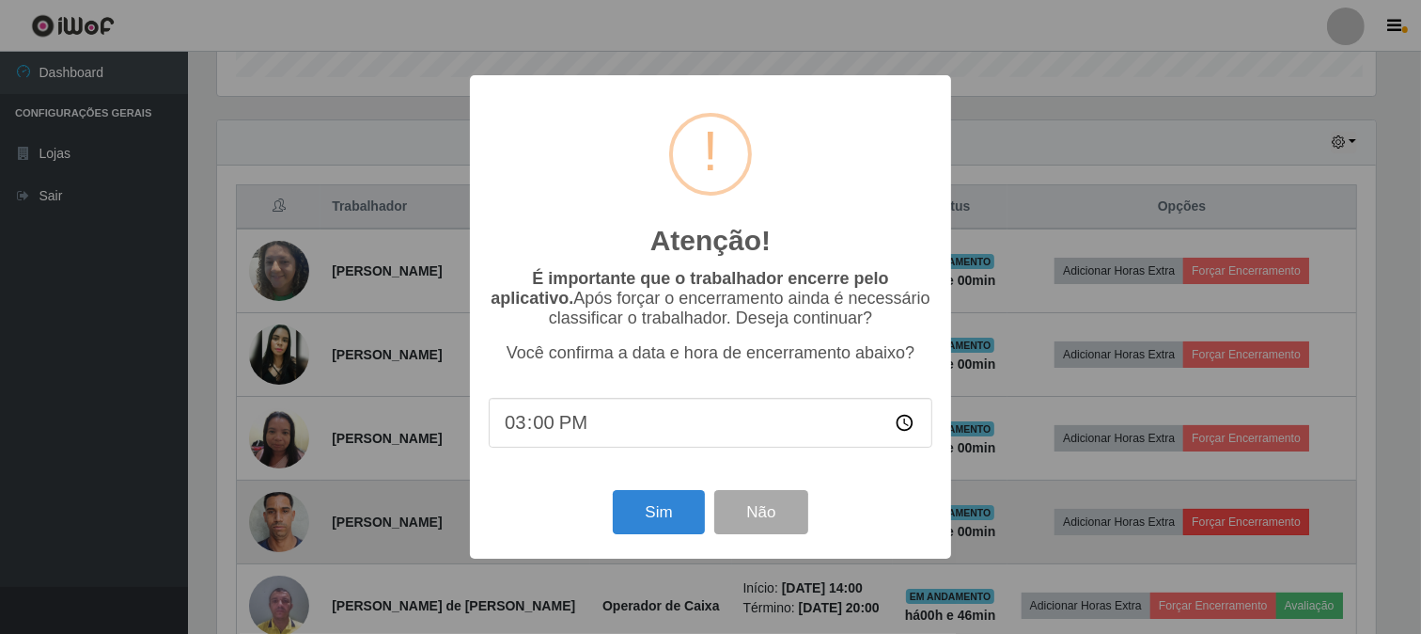
scroll to position [389, 1163]
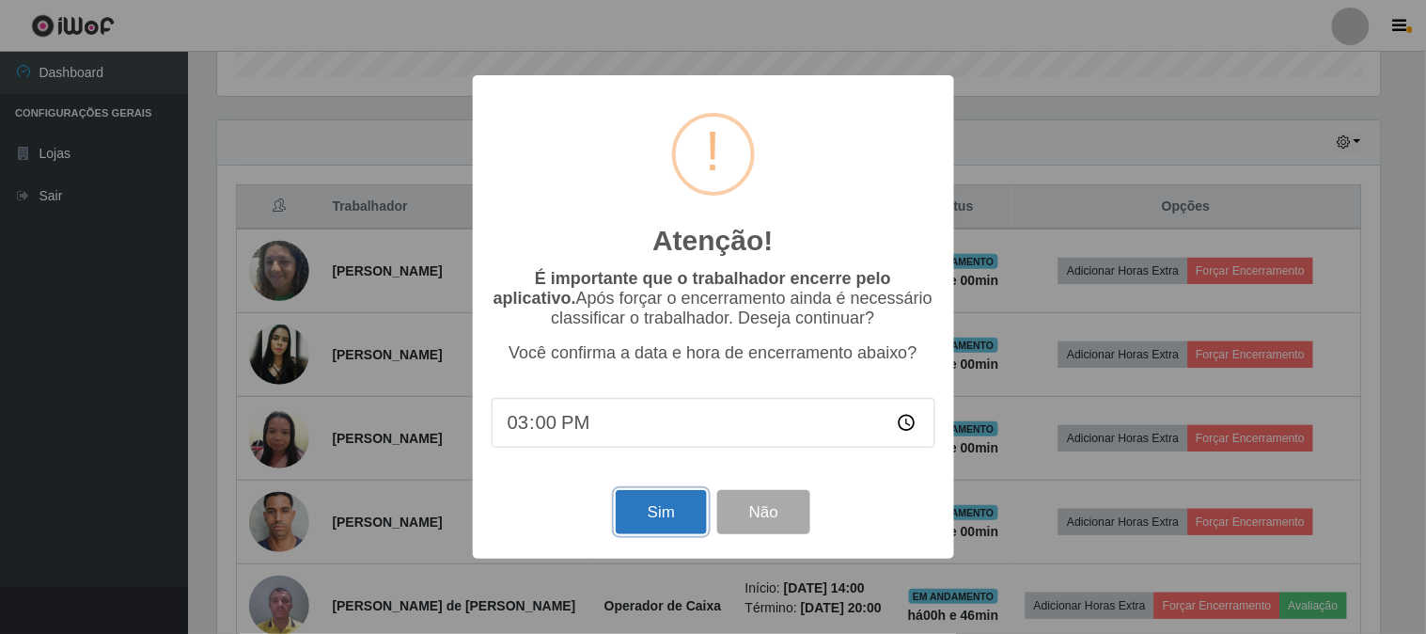
click at [668, 510] on button "Sim" at bounding box center [661, 512] width 91 height 44
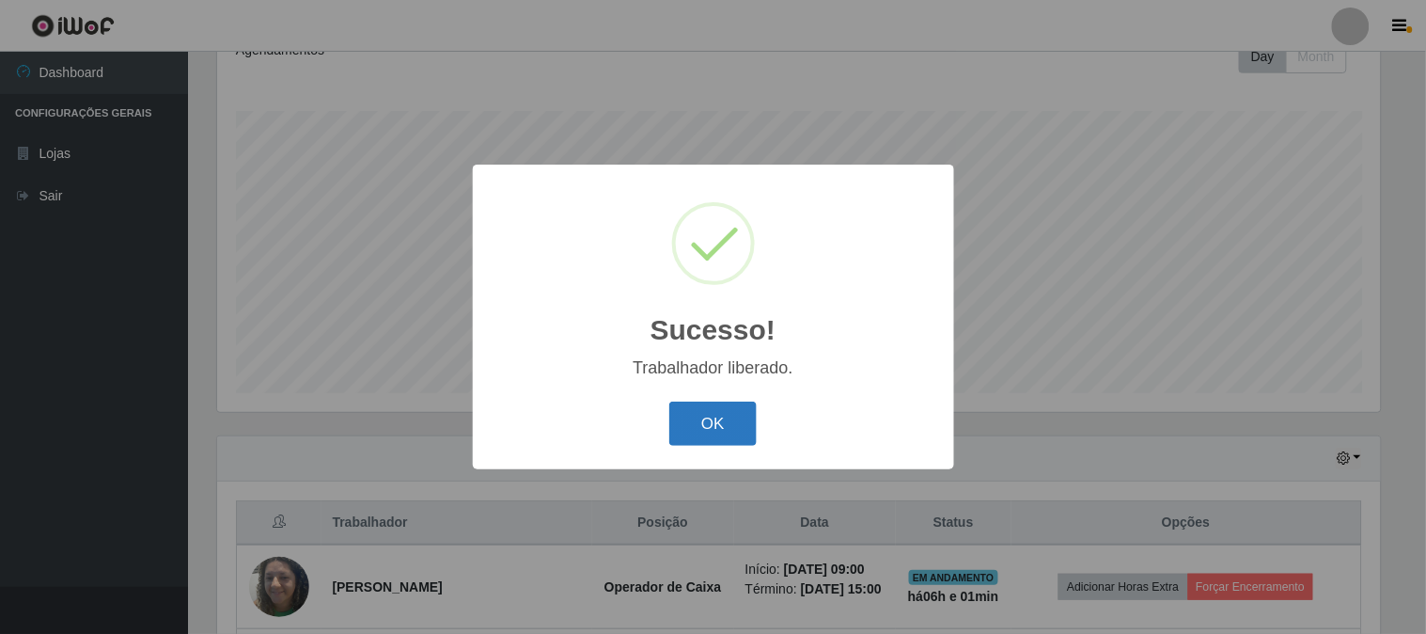
click at [706, 427] on button "OK" at bounding box center [712, 423] width 87 height 44
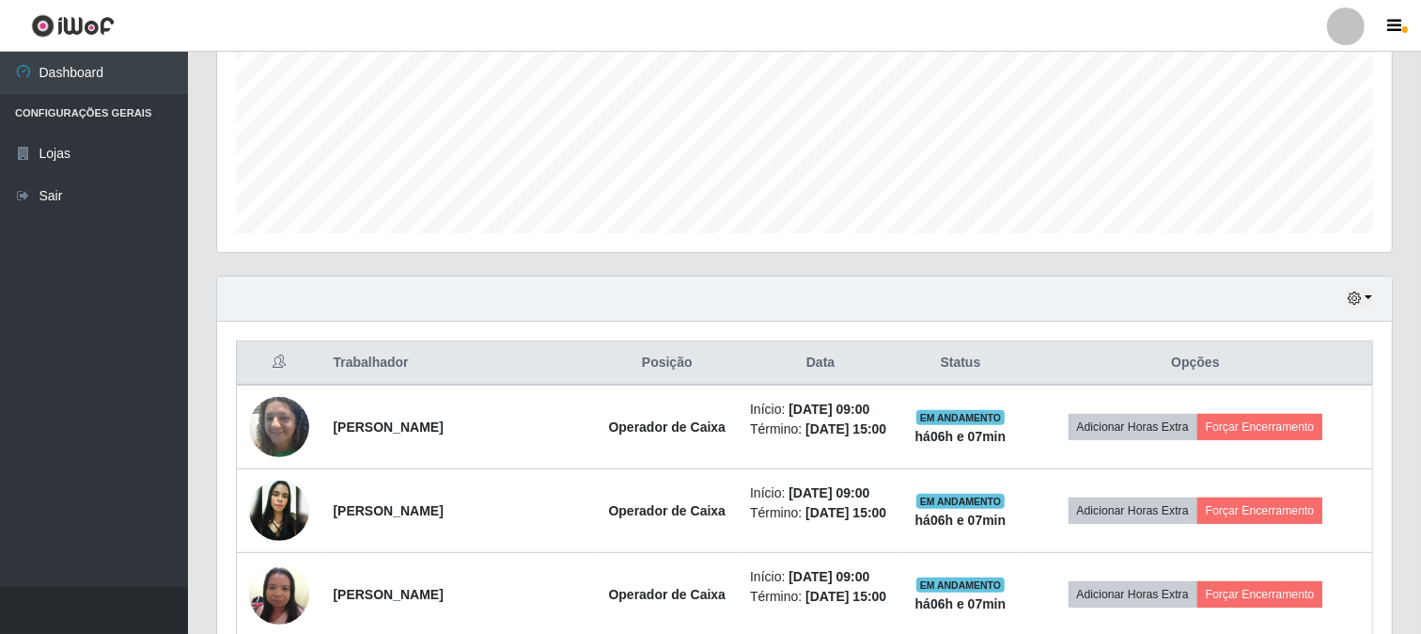
scroll to position [489, 0]
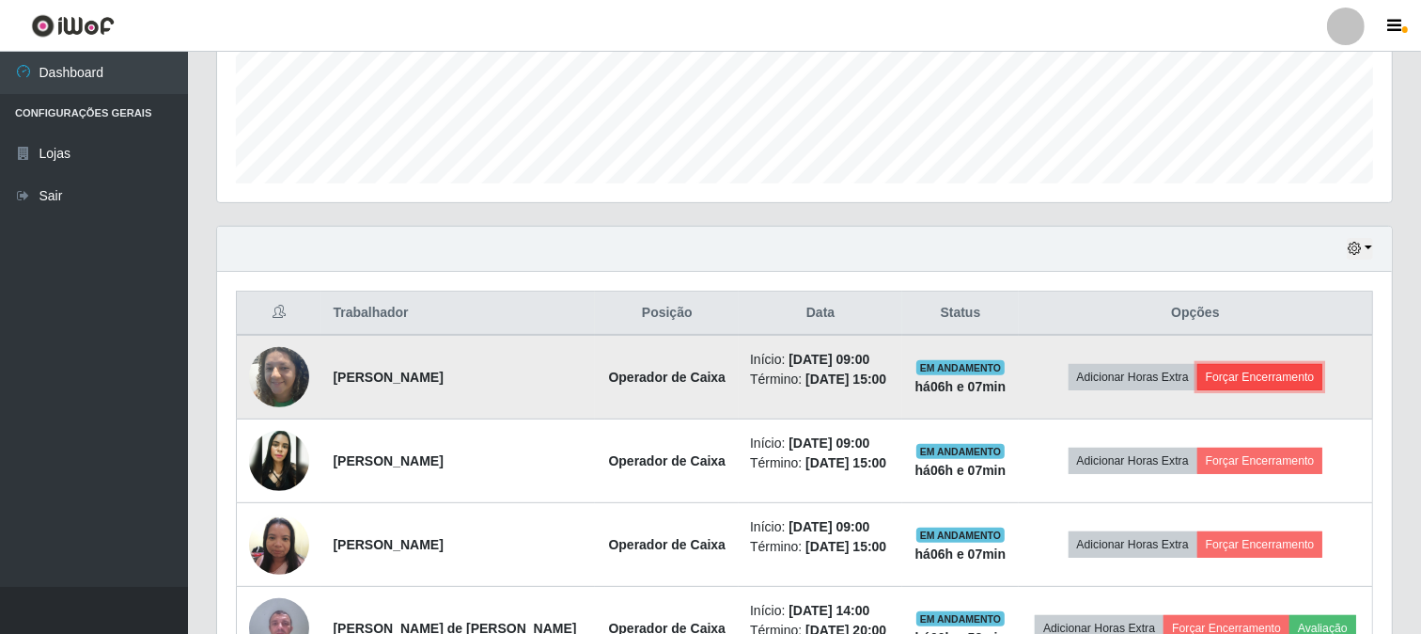
click at [1270, 370] on button "Forçar Encerramento" at bounding box center [1261, 377] width 126 height 26
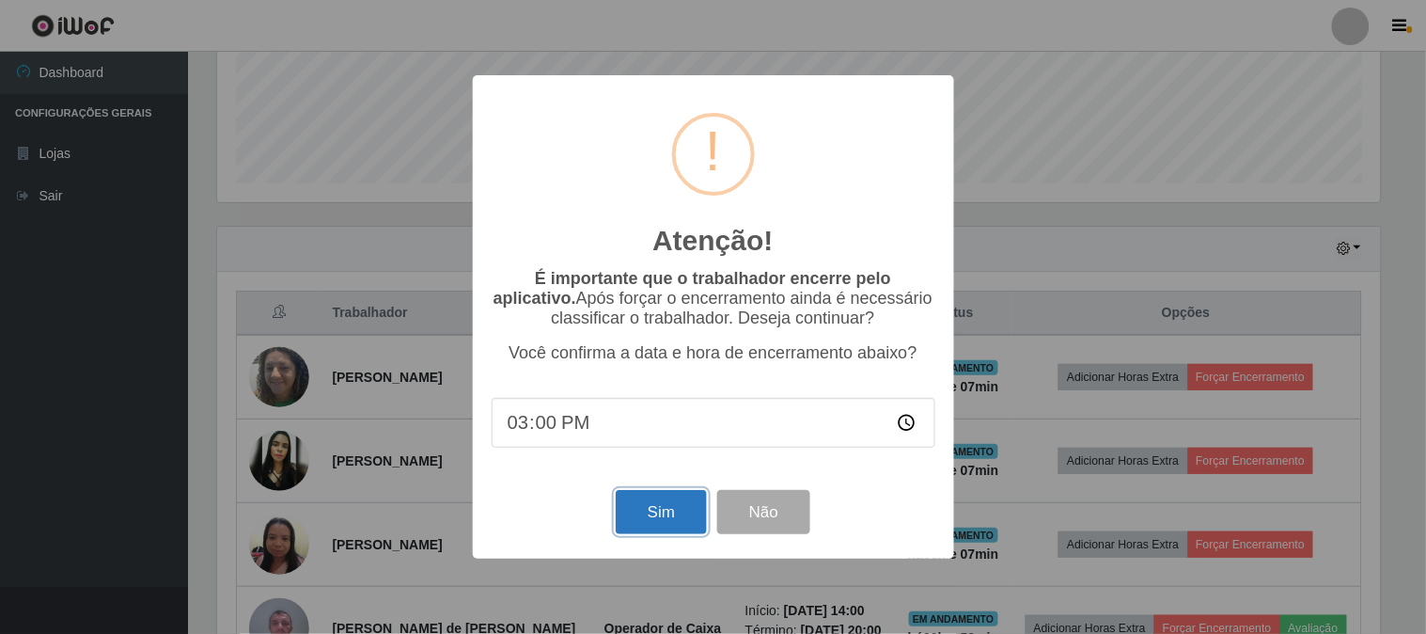
click at [658, 526] on button "Sim" at bounding box center [661, 512] width 91 height 44
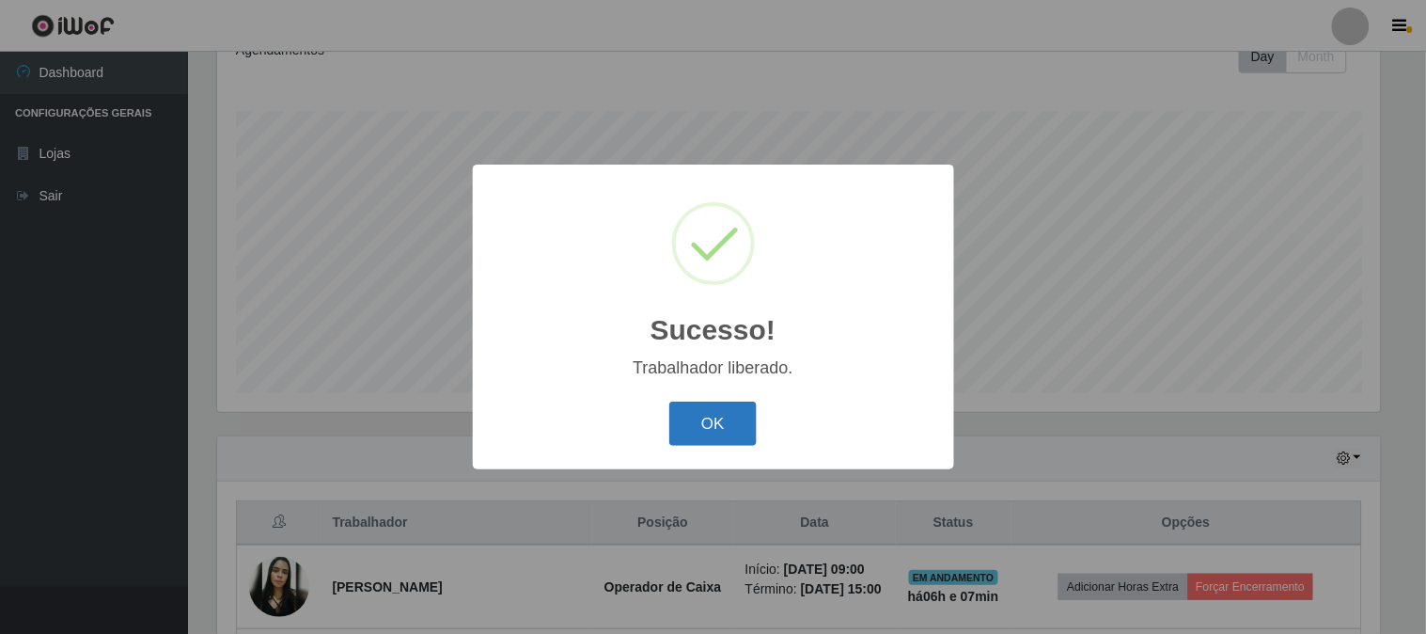
click at [693, 433] on button "OK" at bounding box center [712, 423] width 87 height 44
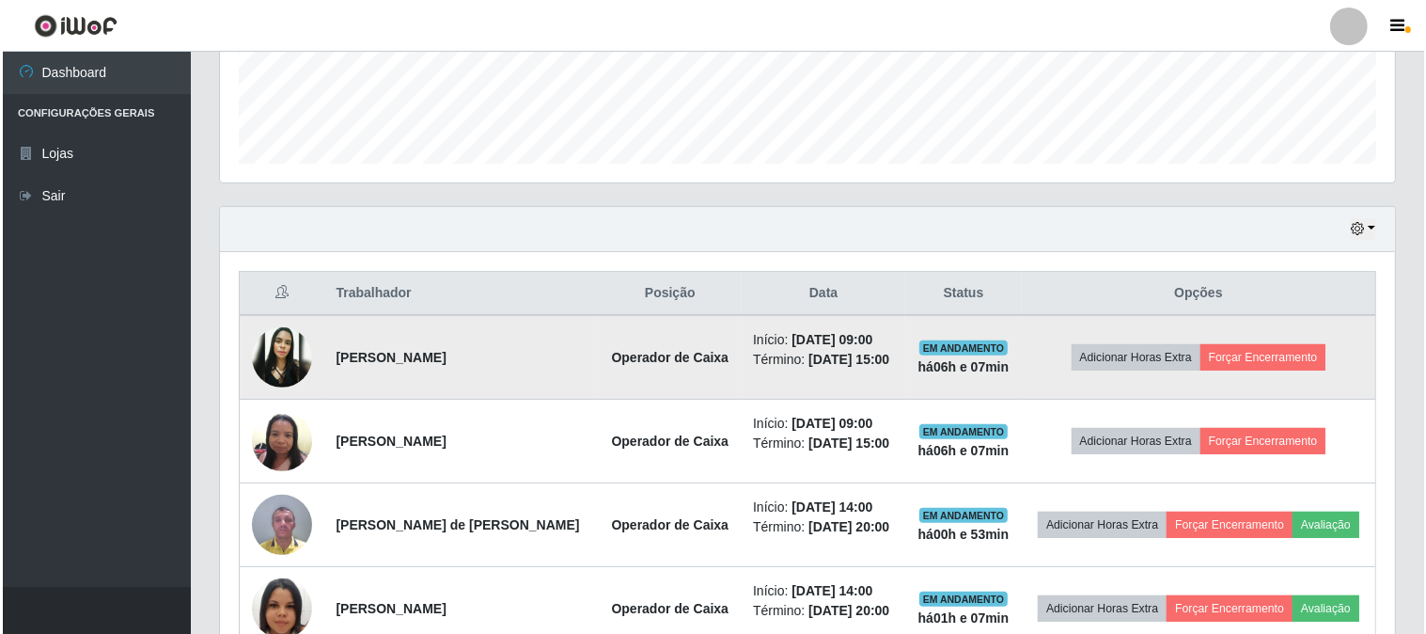
scroll to position [593, 0]
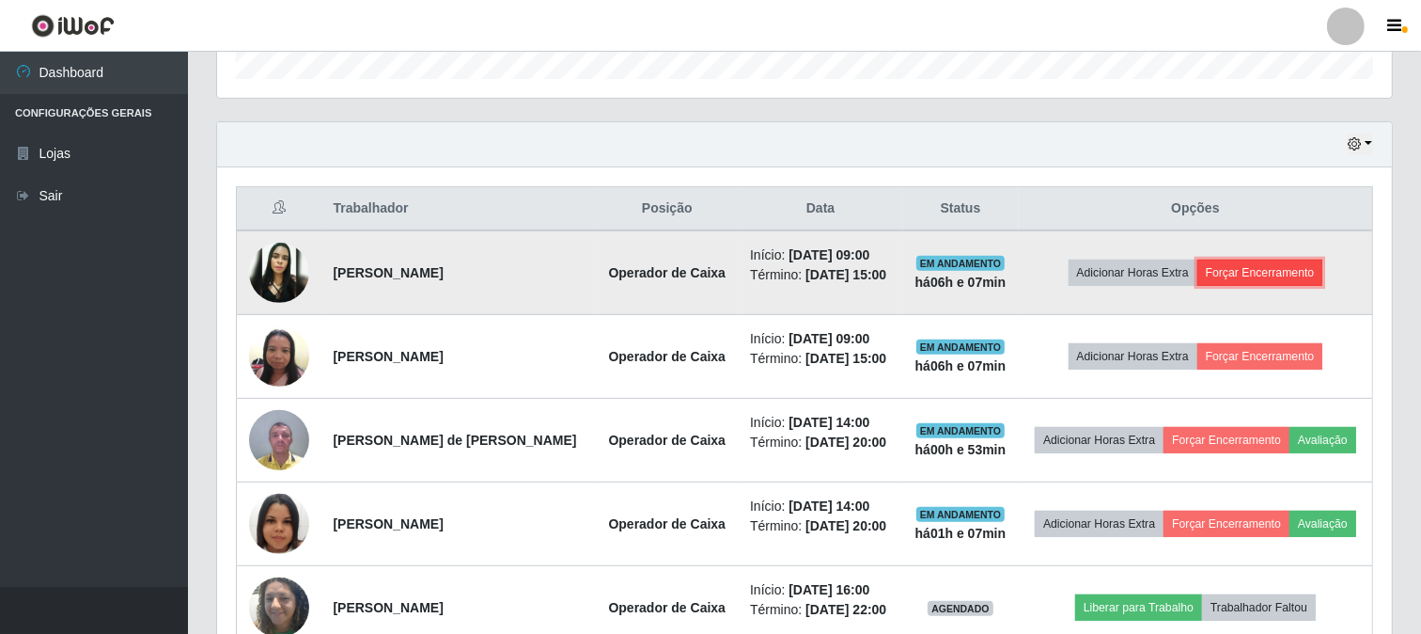
click at [1263, 270] on button "Forçar Encerramento" at bounding box center [1261, 272] width 126 height 26
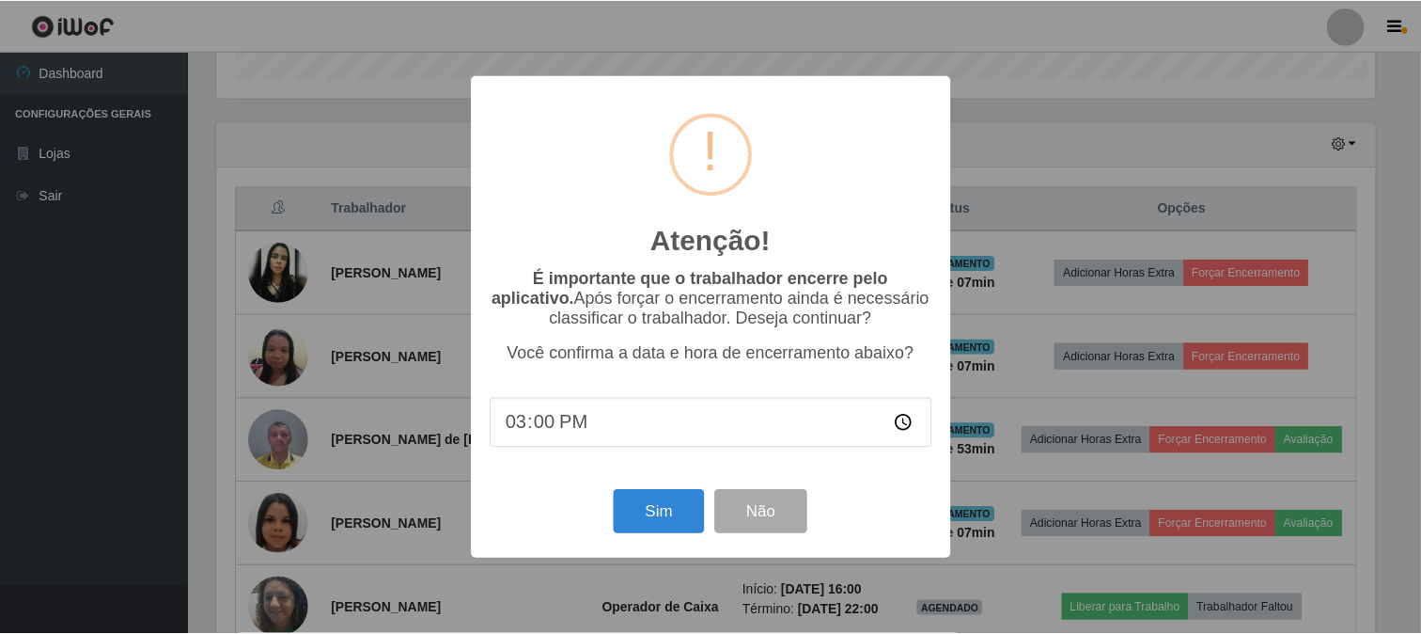
scroll to position [389, 1163]
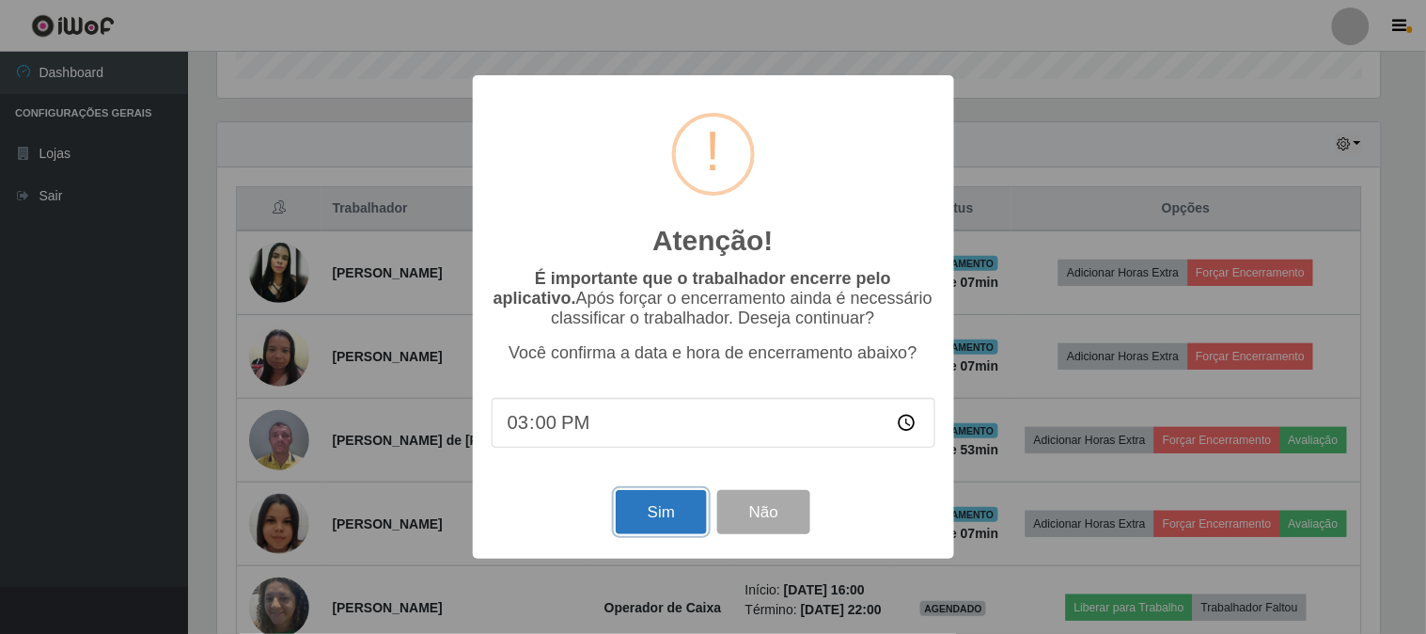
click at [669, 509] on button "Sim" at bounding box center [661, 512] width 91 height 44
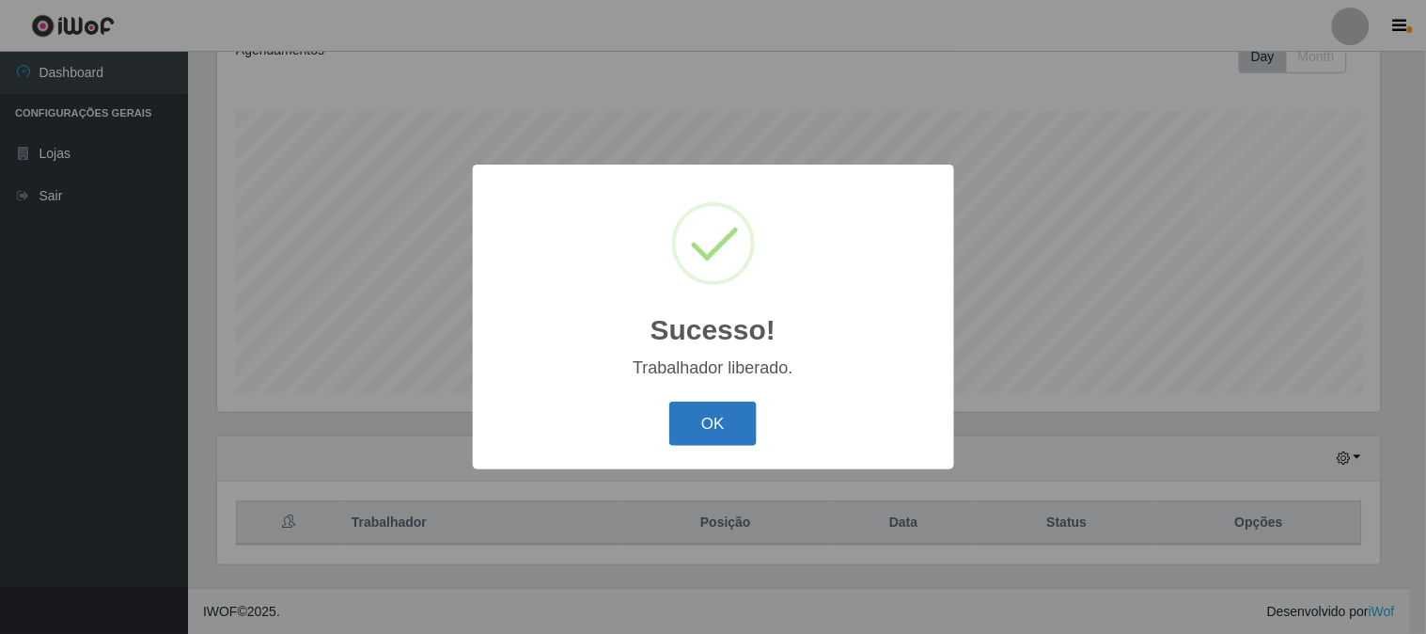
click at [707, 416] on button "OK" at bounding box center [712, 423] width 87 height 44
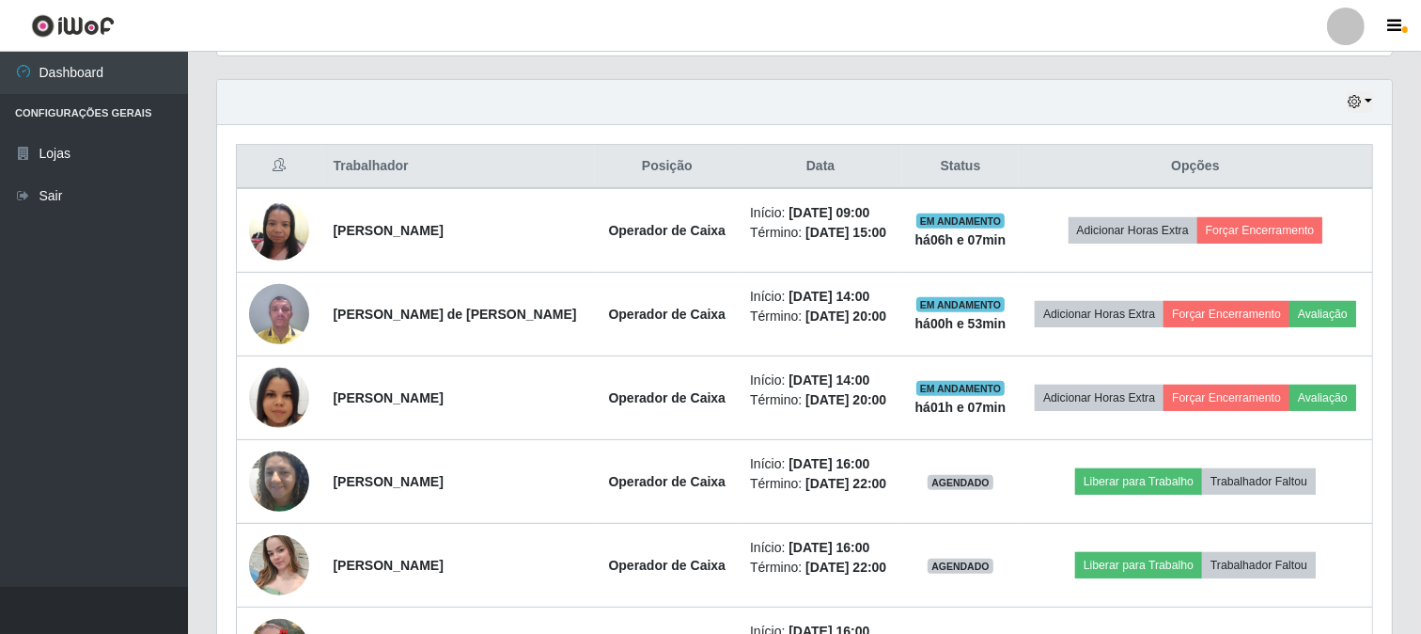
scroll to position [698, 0]
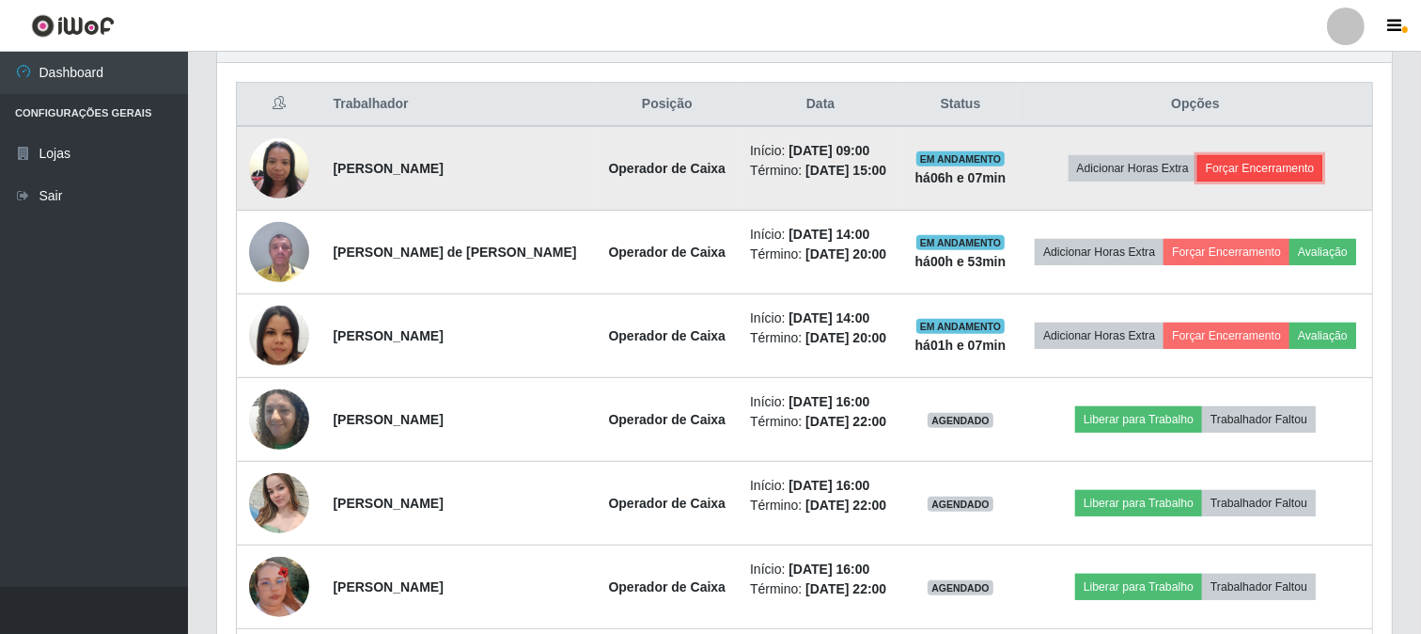
click at [1248, 174] on button "Forçar Encerramento" at bounding box center [1261, 168] width 126 height 26
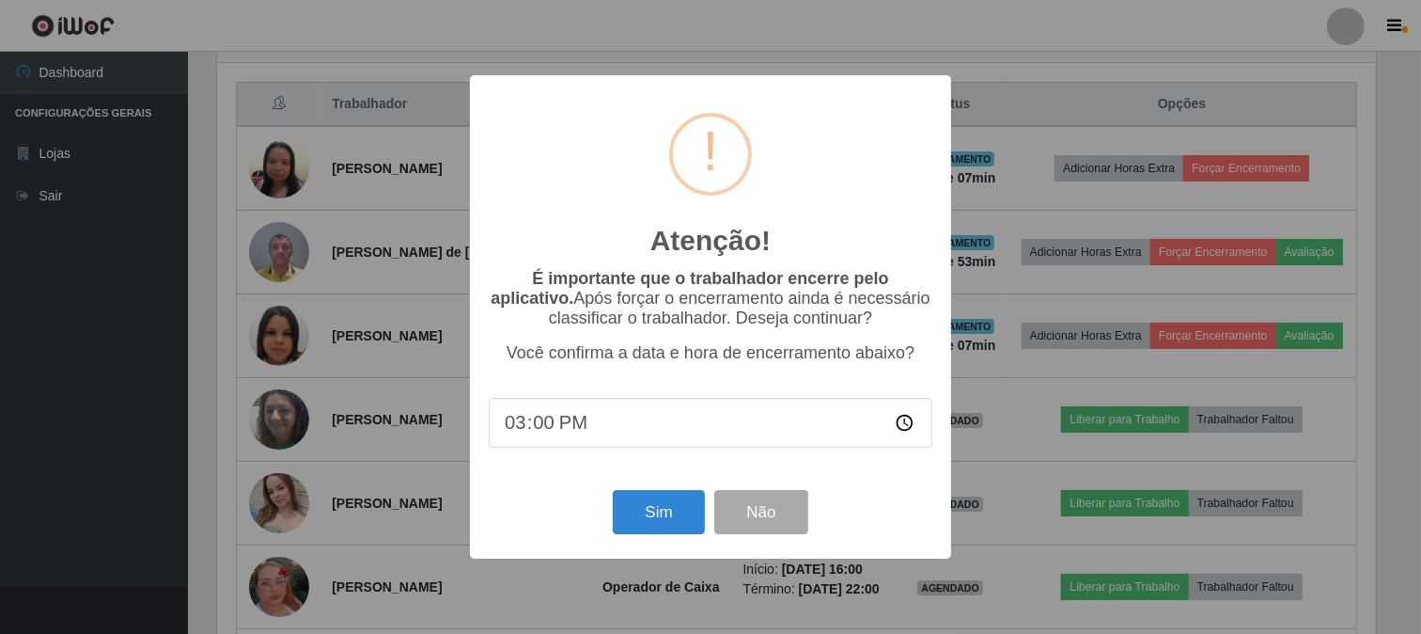
scroll to position [389, 1163]
click at [645, 509] on button "Sim" at bounding box center [661, 512] width 91 height 44
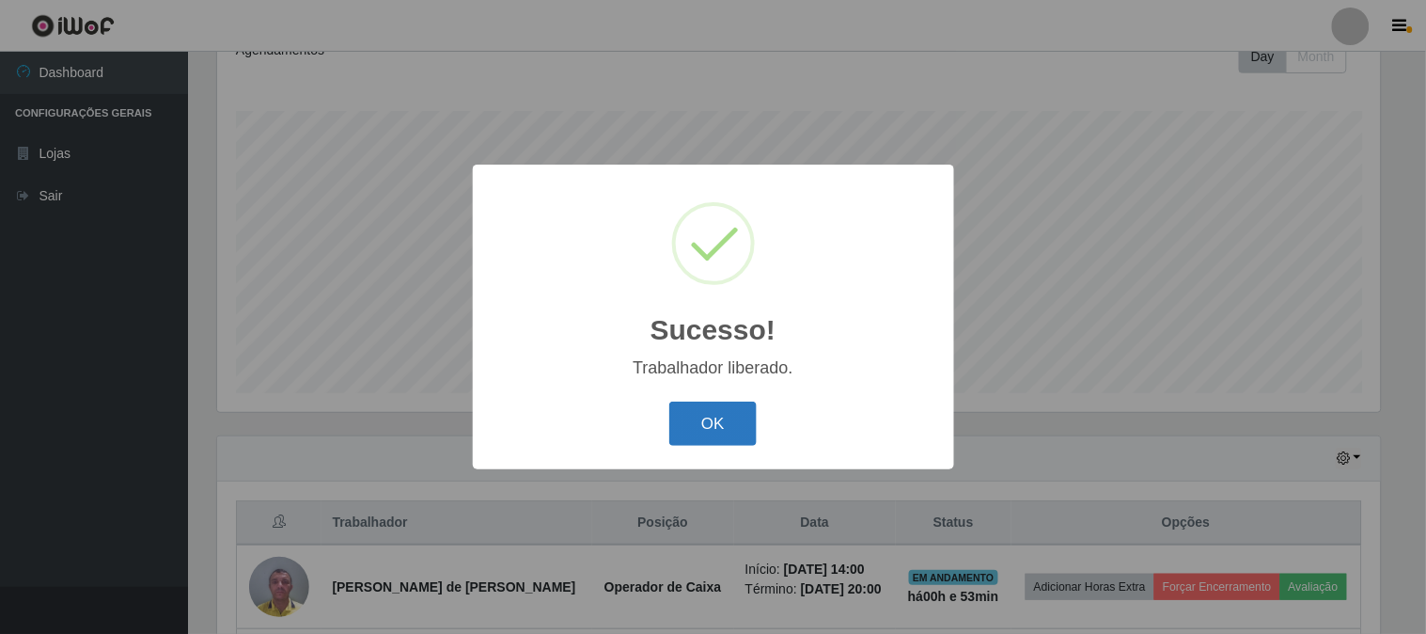
click at [672, 428] on button "OK" at bounding box center [712, 423] width 87 height 44
